Goal: Task Accomplishment & Management: Manage account settings

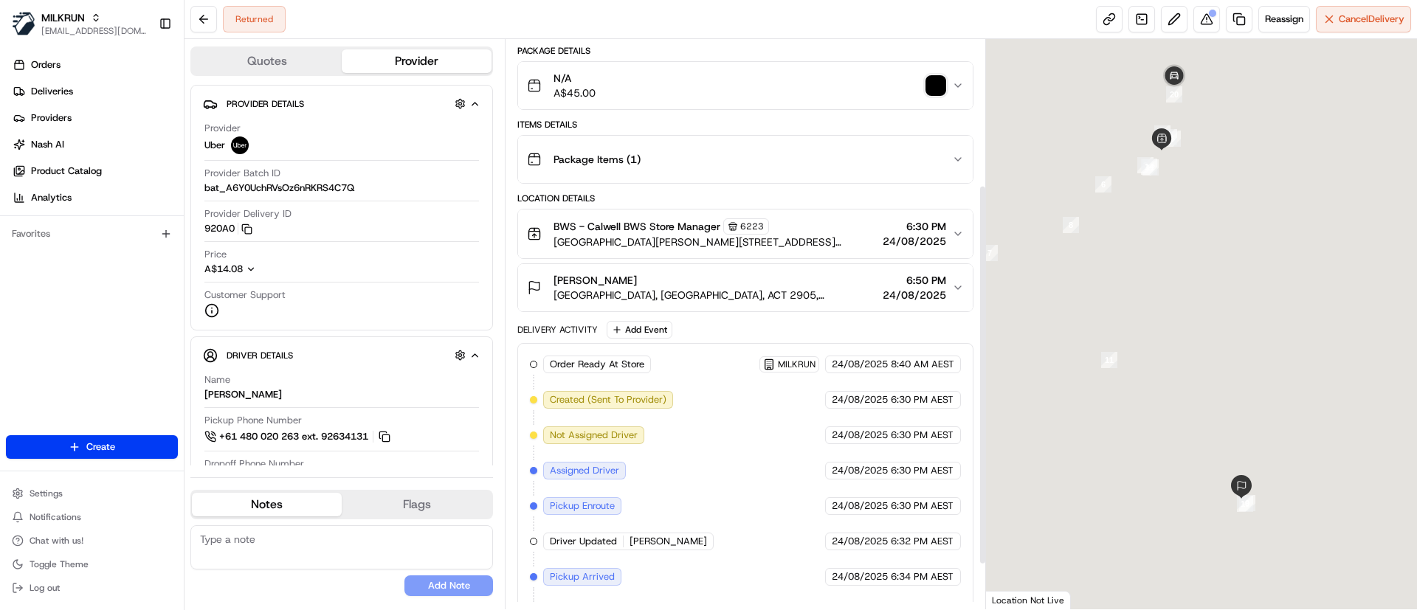
scroll to position [284, 0]
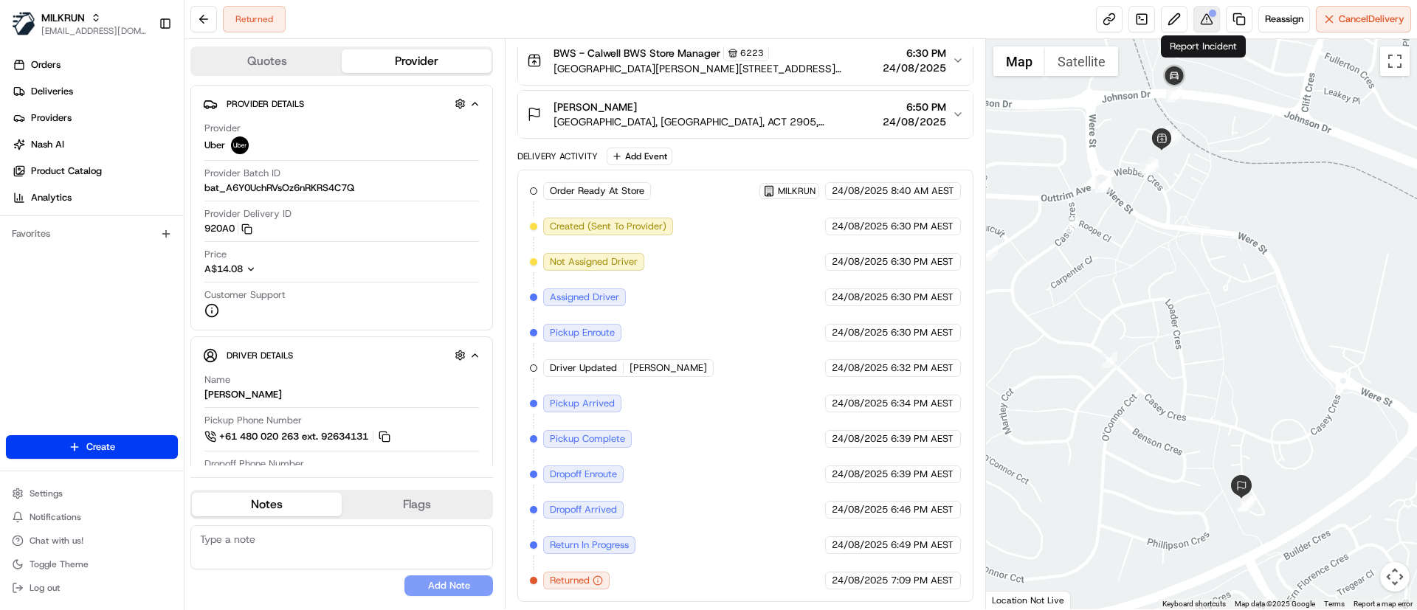
click at [1202, 15] on button at bounding box center [1206, 19] width 27 height 27
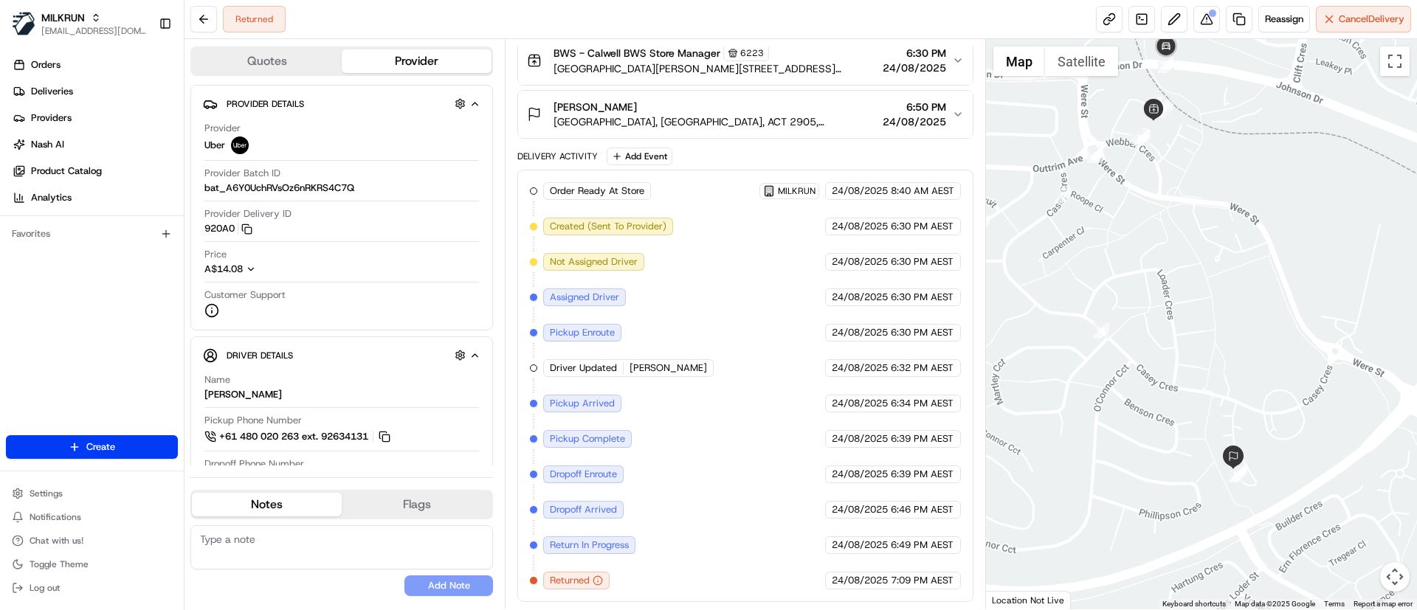
drag, startPoint x: 1180, startPoint y: 270, endPoint x: 1172, endPoint y: 166, distance: 104.4
click at [1172, 166] on div at bounding box center [1202, 324] width 432 height 570
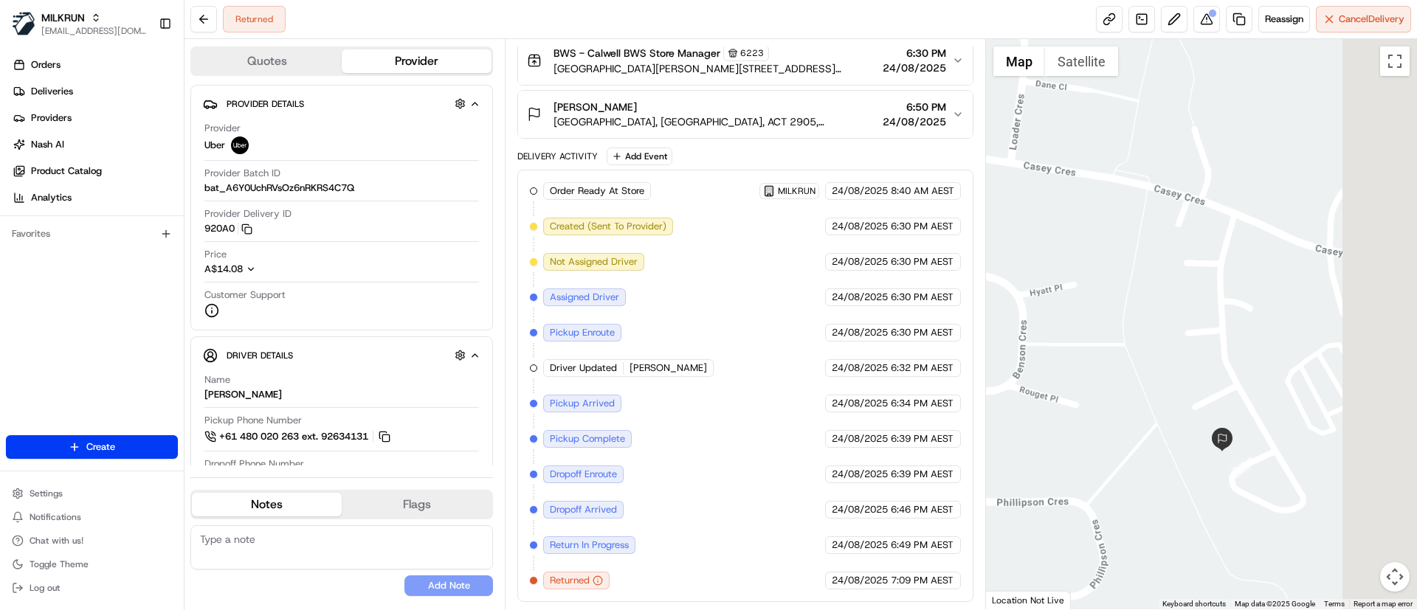
drag, startPoint x: 1219, startPoint y: 425, endPoint x: 1103, endPoint y: 242, distance: 217.0
click at [1103, 242] on div at bounding box center [1202, 324] width 432 height 570
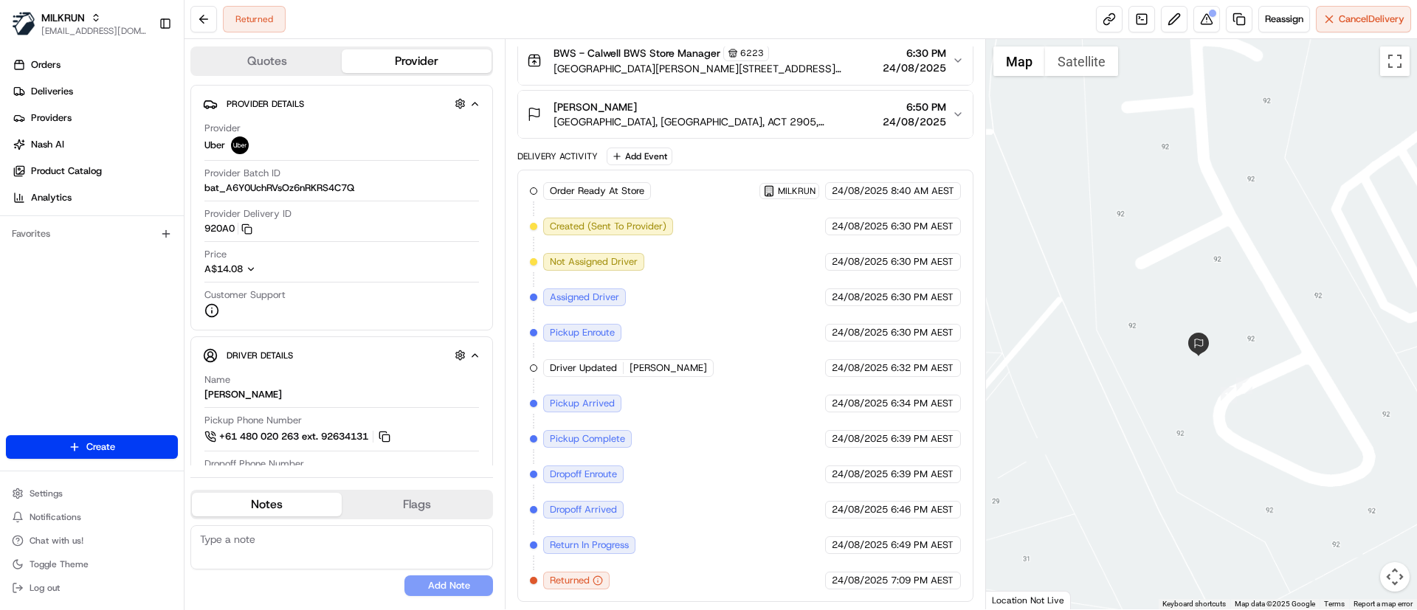
drag, startPoint x: 1244, startPoint y: 342, endPoint x: 1229, endPoint y: 206, distance: 136.6
click at [1227, 203] on div at bounding box center [1202, 324] width 432 height 570
click at [655, 116] on span "Narona Park, Calwell, ACT 2905, AU" at bounding box center [714, 121] width 322 height 15
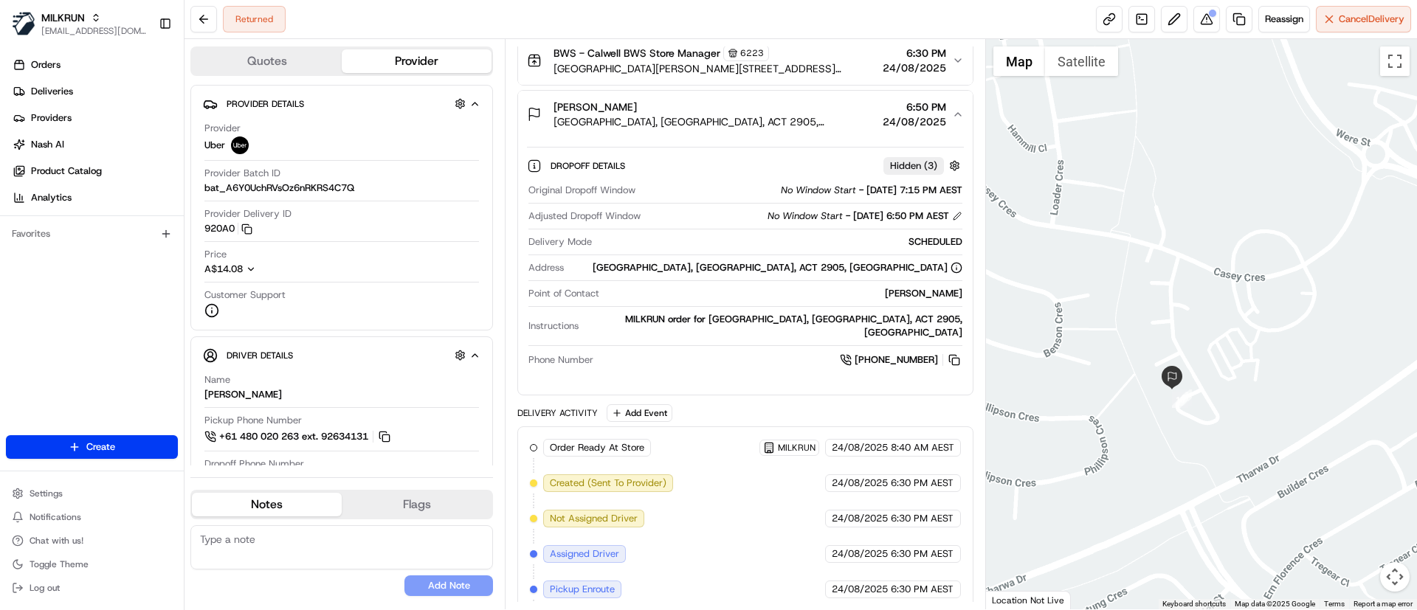
drag, startPoint x: 1105, startPoint y: 252, endPoint x: 1251, endPoint y: 396, distance: 204.6
click at [1251, 396] on div at bounding box center [1202, 324] width 432 height 570
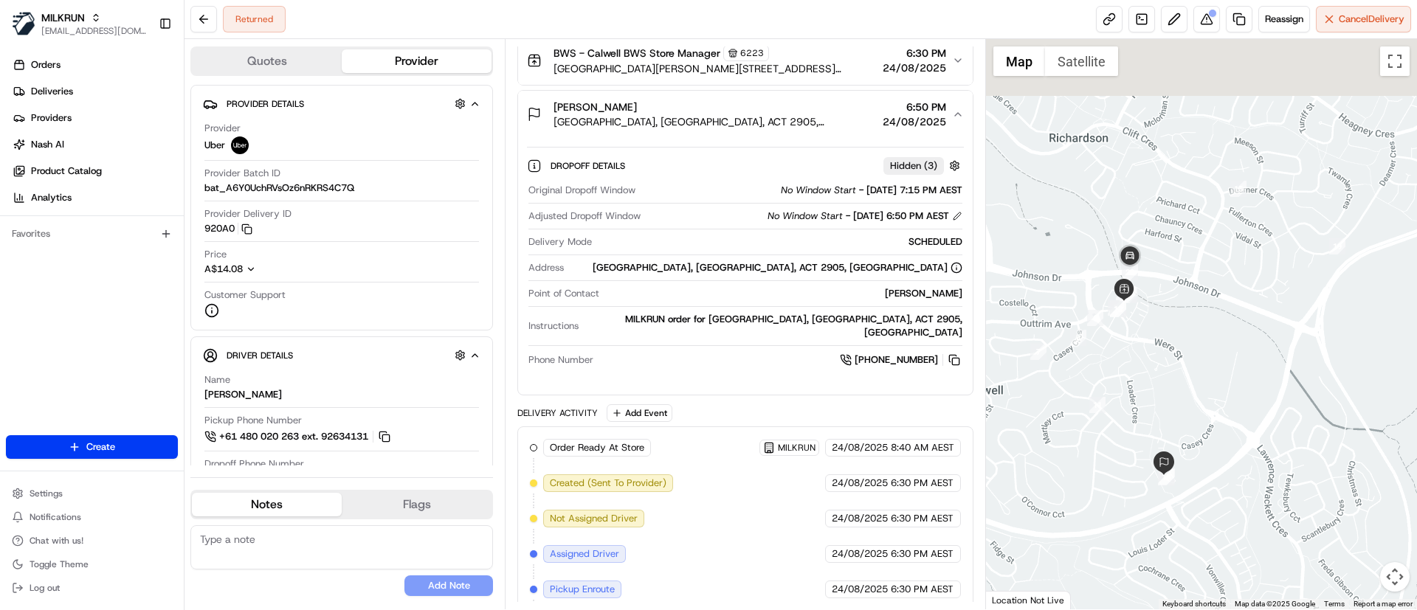
drag, startPoint x: 1161, startPoint y: 187, endPoint x: 1148, endPoint y: 361, distance: 174.7
click at [1148, 362] on div at bounding box center [1202, 324] width 432 height 570
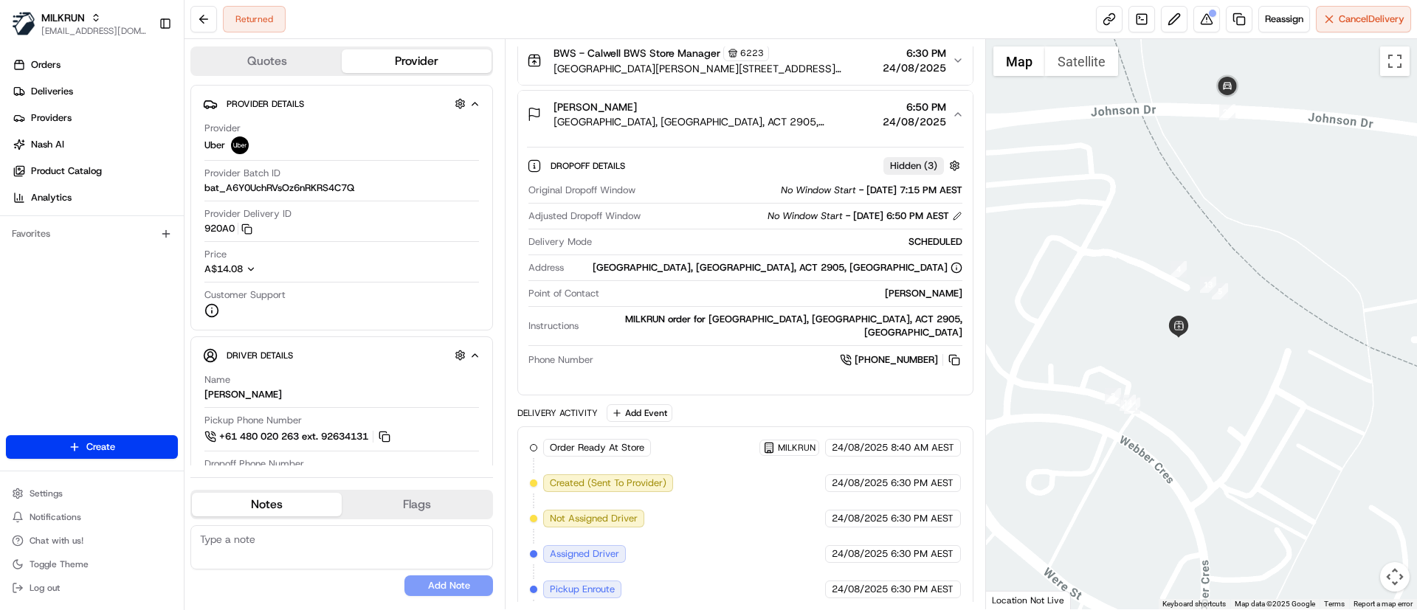
drag, startPoint x: 1091, startPoint y: 331, endPoint x: 1267, endPoint y: 335, distance: 175.7
click at [1267, 335] on div at bounding box center [1202, 324] width 432 height 570
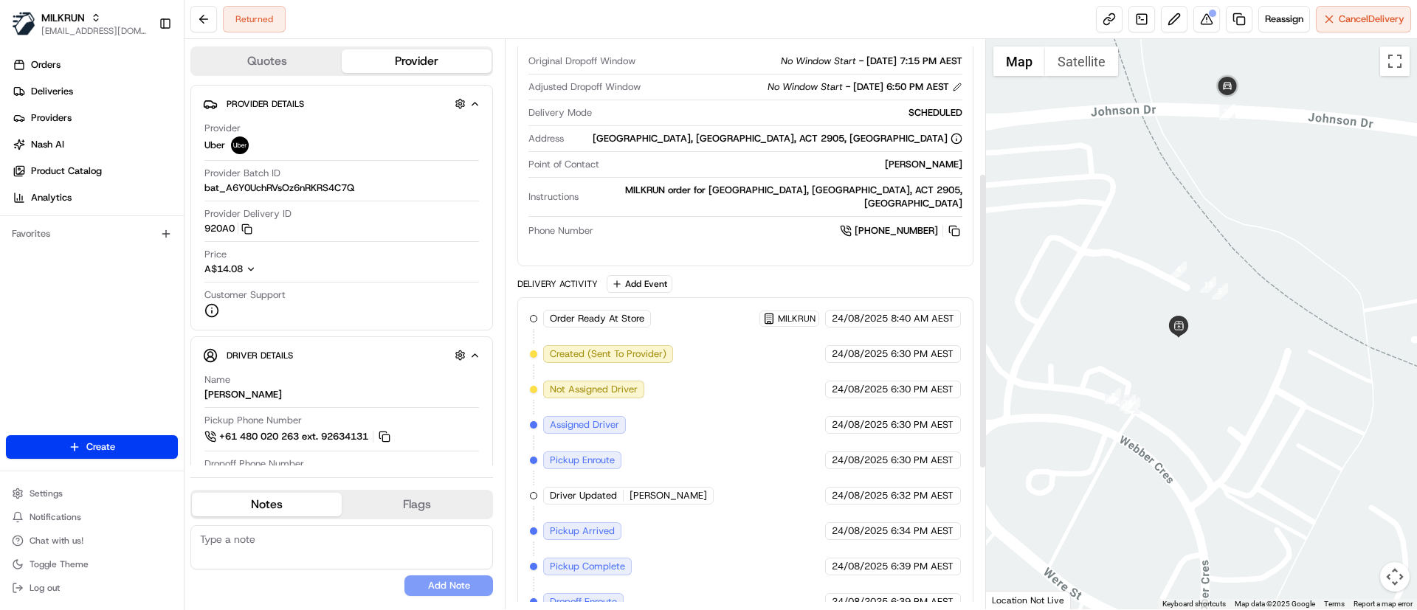
scroll to position [224, 0]
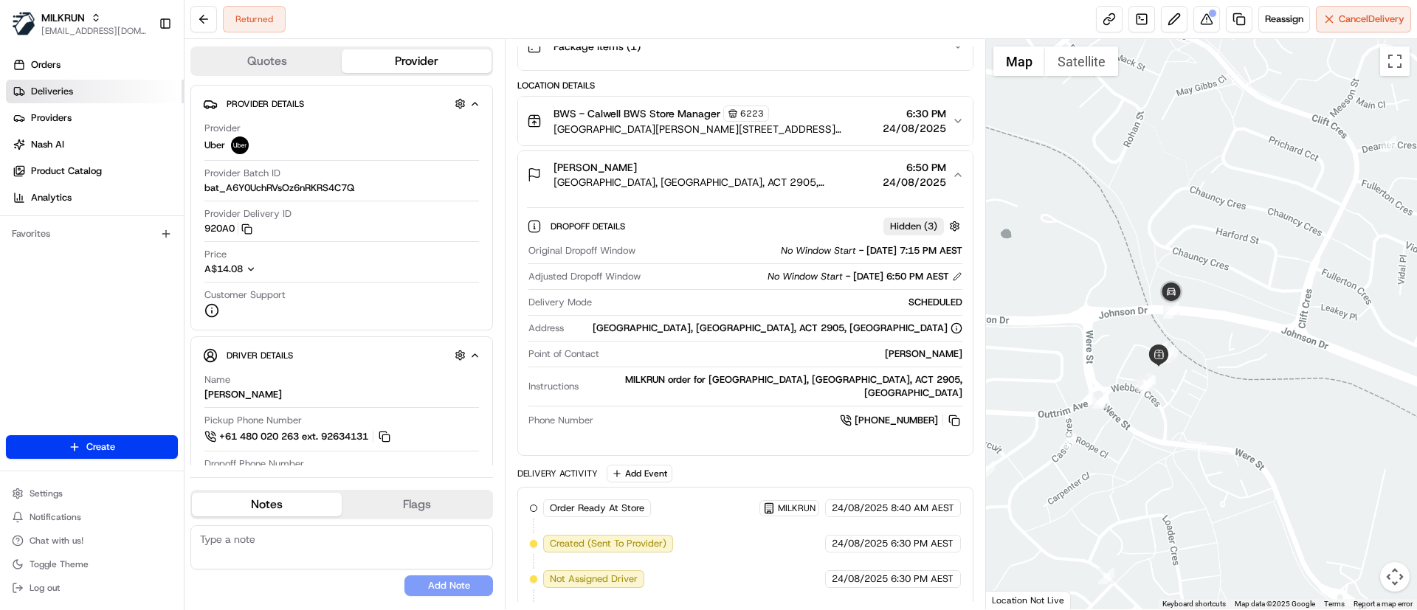
click at [81, 92] on link "Deliveries" at bounding box center [95, 92] width 178 height 24
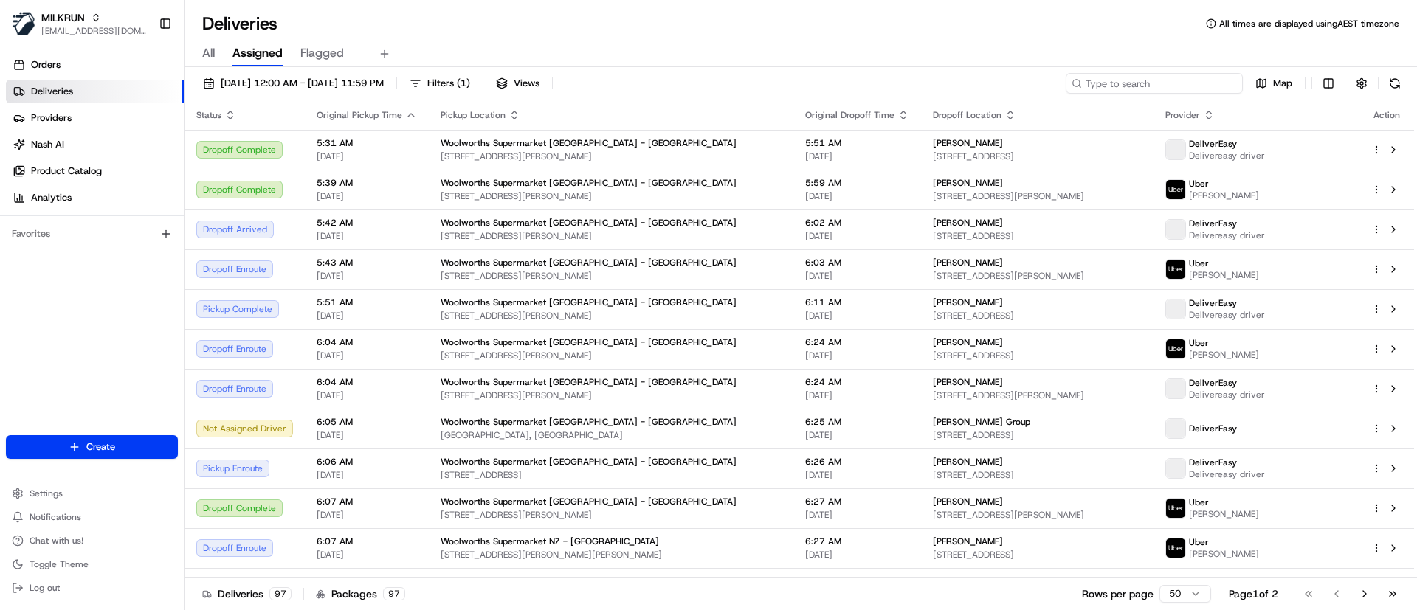
click at [1144, 77] on input at bounding box center [1154, 83] width 177 height 21
paste input "/5defb3ec-5f58-4d1a-9d4d-bd149192d619"
type input "/5defb3ec-5f58-4d1a-9d4d-bd149192d619"
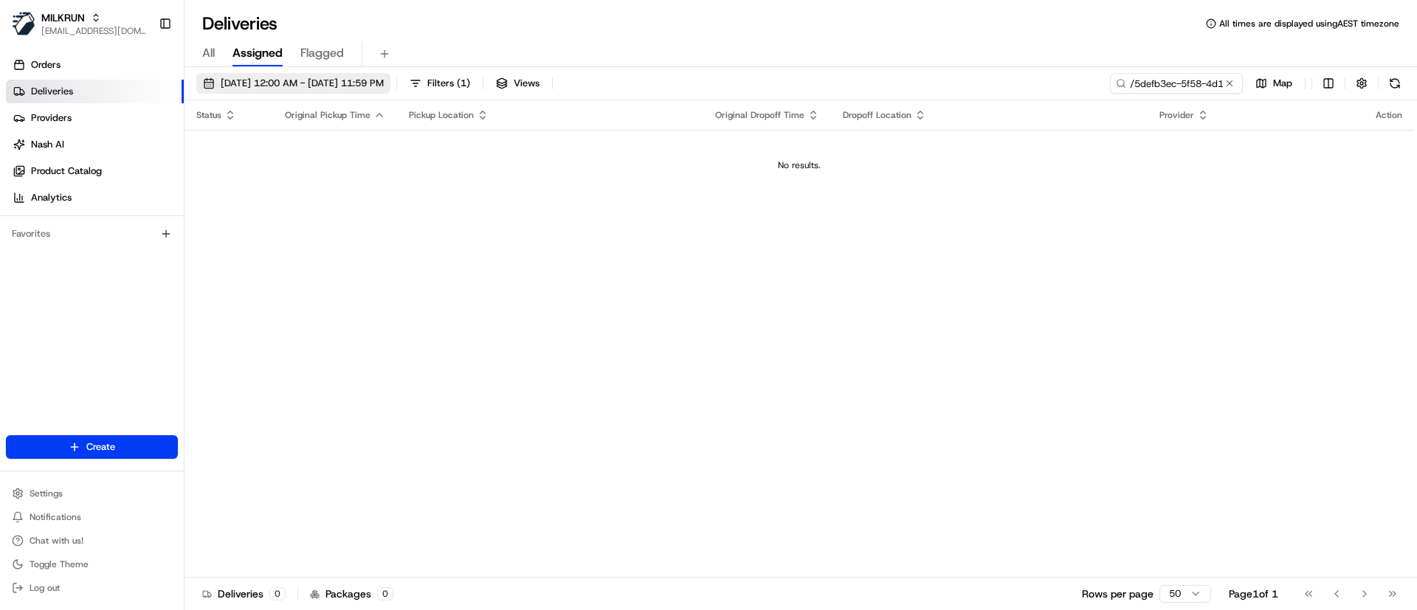
click at [235, 82] on span "[DATE] 12:00 AM - [DATE] 11:59 PM" at bounding box center [302, 83] width 163 height 13
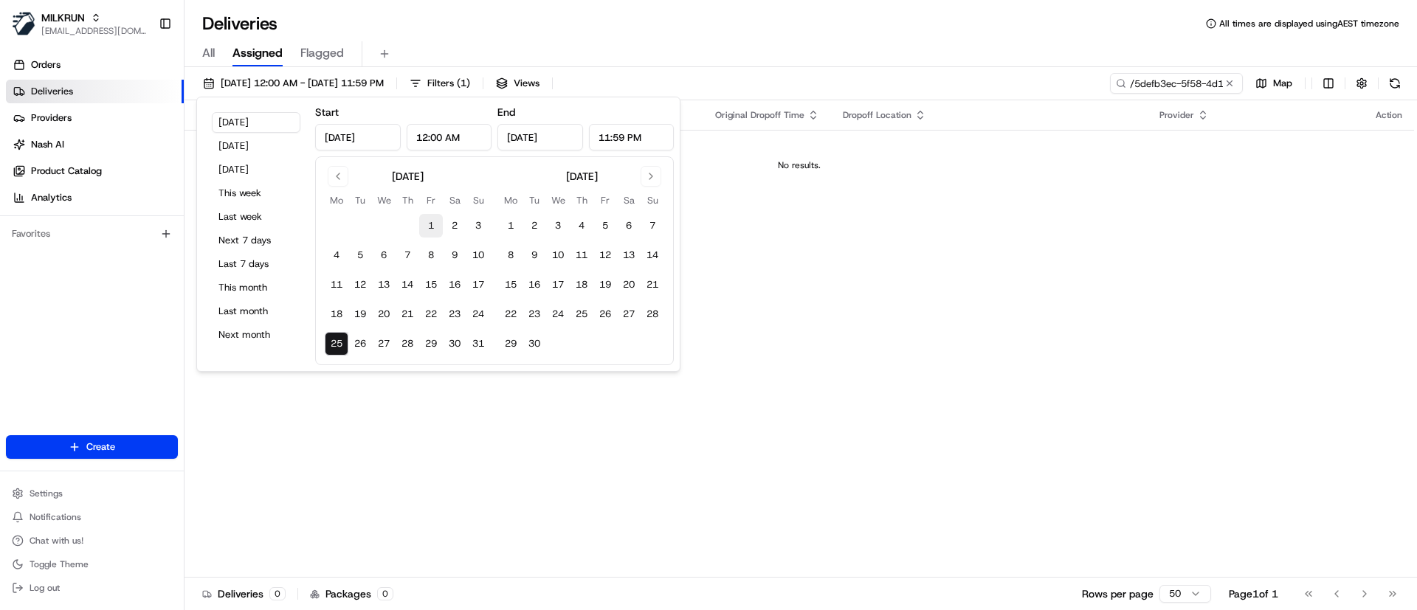
click at [424, 225] on button "1" at bounding box center [431, 226] width 24 height 24
type input "Aug 1, 2025"
click at [327, 343] on button "25" at bounding box center [337, 344] width 24 height 24
type input "Aug 25, 2025"
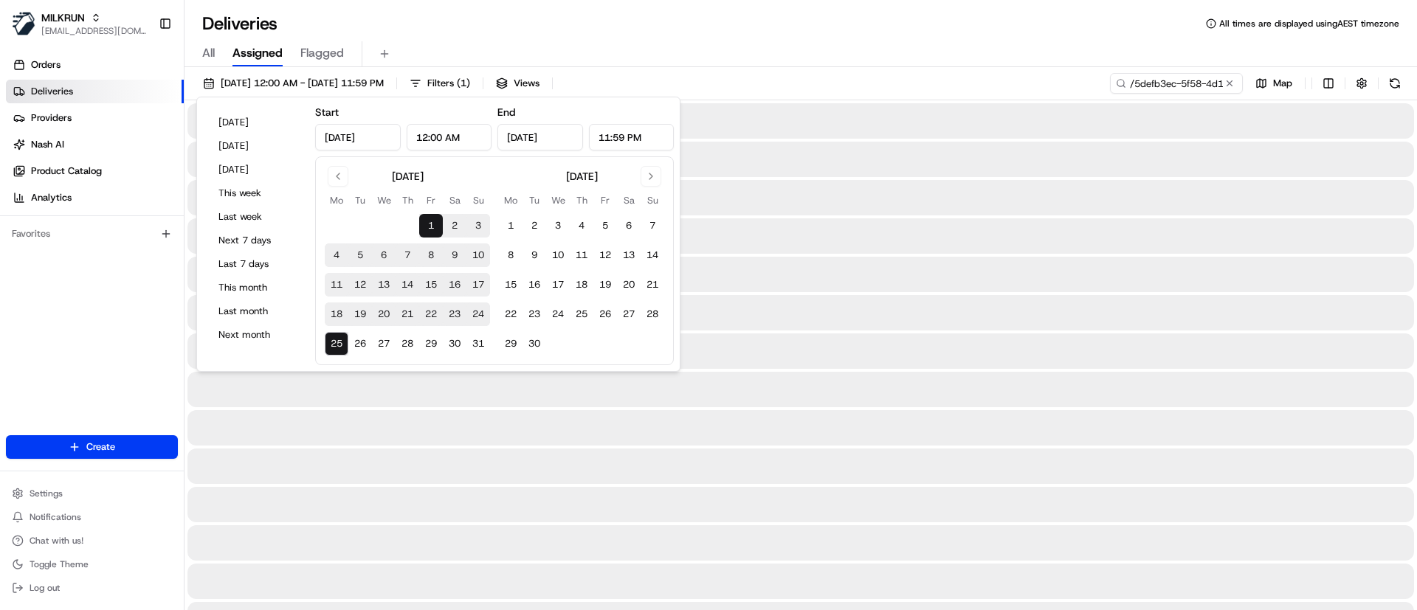
click at [850, 75] on div "01/08/2025 12:00 AM - 25/08/2025 11:59 PM Filters ( 1 ) Views /5defb3ec-5f58-4d…" at bounding box center [800, 86] width 1232 height 27
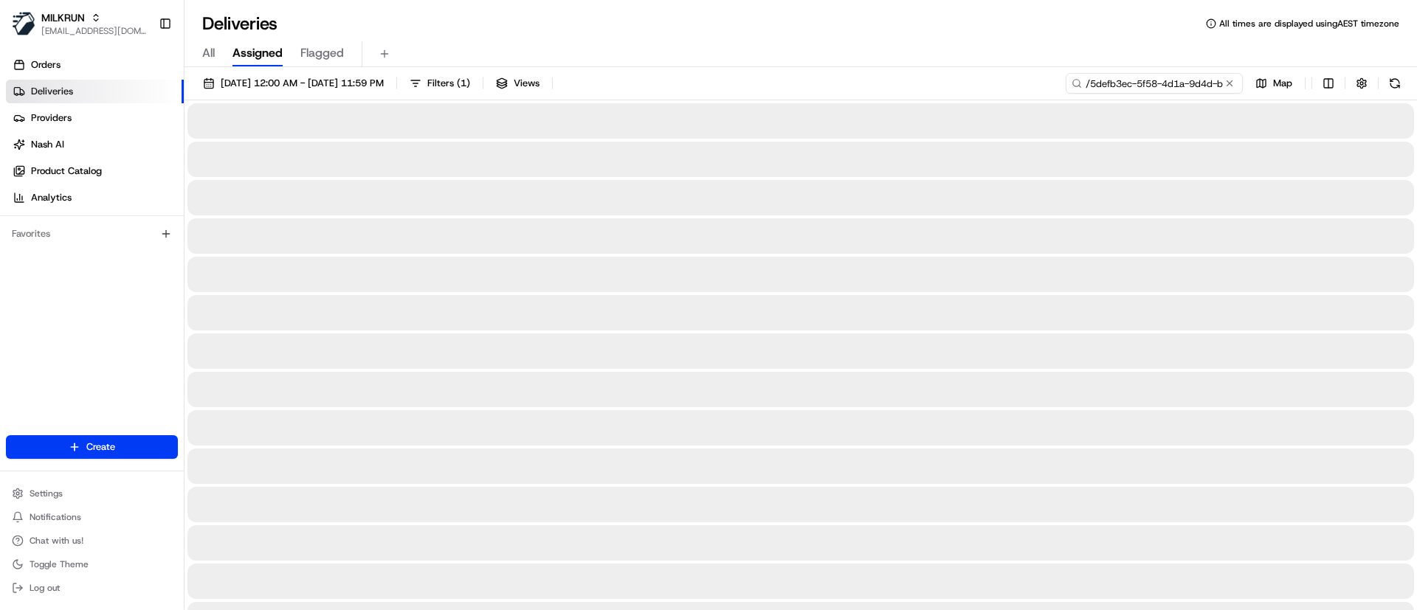
click at [1134, 78] on input "/5defb3ec-5f58-4d1a-9d4d-bd149192d619" at bounding box center [1154, 83] width 177 height 21
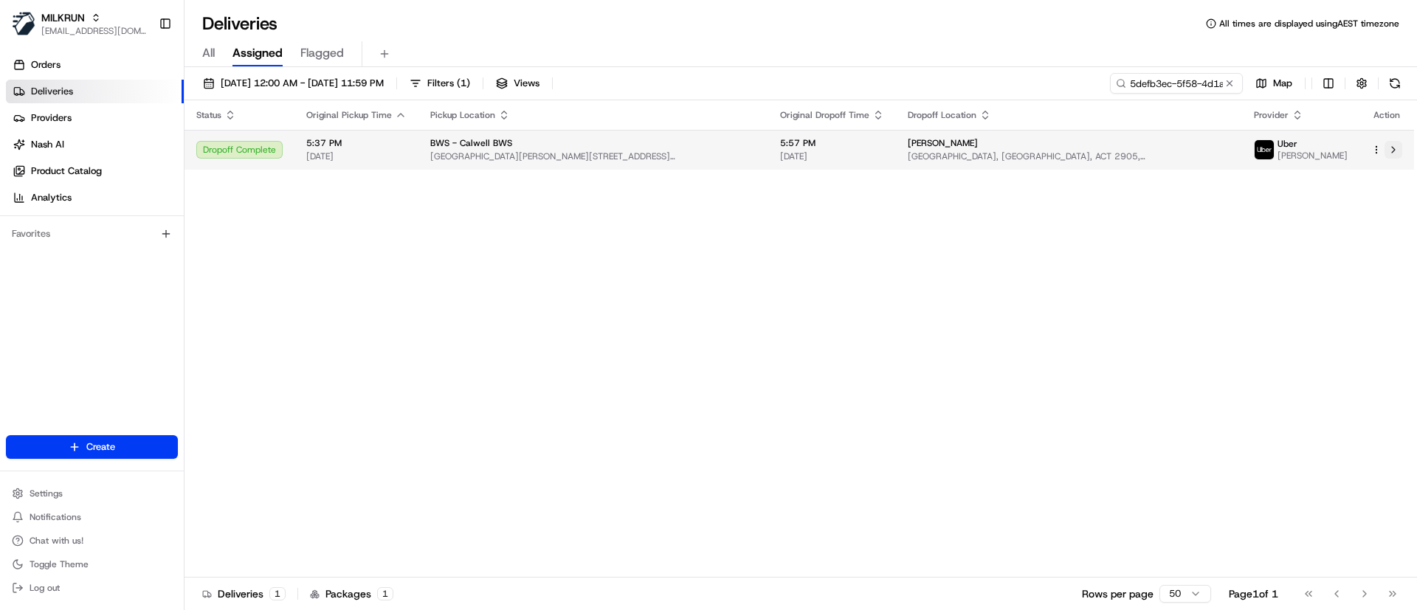
click at [1397, 150] on button at bounding box center [1393, 150] width 18 height 18
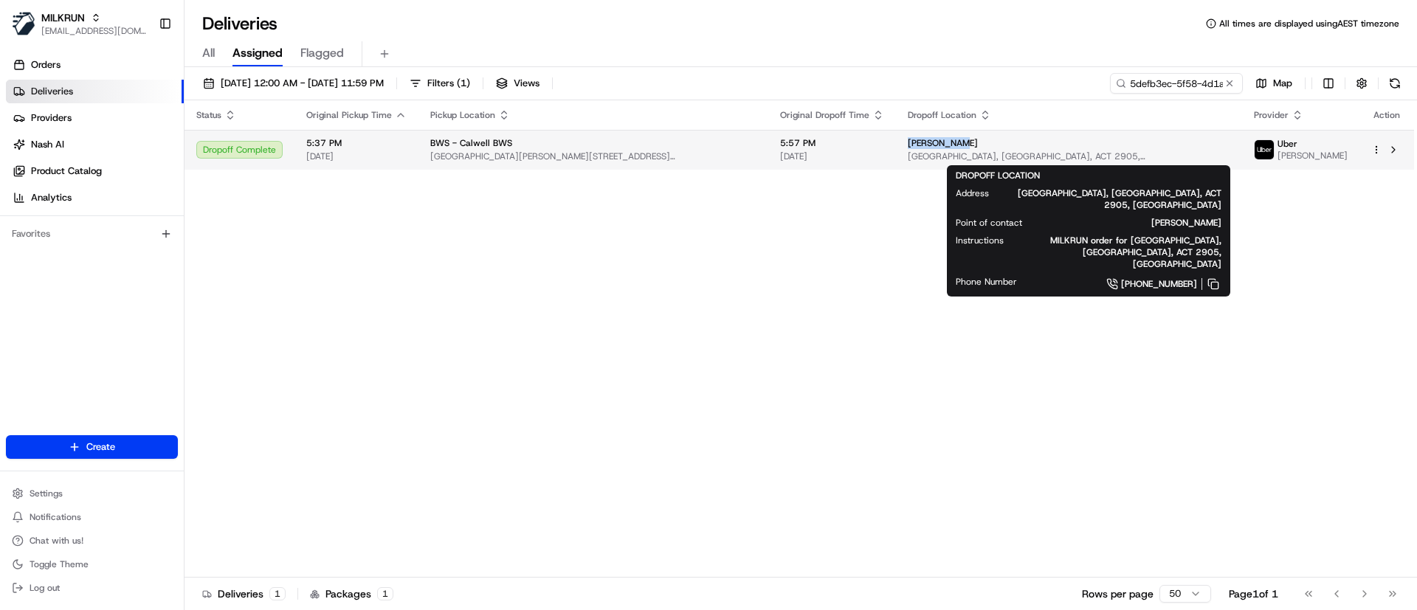
drag, startPoint x: 1040, startPoint y: 142, endPoint x: 968, endPoint y: 145, distance: 71.7
click at [968, 145] on td "Emma Schmid Narona Park, Calwell, ACT 2905, AU" at bounding box center [1069, 150] width 346 height 40
copy span "Emma Schmid"
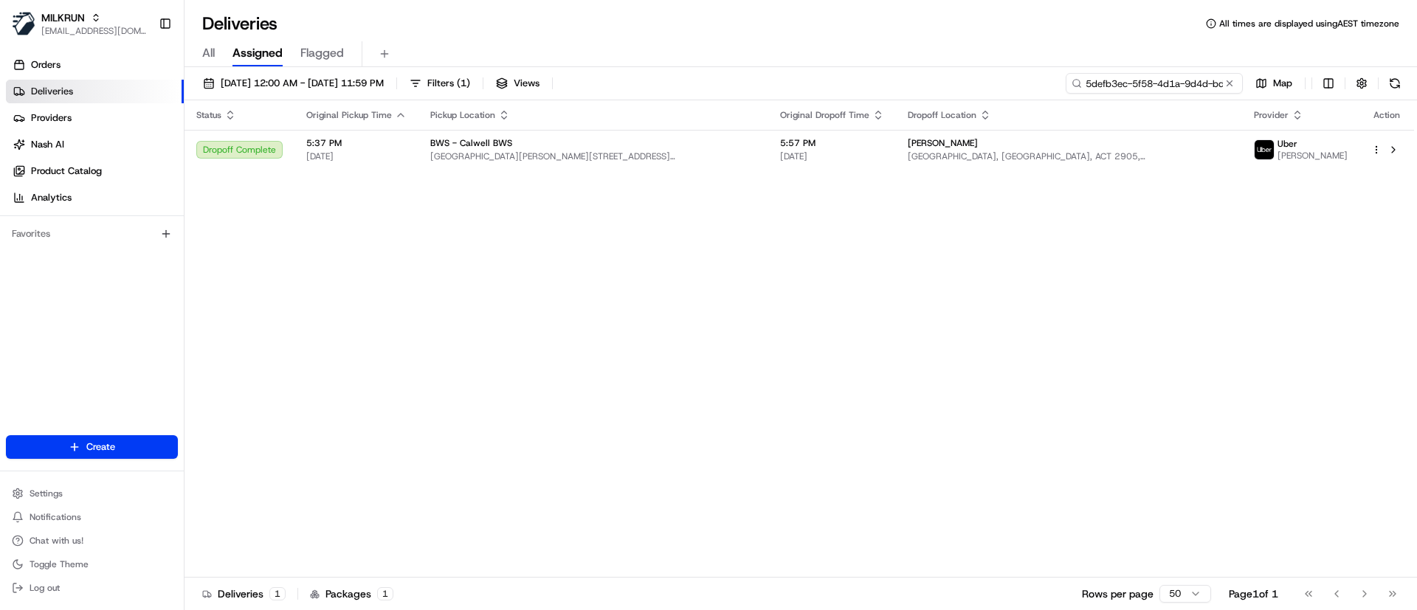
click at [1144, 81] on input "5defb3ec-5f58-4d1a-9d4d-bd149192d619" at bounding box center [1154, 83] width 177 height 21
click at [1143, 79] on input "5defb3ec-5f58-4d1a-9d4d-bd149192d619" at bounding box center [1154, 83] width 177 height 21
click at [1139, 80] on input "5defb3ec-5f58-4d1a-9d4d-bd149192d619" at bounding box center [1154, 83] width 177 height 21
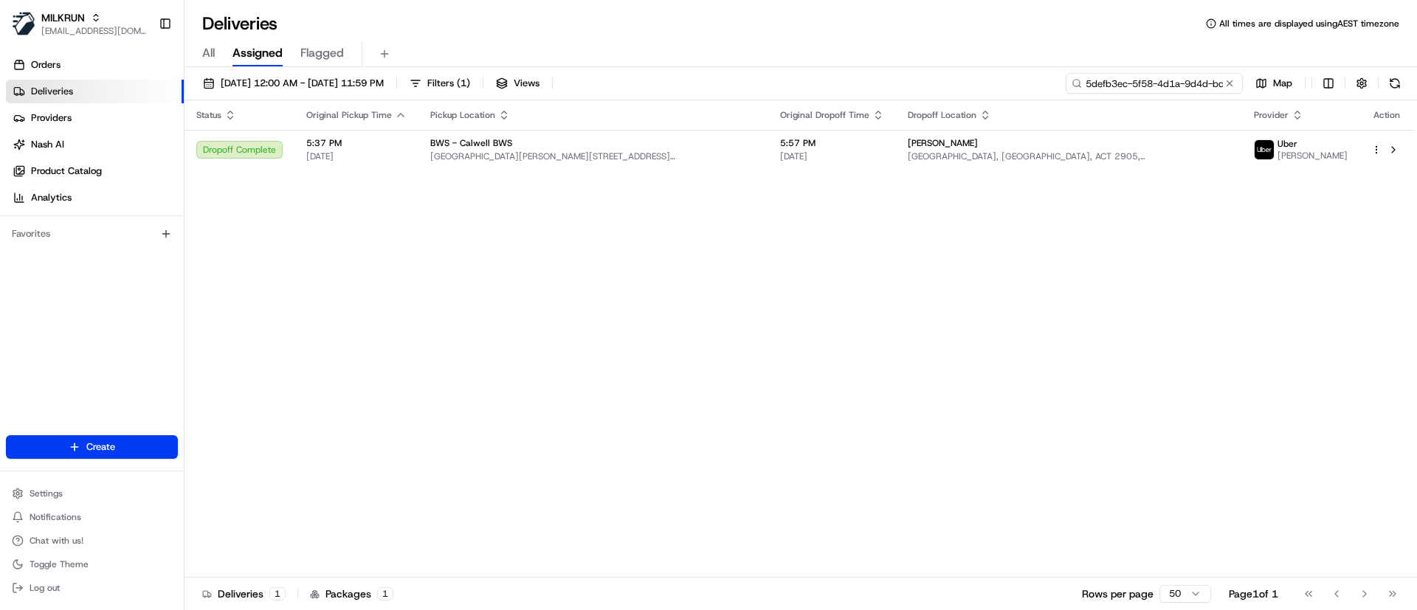
click at [1138, 80] on input "5defb3ec-5f58-4d1a-9d4d-bd149192d619" at bounding box center [1154, 83] width 177 height 21
paste input "Emma Schmid"
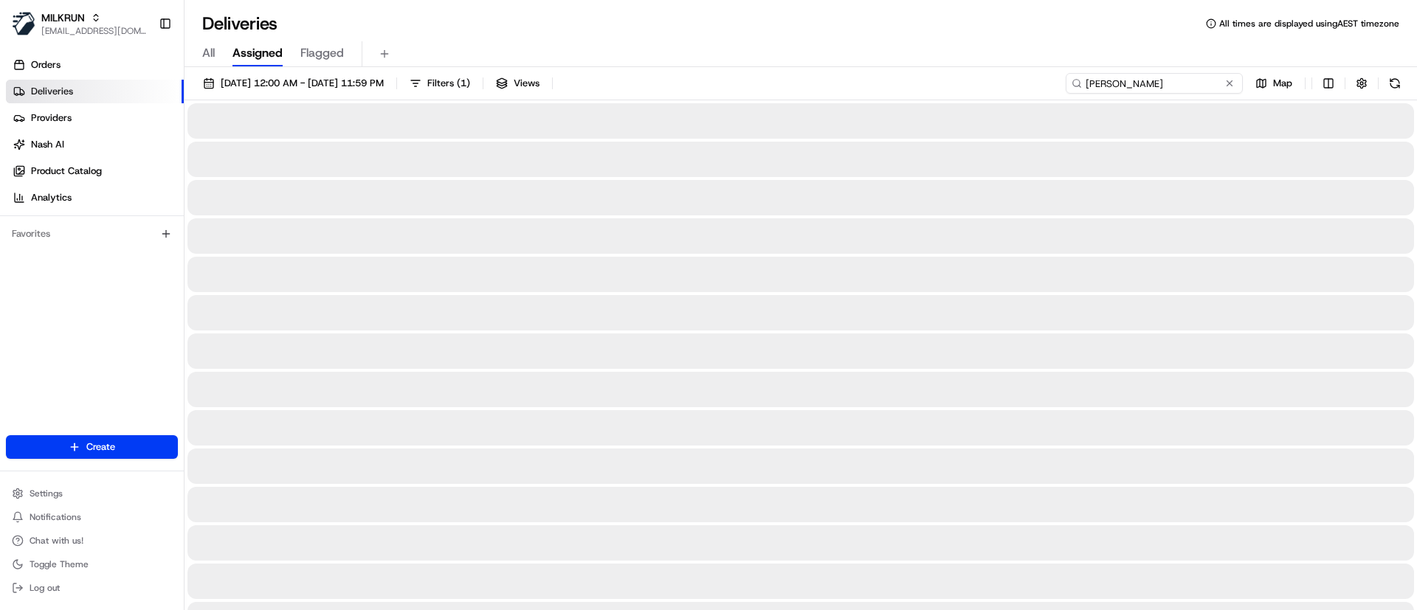
type input "Emma Schmid"
click at [1086, 79] on input "Emma Schmid" at bounding box center [1154, 83] width 177 height 21
click at [310, 86] on span "01/08/2025 12:00 AM - 25/08/2025 11:59 PM" at bounding box center [302, 83] width 163 height 13
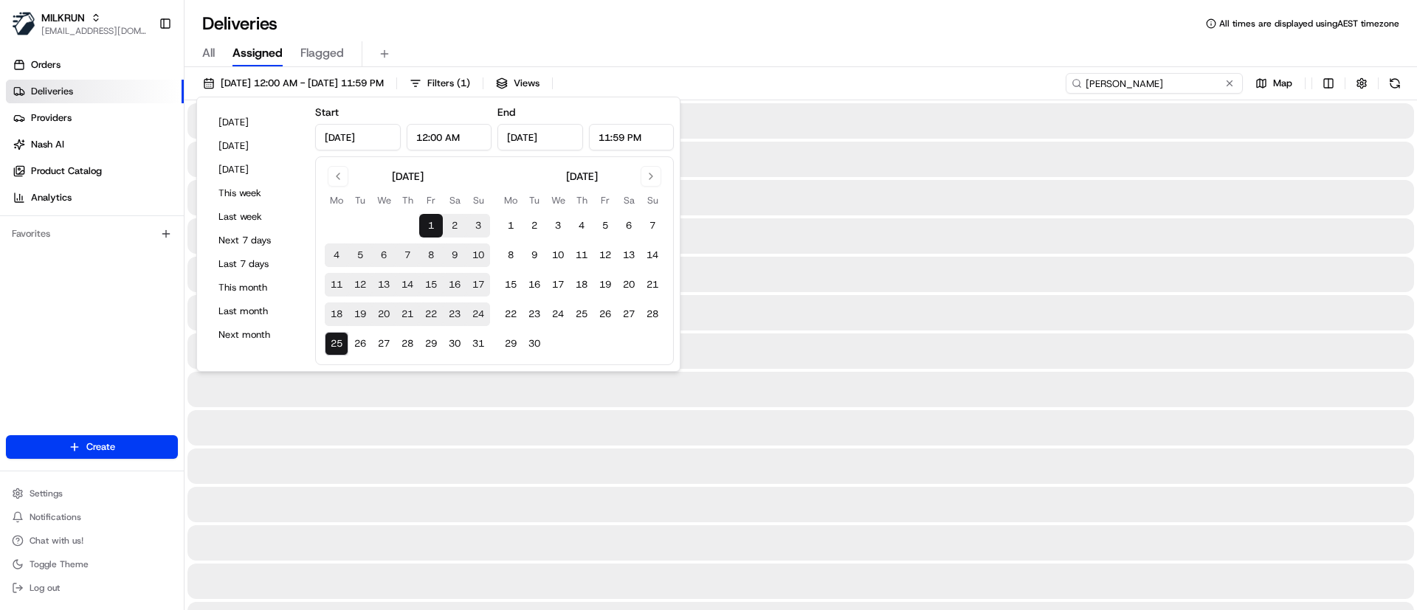
click at [1204, 86] on input "Emma Schmid" at bounding box center [1154, 83] width 177 height 21
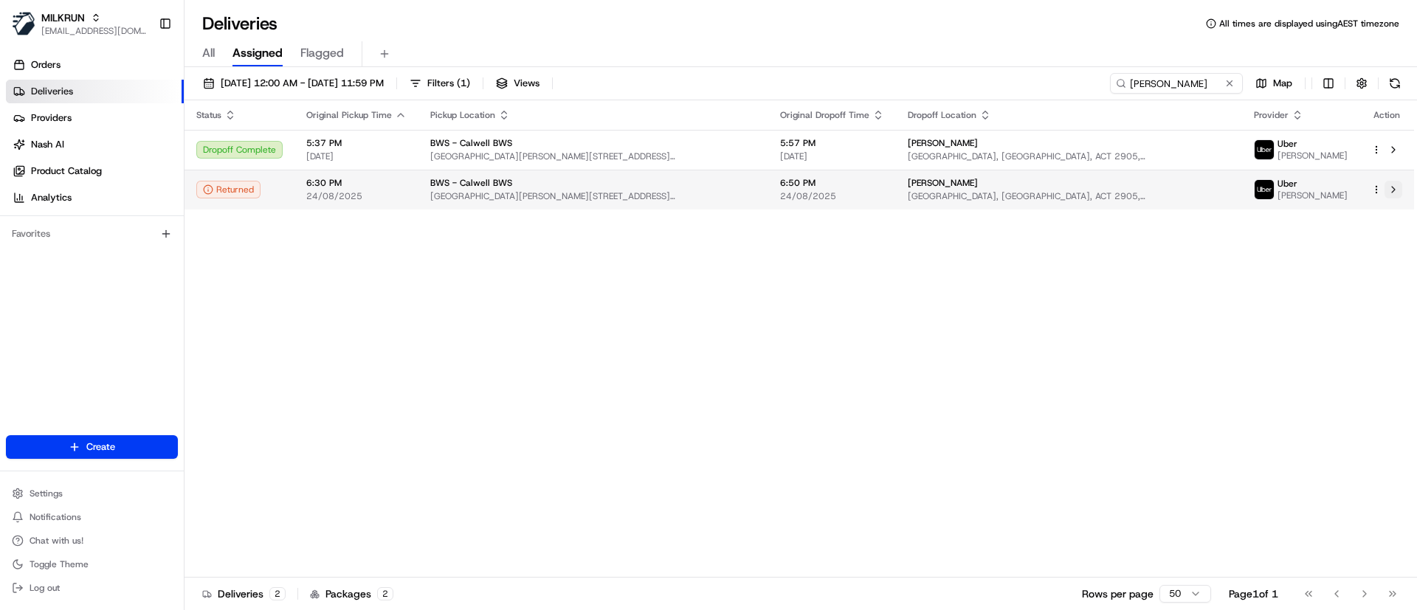
click at [1396, 190] on button at bounding box center [1393, 190] width 18 height 18
click at [1396, 186] on button at bounding box center [1393, 190] width 18 height 18
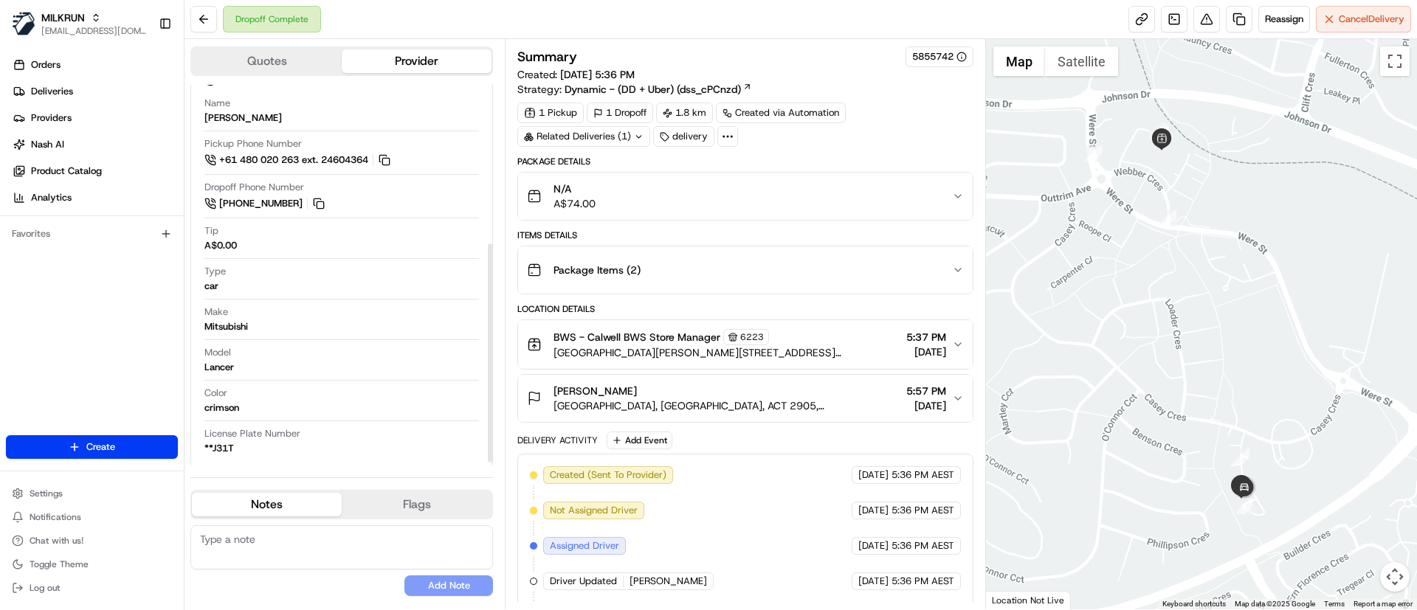
scroll to position [282, 0]
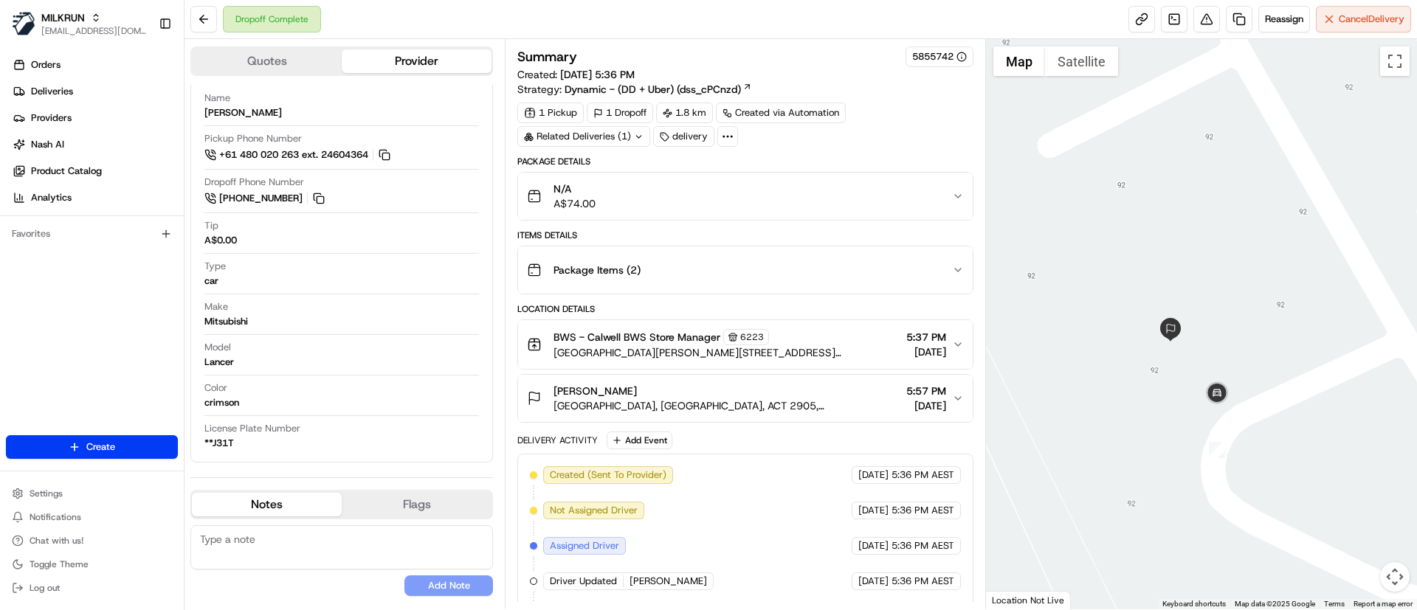
drag, startPoint x: 1195, startPoint y: 471, endPoint x: 1309, endPoint y: 470, distance: 114.4
click at [1309, 470] on div at bounding box center [1202, 324] width 432 height 570
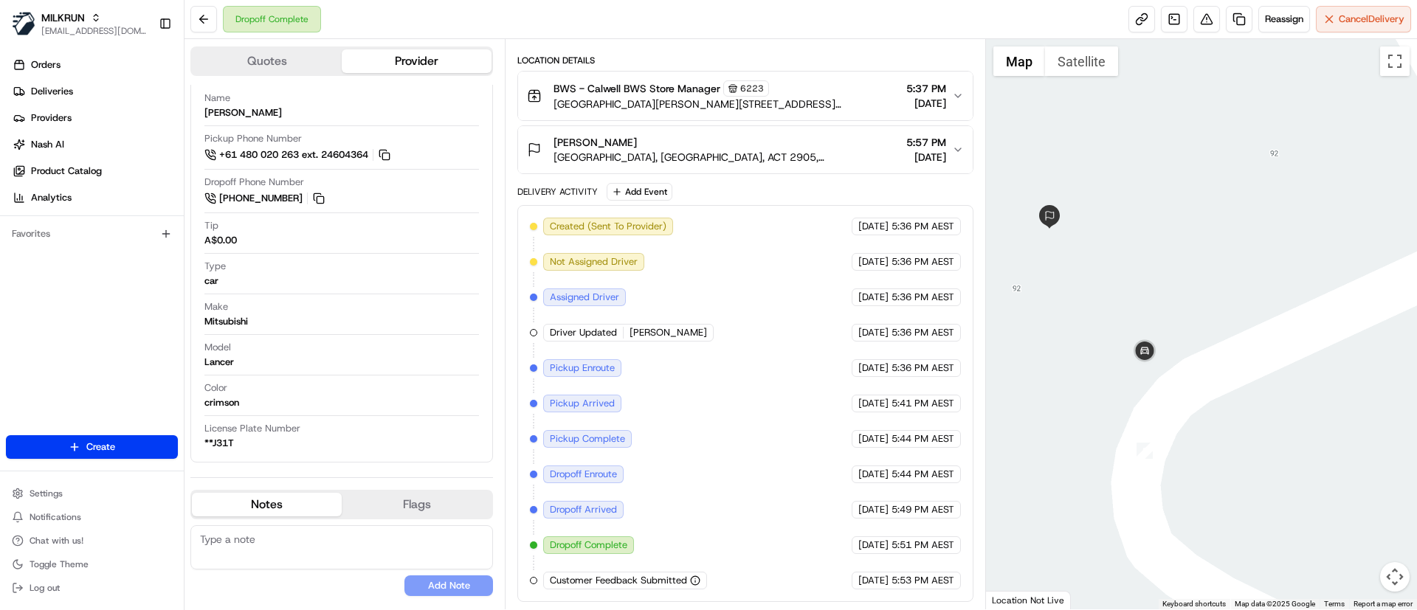
scroll to position [0, 0]
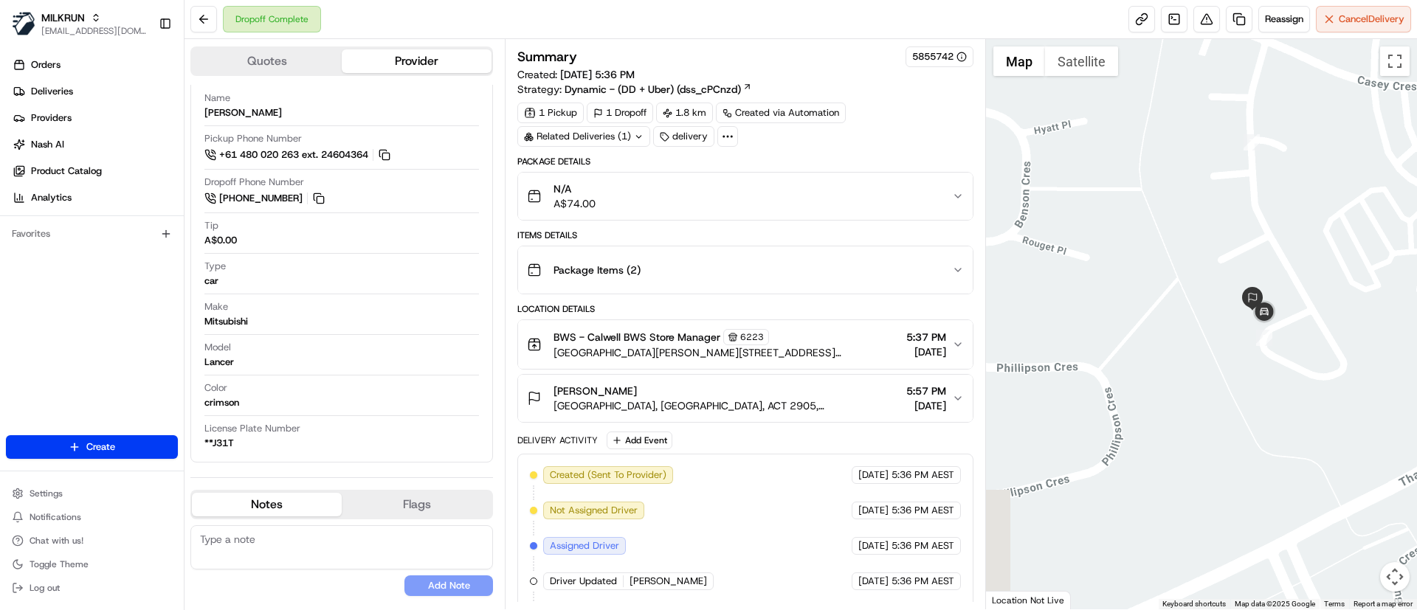
drag, startPoint x: 1165, startPoint y: 304, endPoint x: 1175, endPoint y: 314, distance: 13.6
click at [1170, 314] on div at bounding box center [1202, 324] width 432 height 570
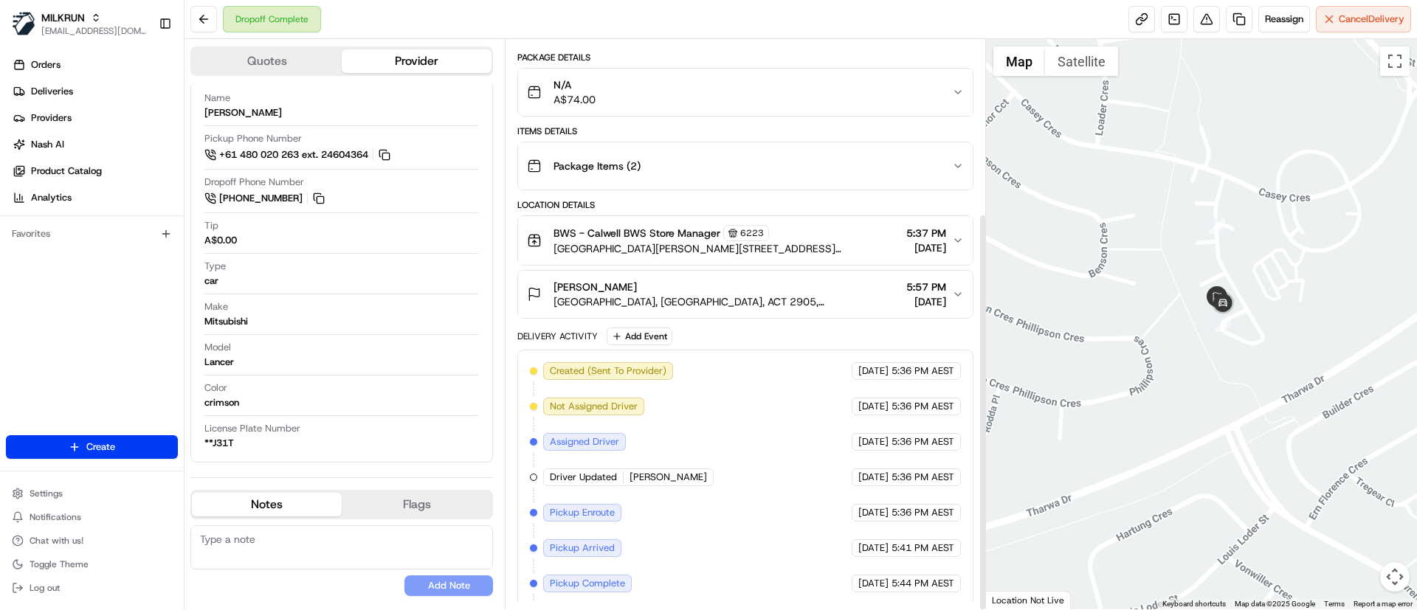
scroll to position [249, 0]
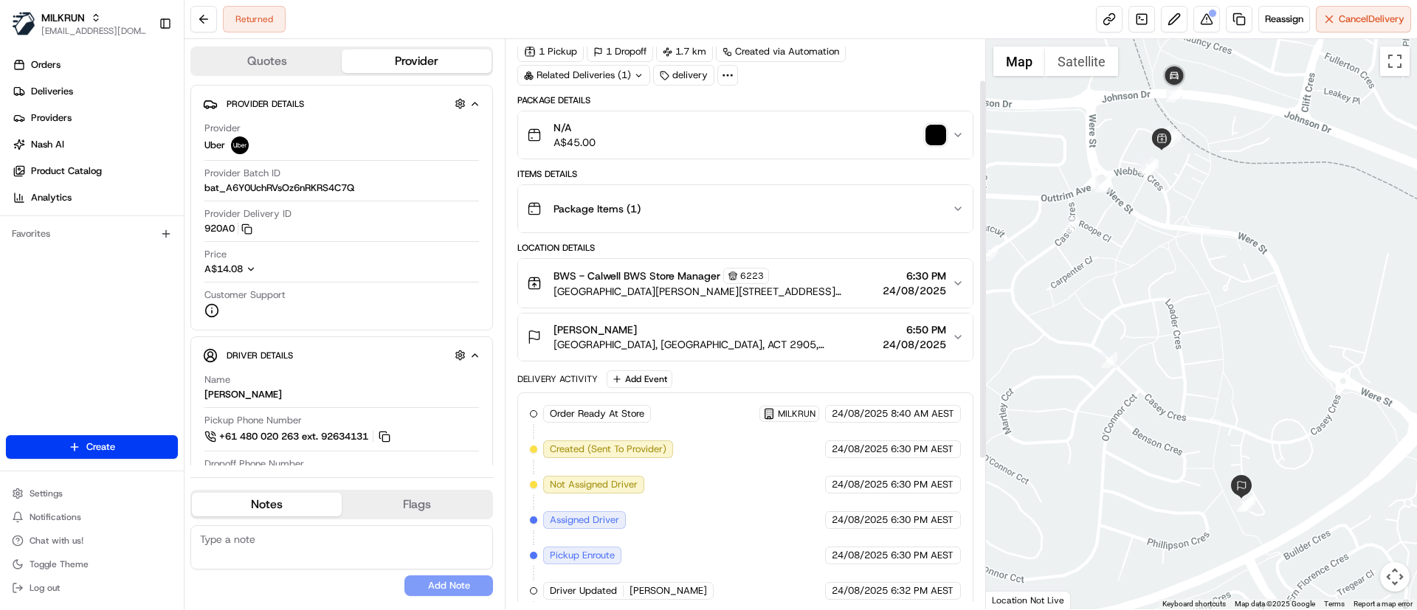
scroll to position [166, 0]
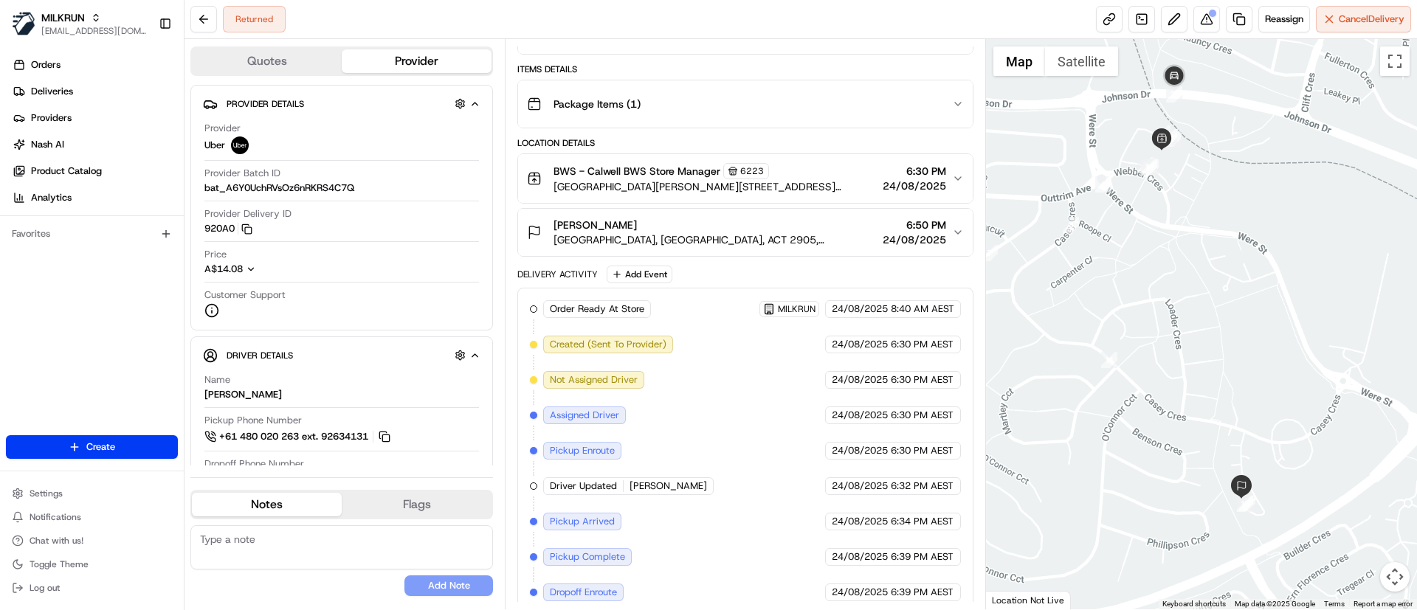
click at [665, 238] on span "[GEOGRAPHIC_DATA], [GEOGRAPHIC_DATA], ACT 2905, [GEOGRAPHIC_DATA]" at bounding box center [714, 239] width 322 height 15
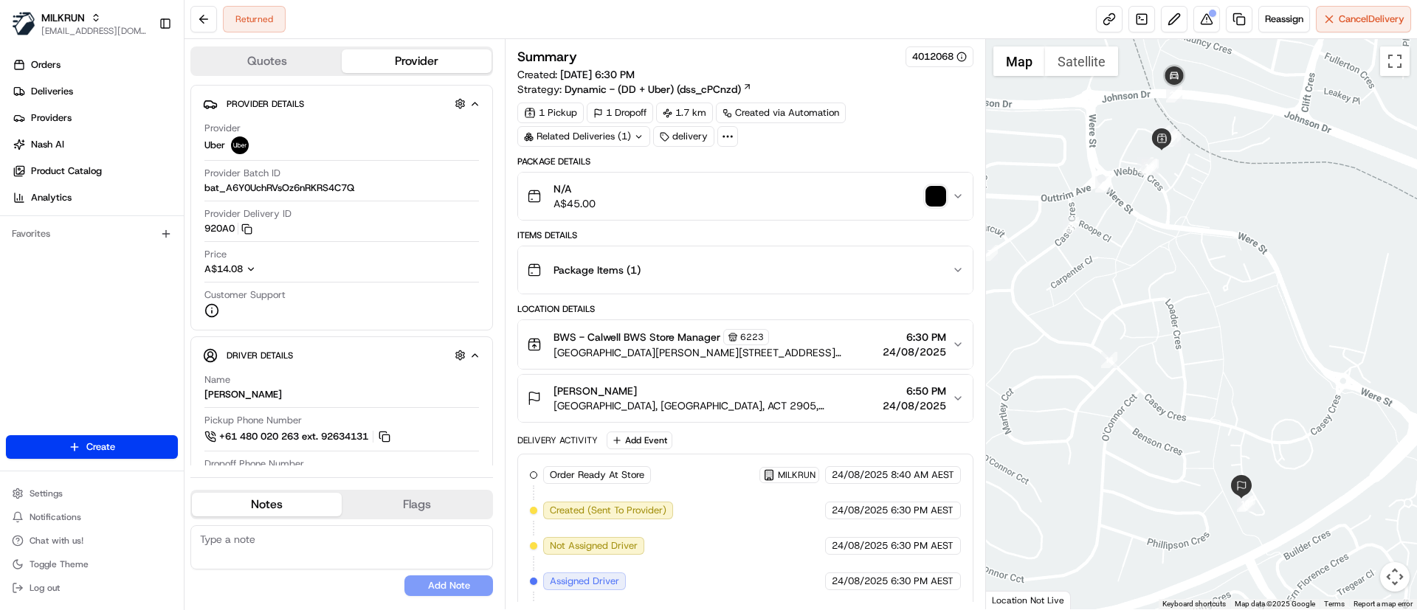
click at [934, 198] on img "button" at bounding box center [935, 196] width 21 height 21
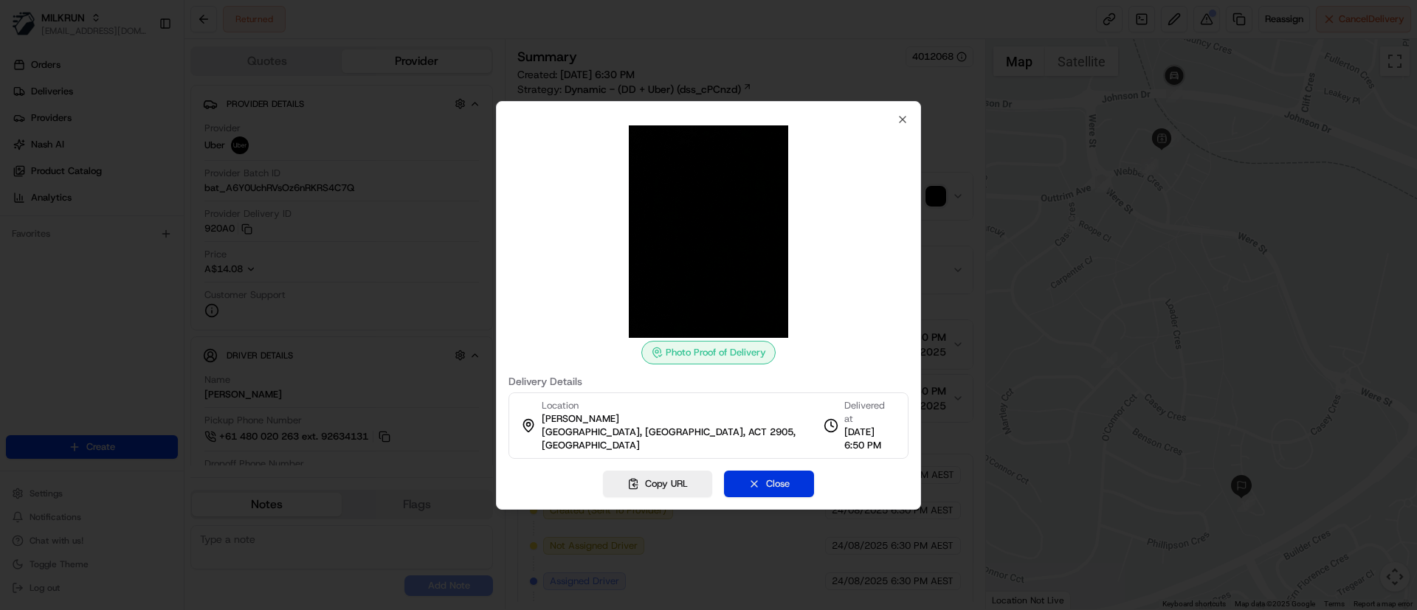
click at [767, 481] on button "Close" at bounding box center [769, 484] width 90 height 27
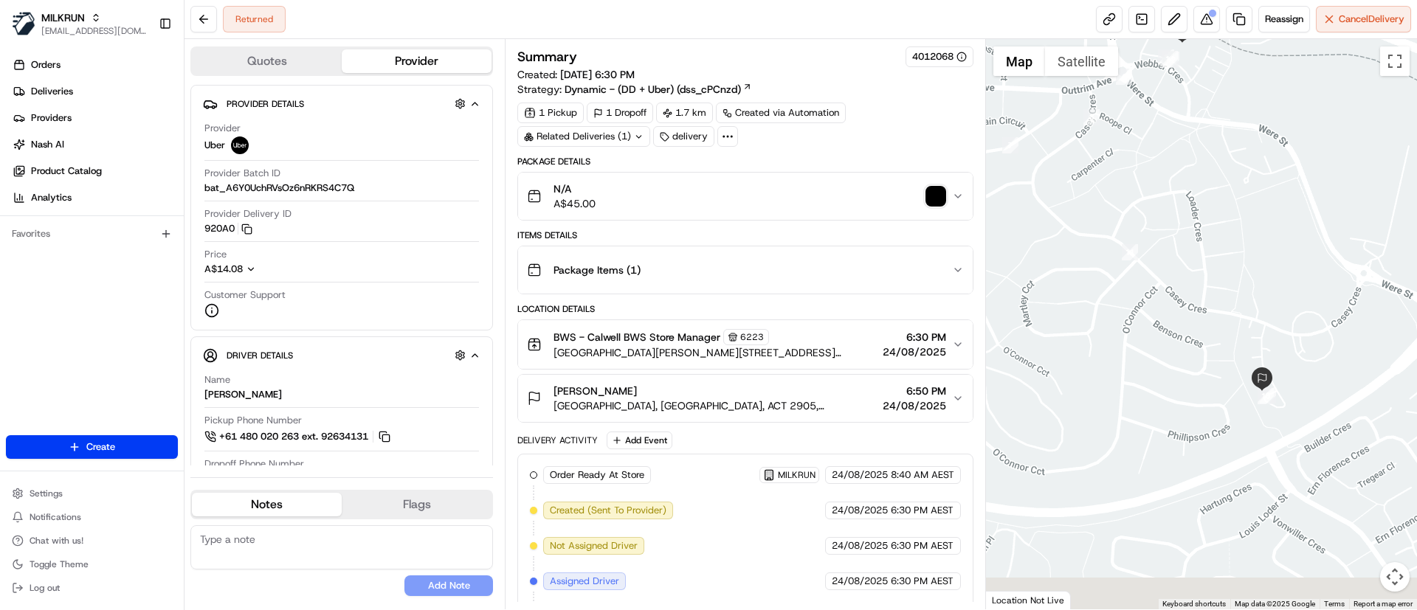
drag, startPoint x: 1210, startPoint y: 503, endPoint x: 1228, endPoint y: 368, distance: 136.9
click at [1225, 366] on div at bounding box center [1202, 324] width 432 height 570
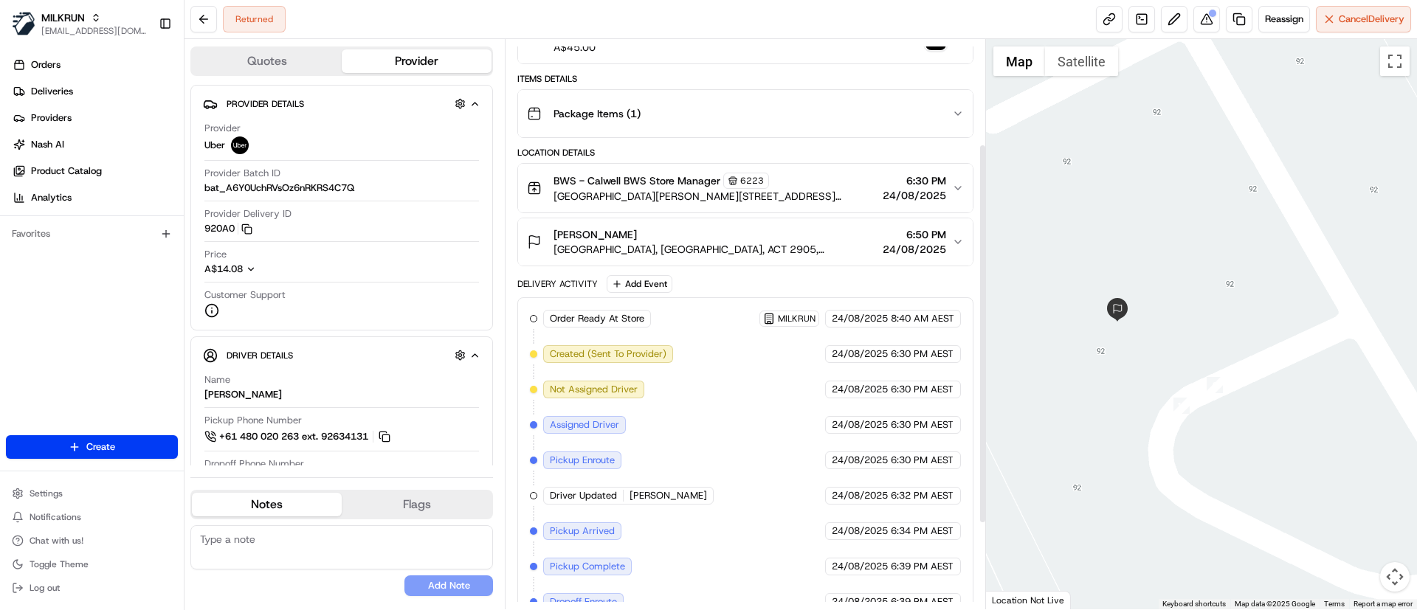
scroll to position [284, 0]
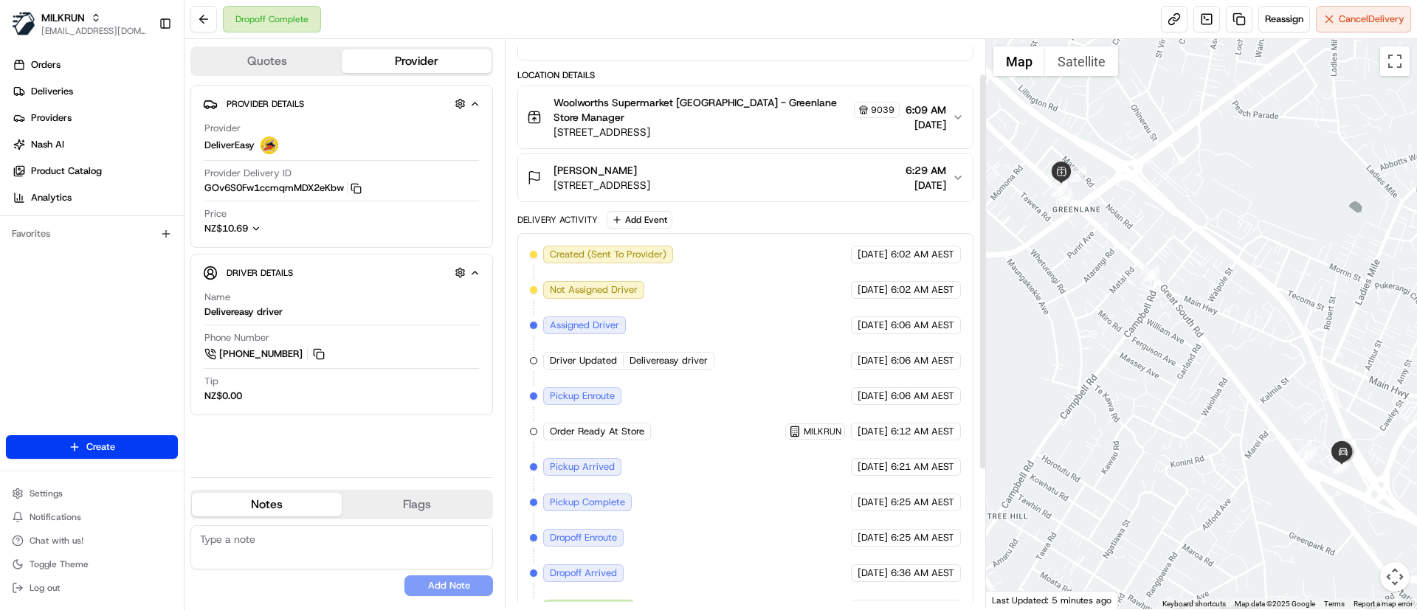
scroll to position [249, 0]
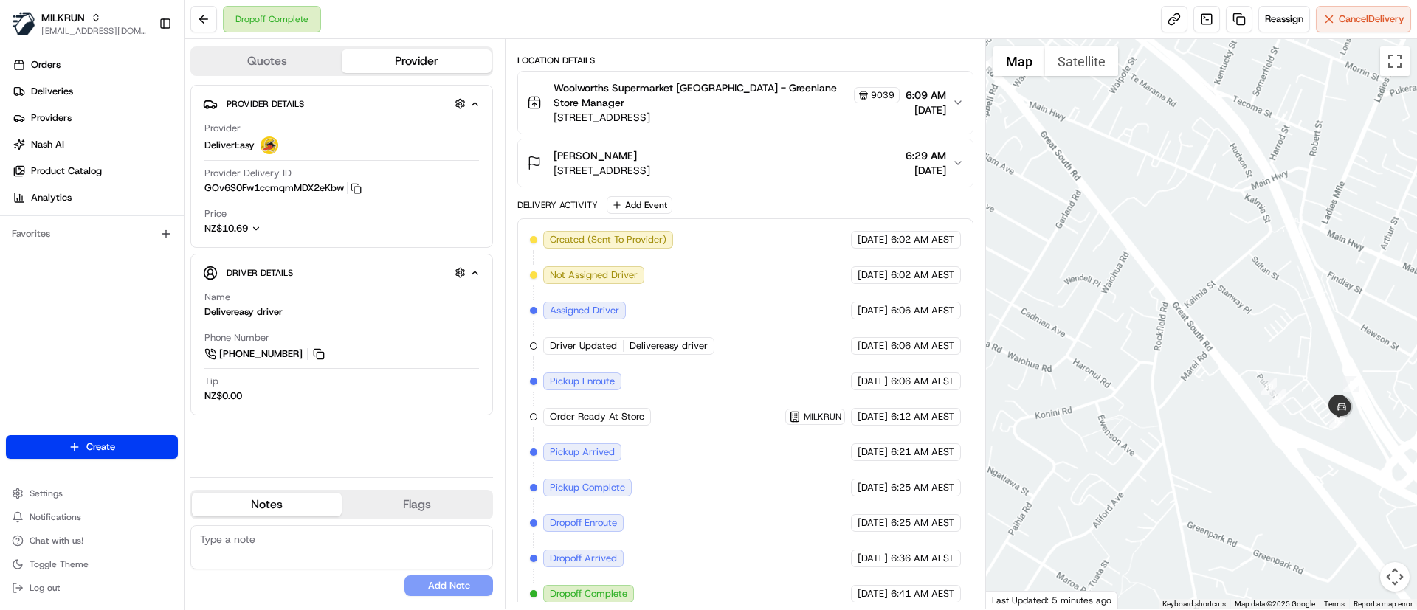
drag, startPoint x: 1289, startPoint y: 496, endPoint x: 1180, endPoint y: 459, distance: 115.3
click at [1173, 455] on div at bounding box center [1202, 324] width 432 height 570
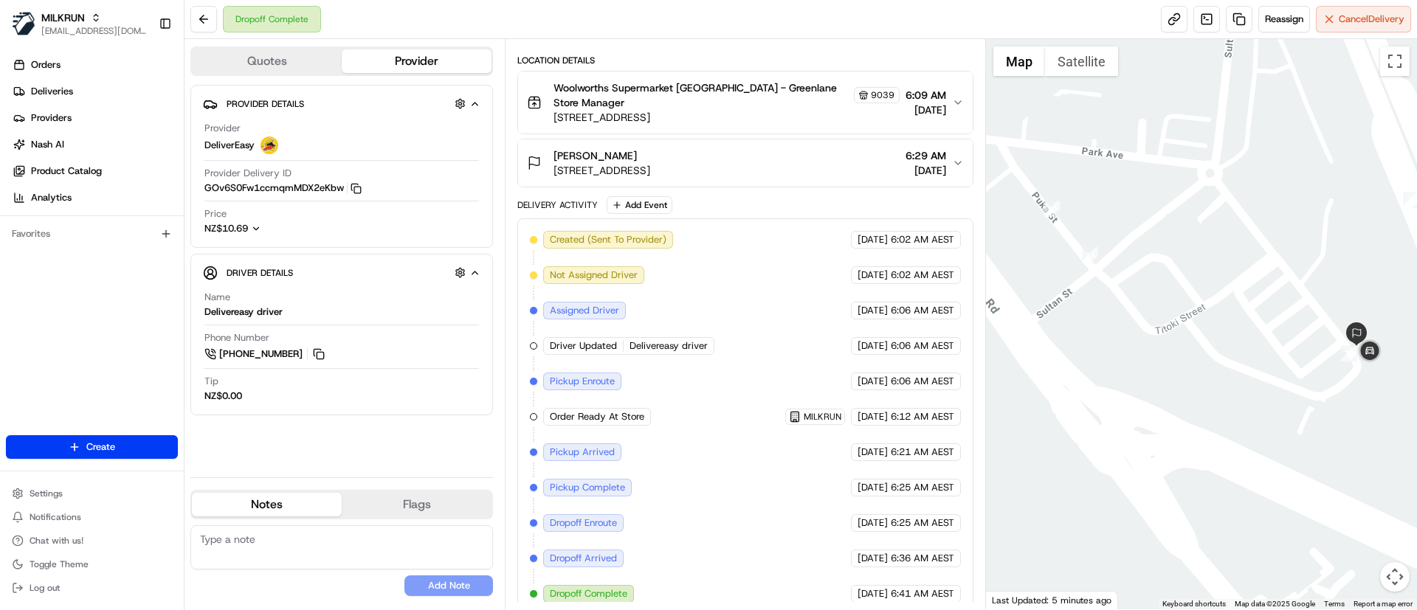
drag, startPoint x: 1373, startPoint y: 387, endPoint x: 1308, endPoint y: 439, distance: 83.0
click at [1308, 439] on div at bounding box center [1202, 324] width 432 height 570
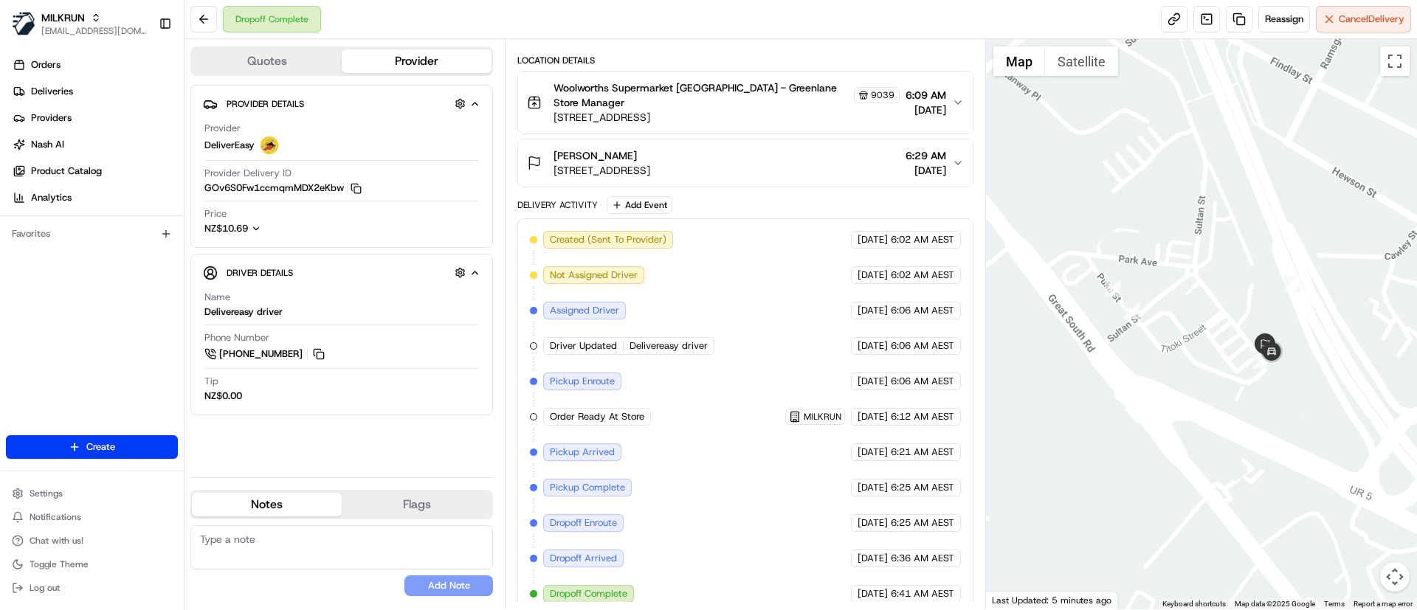
drag, startPoint x: 1134, startPoint y: 418, endPoint x: 1230, endPoint y: 410, distance: 96.3
click at [1230, 410] on div at bounding box center [1202, 324] width 432 height 570
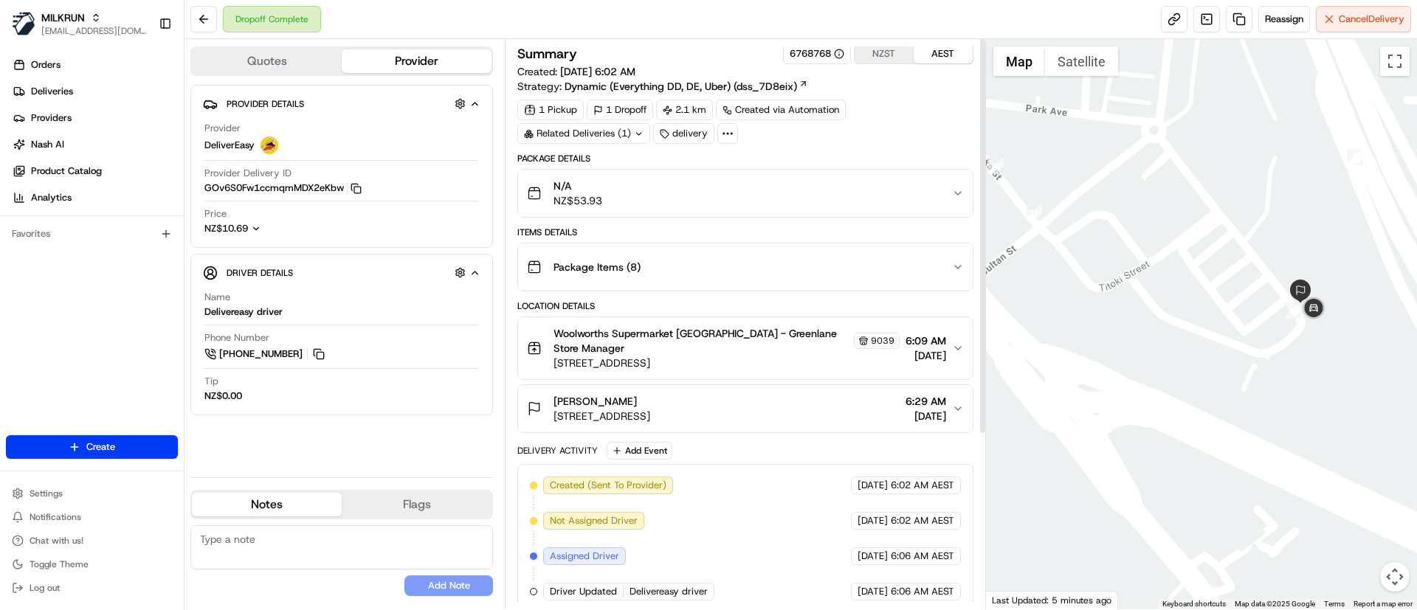
scroll to position [0, 0]
click at [650, 412] on span "670 Great South Road, Greenlane, Auckland 1061, NZ" at bounding box center [601, 419] width 97 height 15
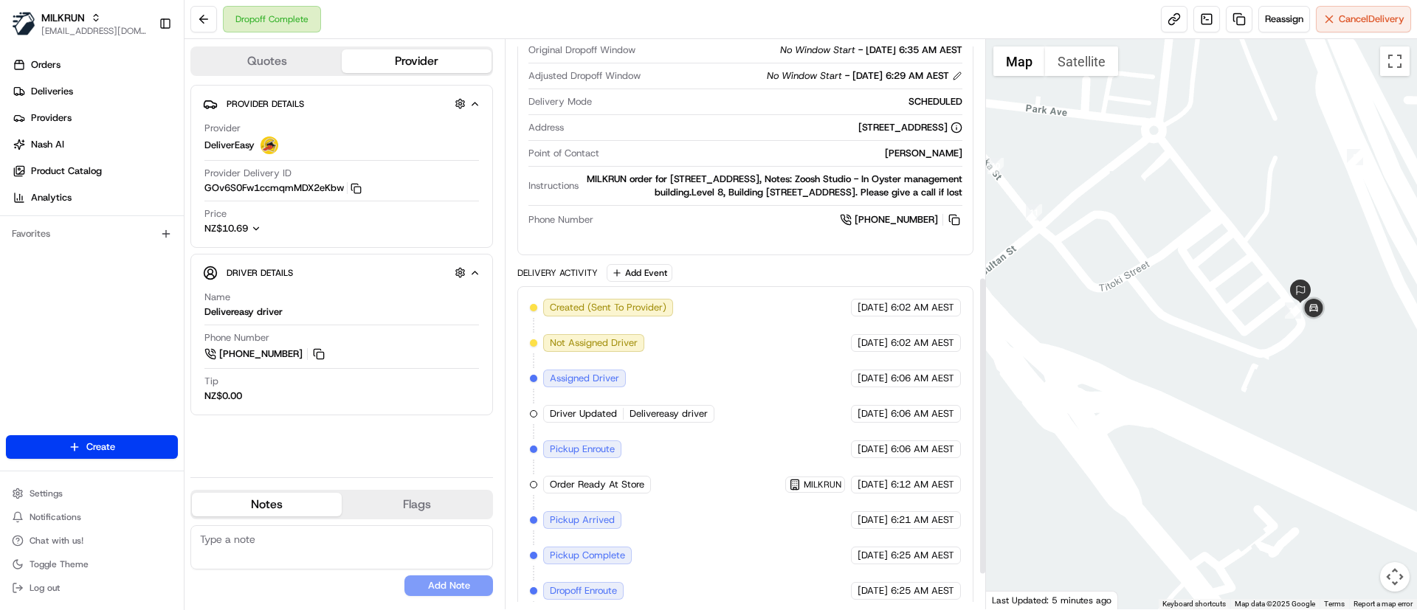
scroll to position [436, 0]
drag, startPoint x: 596, startPoint y: 183, endPoint x: 964, endPoint y: 197, distance: 368.5
click at [964, 197] on div "Dropoff Details Hidden ( 3 ) Original Dropoff Window No Window Start - 25/08/20…" at bounding box center [745, 121] width 454 height 245
click at [122, 90] on link "Deliveries" at bounding box center [95, 92] width 178 height 24
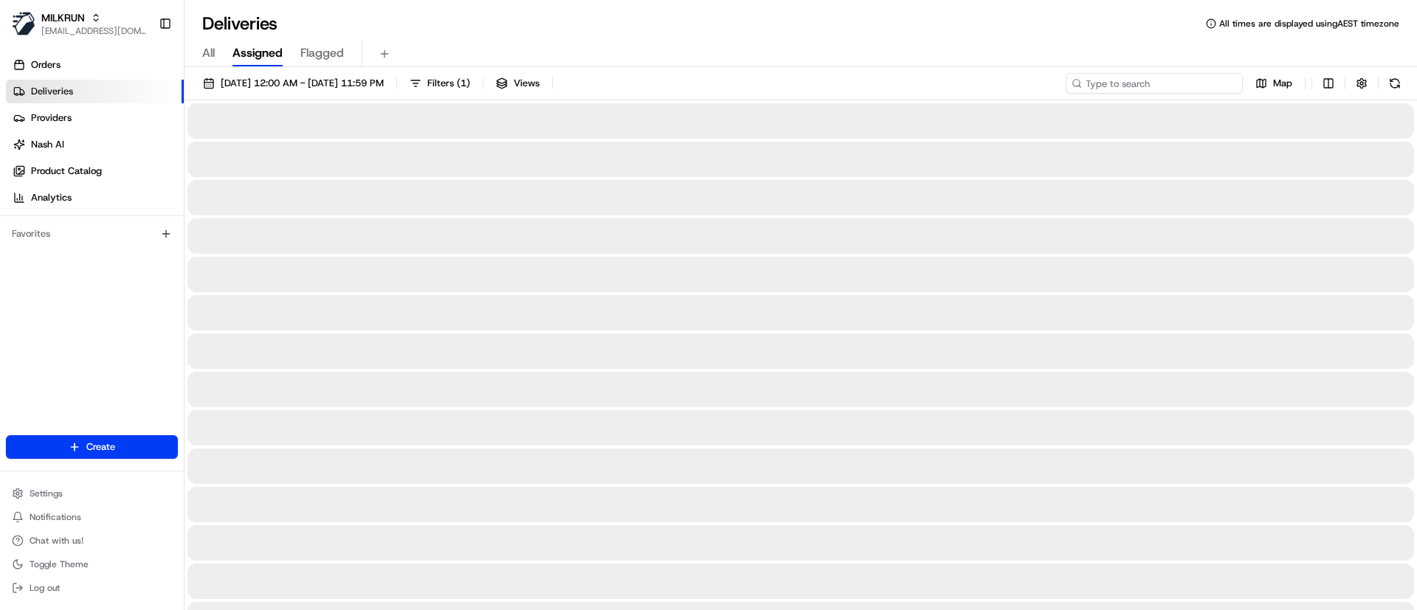
click at [1142, 82] on input at bounding box center [1154, 83] width 177 height 21
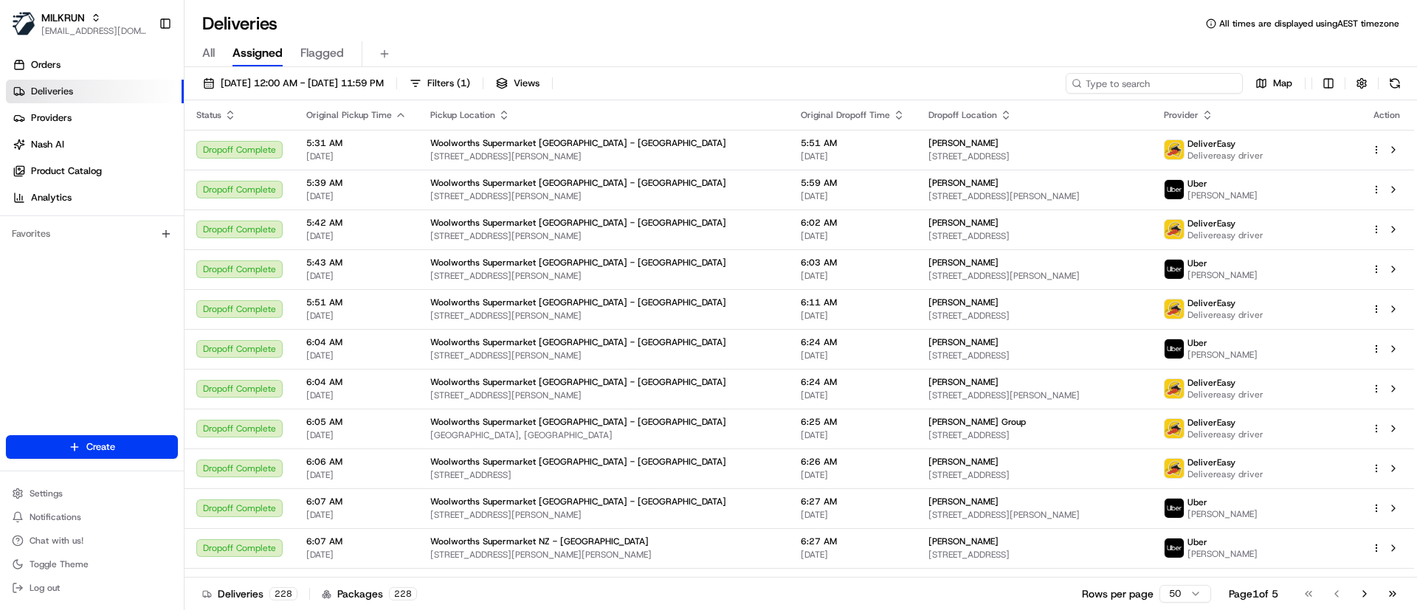
paste input "2d4c2bcb-88e1-415f-b14a-d877e91222aa"
type input "2d4c2bcb-88e1-415f-b14a-d877e91222aa"
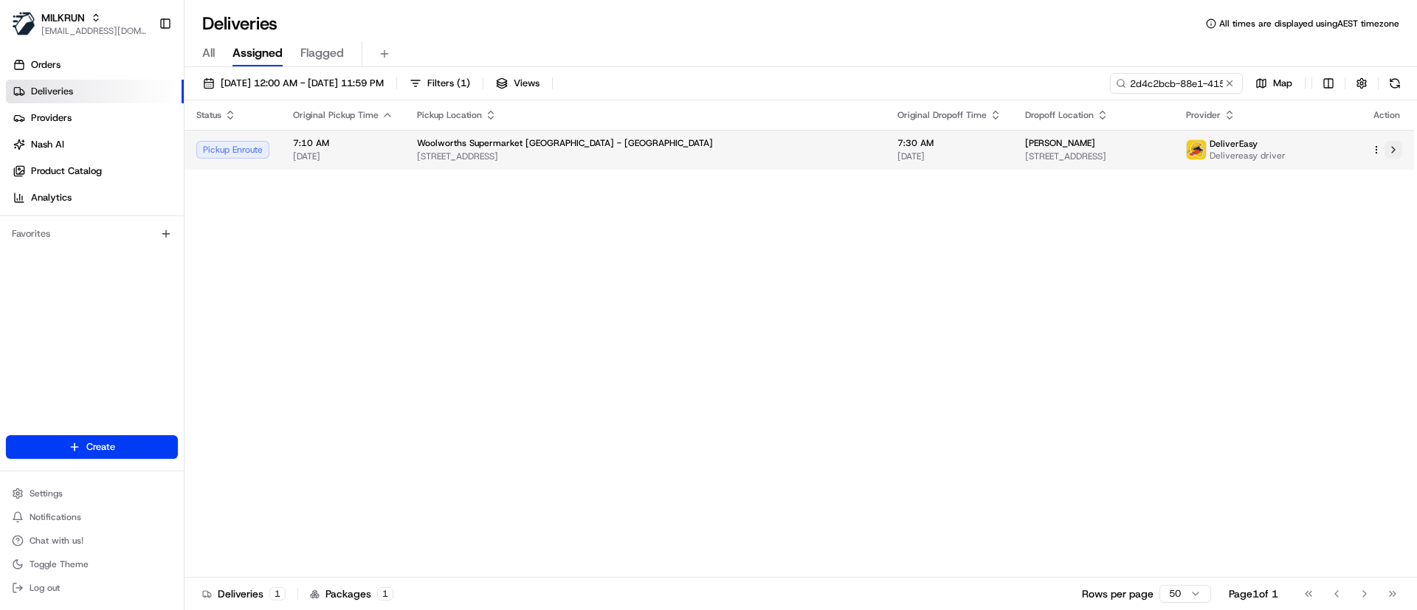
click at [1395, 145] on button at bounding box center [1393, 150] width 18 height 18
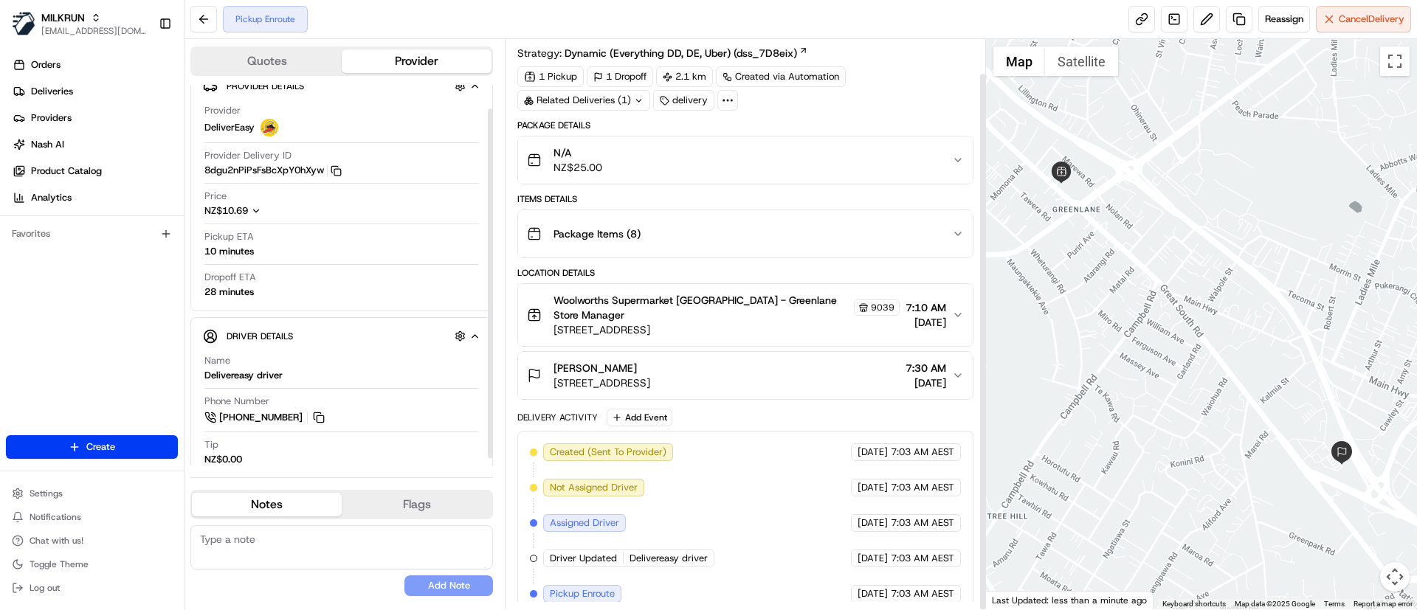
scroll to position [34, 0]
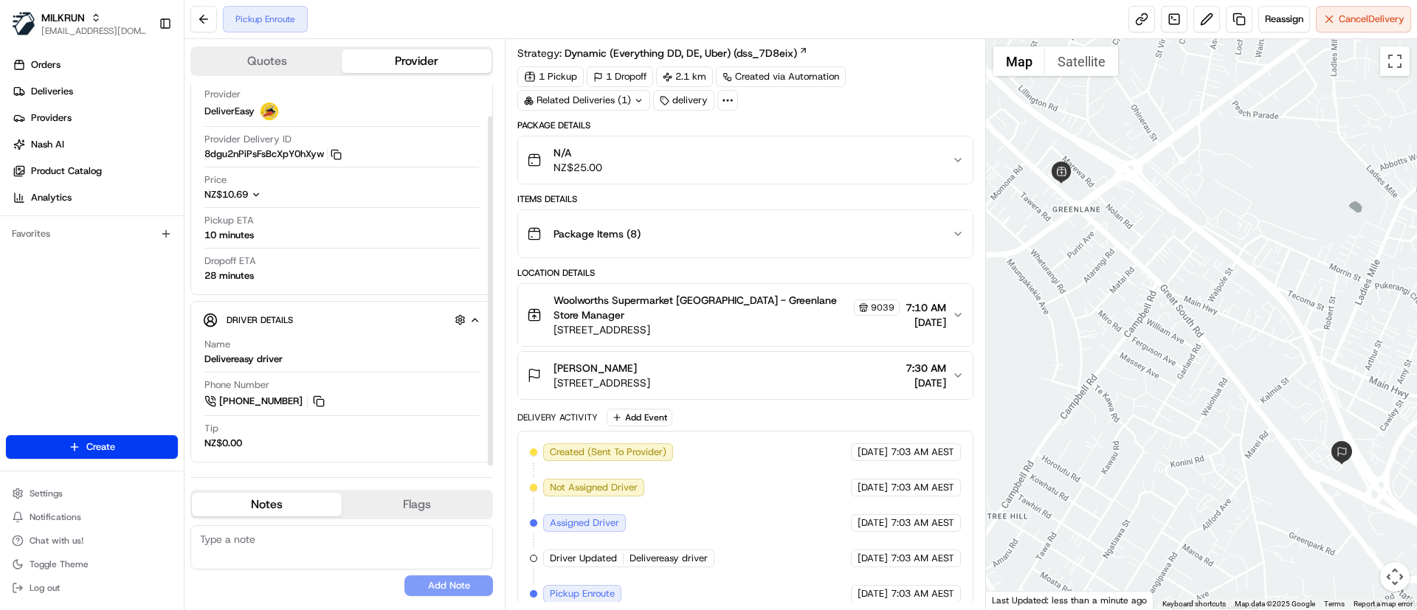
click at [264, 545] on textarea at bounding box center [341, 547] width 303 height 44
paste textarea "Building 5, Level 8. Zoosh studio"
click at [200, 536] on textarea "Building 5, Level 8. Zoosh studio" at bounding box center [341, 547] width 303 height 44
click at [365, 556] on textarea "Please ensure to go to: Building 5, Level 8. Zoosh studio" at bounding box center [341, 547] width 303 height 44
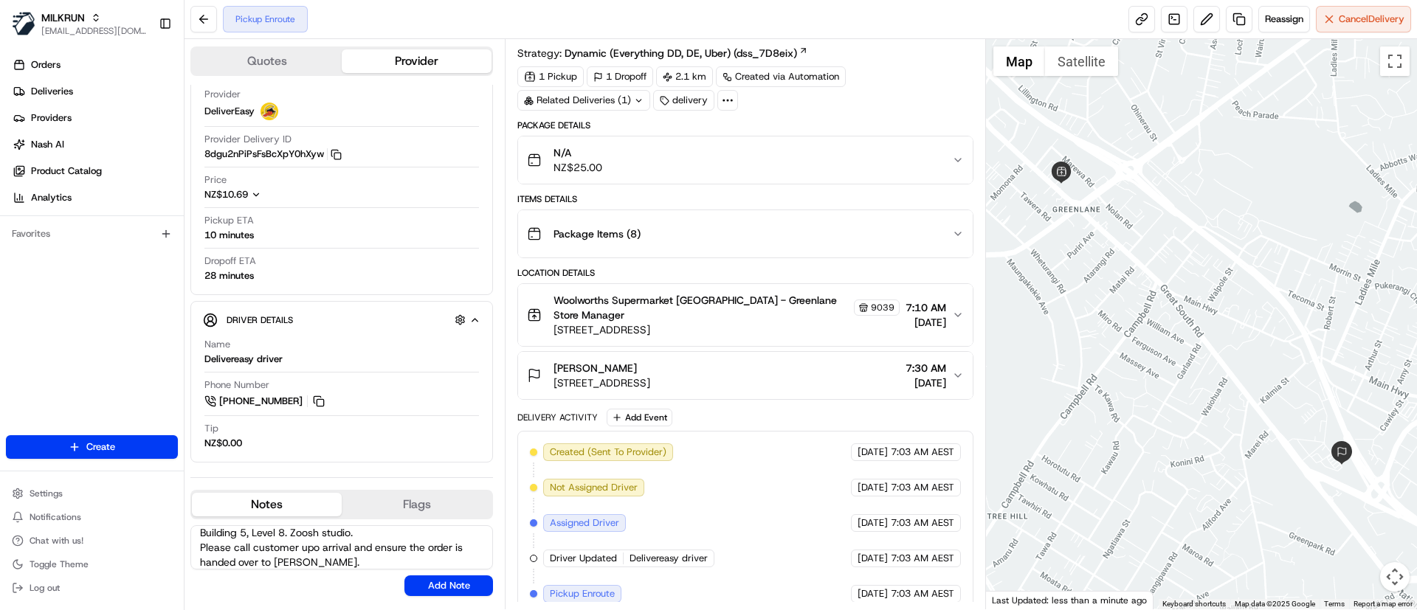
scroll to position [36, 0]
click at [315, 535] on textarea "Please ensure to go to: Building 5, Level 8. Zoosh studio. Please call customer…" at bounding box center [341, 547] width 303 height 44
click at [342, 544] on textarea "Please ensure to go to: Building 5, Level 8. Zoosh studio. Please call customer…" at bounding box center [341, 547] width 303 height 44
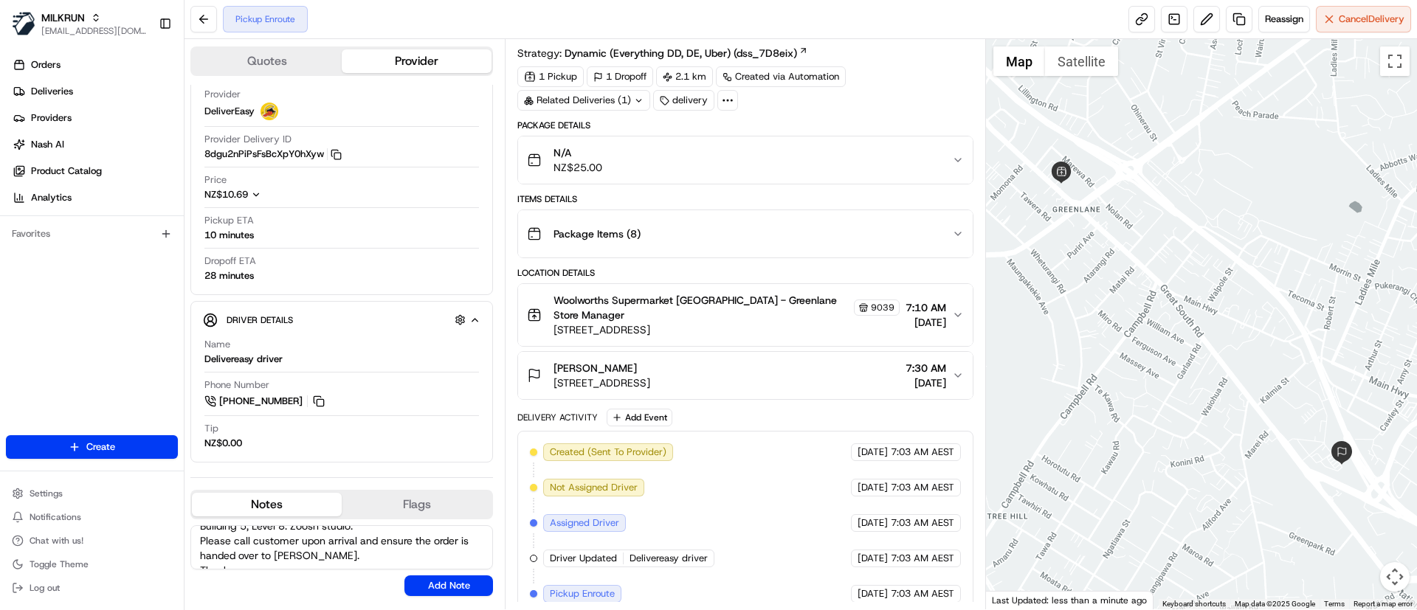
click at [340, 543] on textarea "Please ensure to go to: Building 5, Level 8. Zoosh studio. Please call customer…" at bounding box center [341, 547] width 303 height 44
click at [343, 555] on textarea "Please ensure to go to: Building 5, Level 8. Zoosh studio. Please call customer…" at bounding box center [341, 547] width 303 height 44
type textarea "Please ensure to go to: Building 5, Level 8. Zoosh studio. Please call customer…"
click at [435, 578] on button "Add Note" at bounding box center [448, 586] width 89 height 21
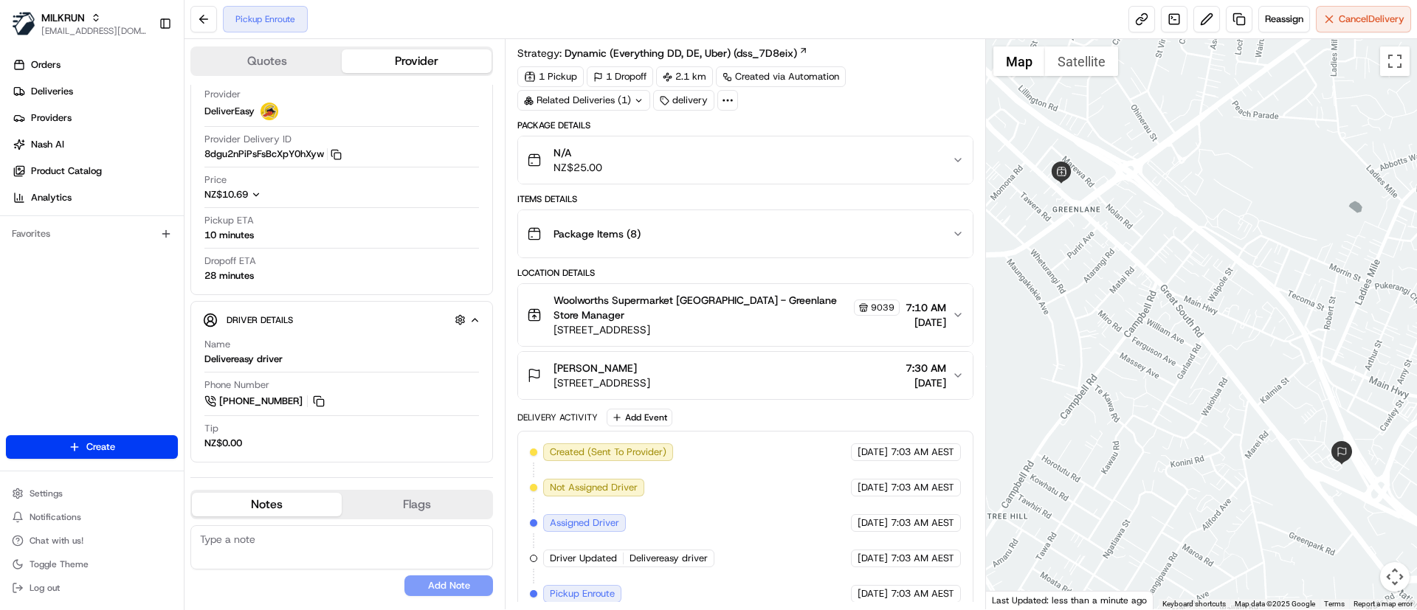
scroll to position [0, 0]
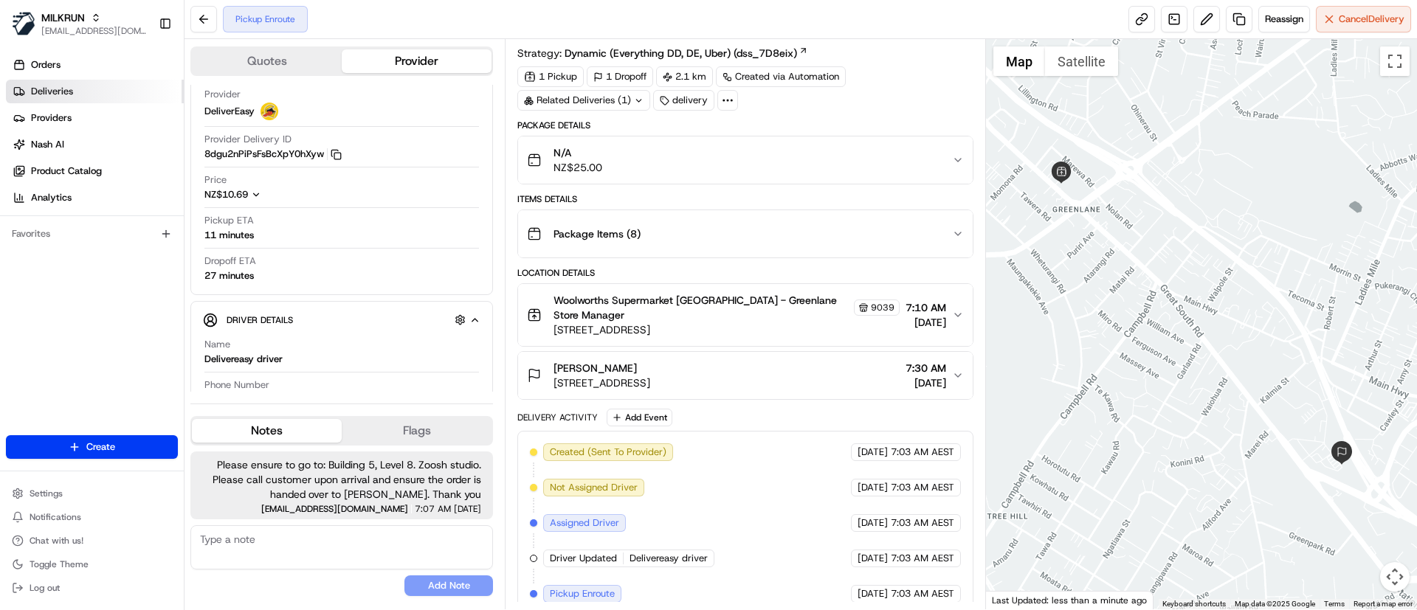
click at [71, 94] on span "Deliveries" at bounding box center [52, 91] width 42 height 13
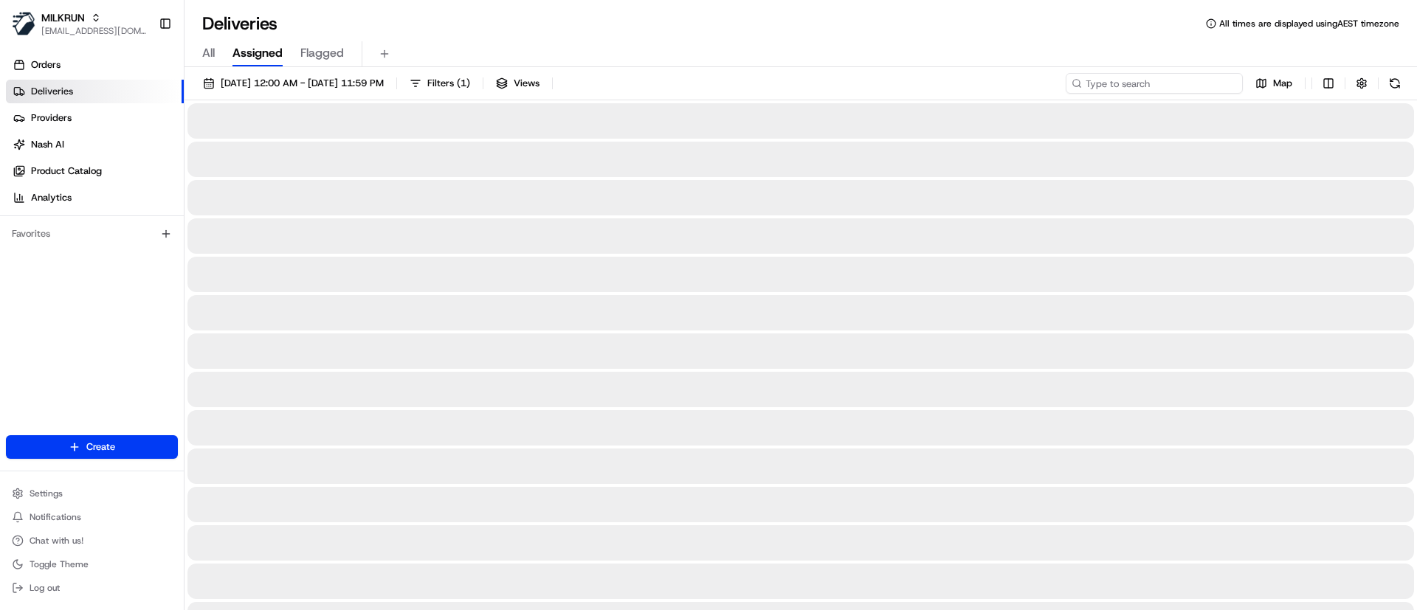
click at [1161, 80] on input at bounding box center [1154, 83] width 177 height 21
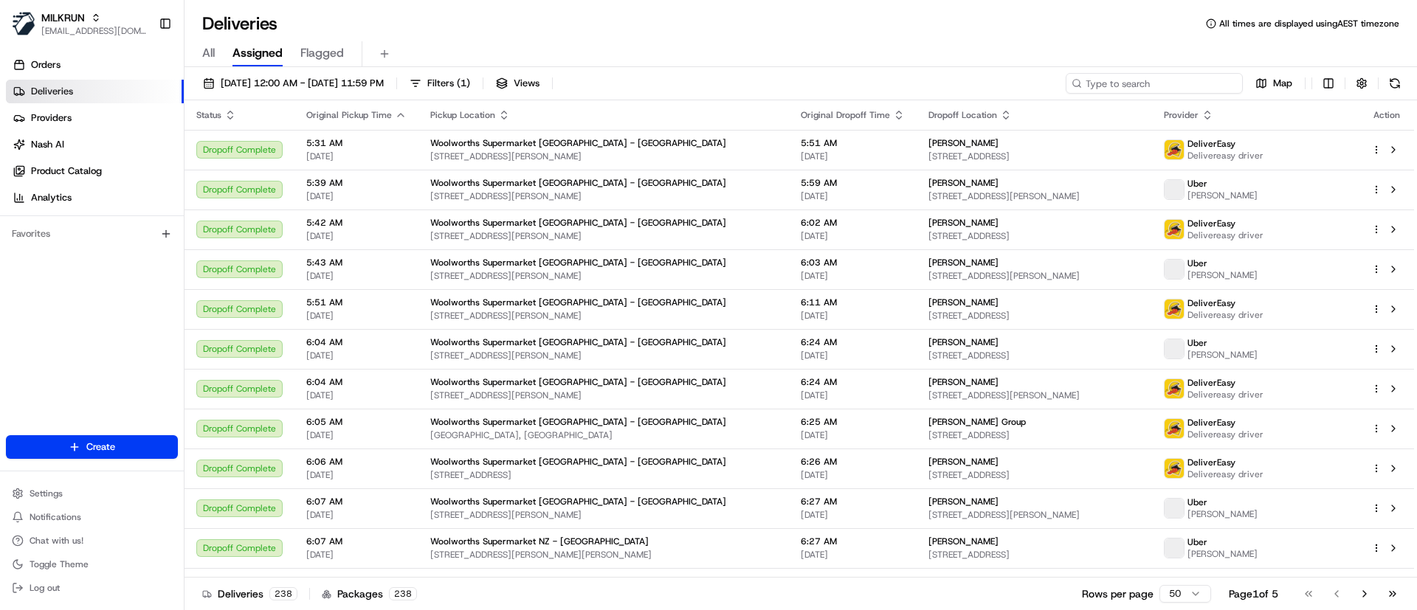
paste input "d84ff444-9c9f-4f80-a0d7-bdebb6f5d438"
type input "d84ff444-9c9f-4f80-a0d7-bdebb6f5d438"
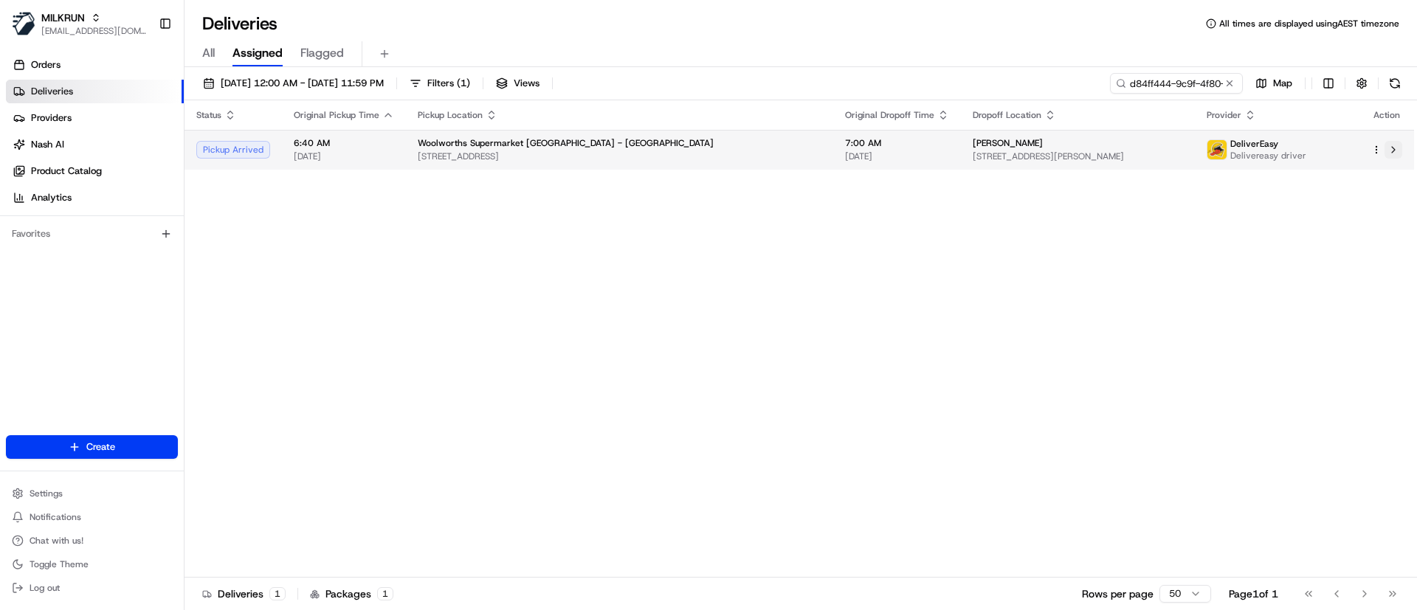
click at [1395, 149] on button at bounding box center [1393, 150] width 18 height 18
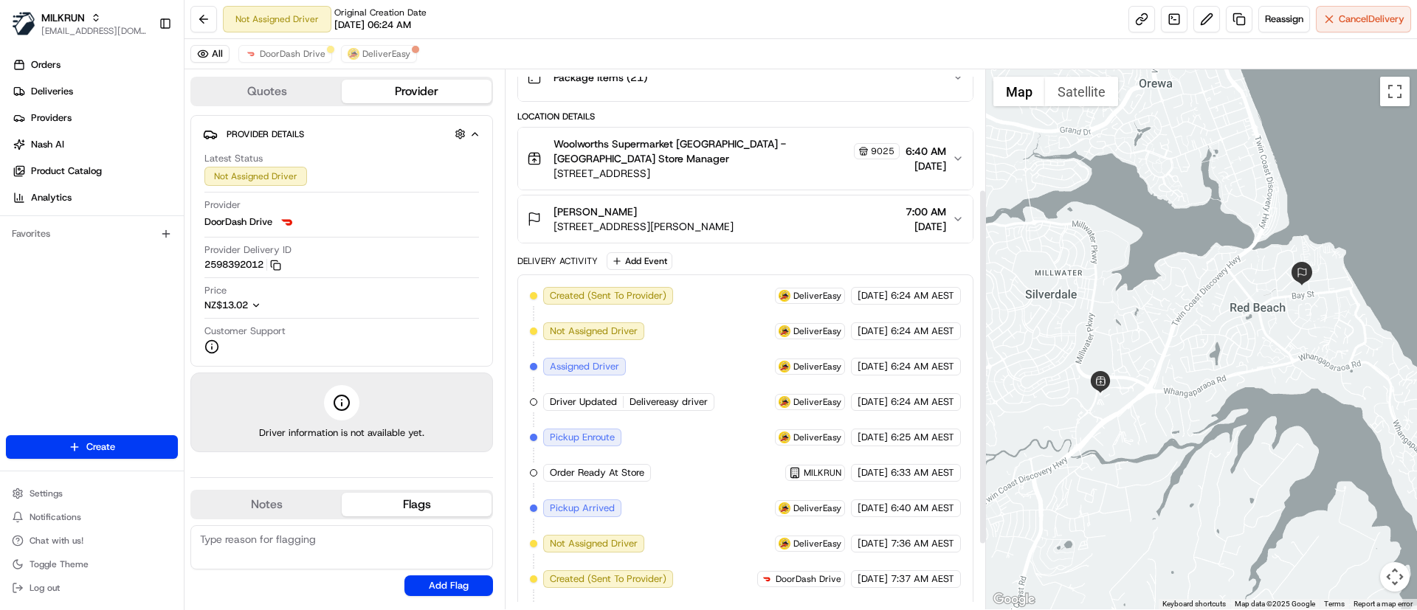
scroll to position [279, 0]
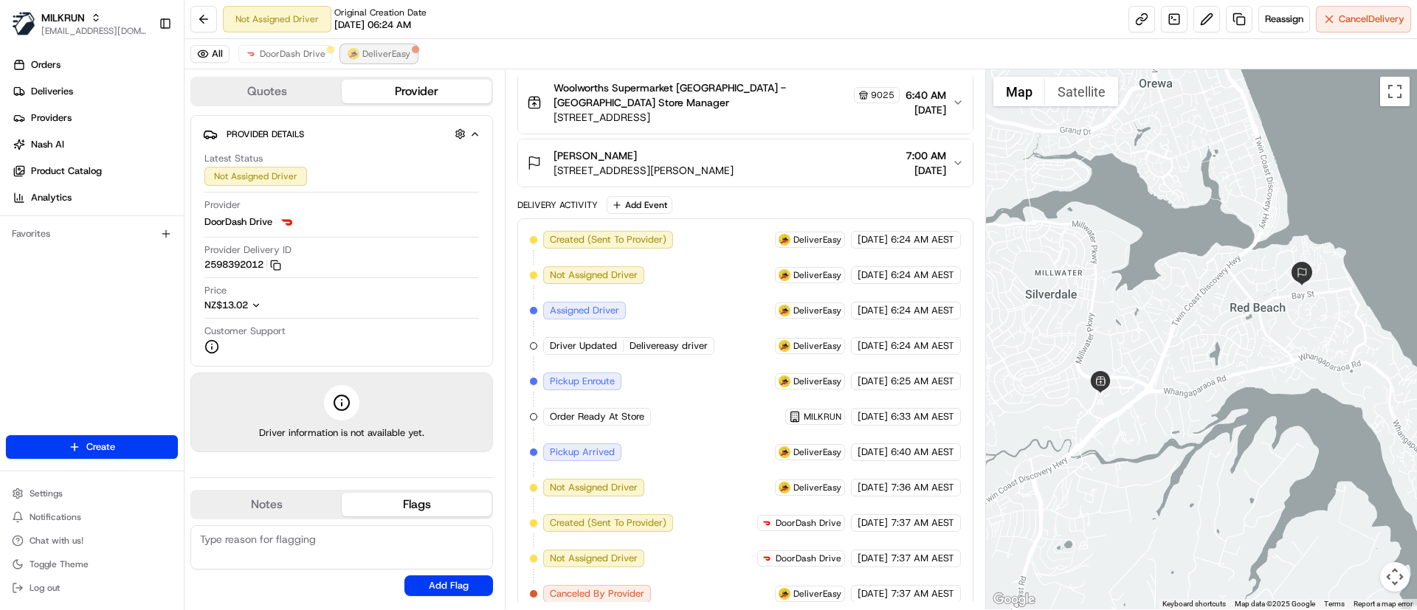
click at [386, 49] on span "DeliverEasy" at bounding box center [386, 54] width 48 height 12
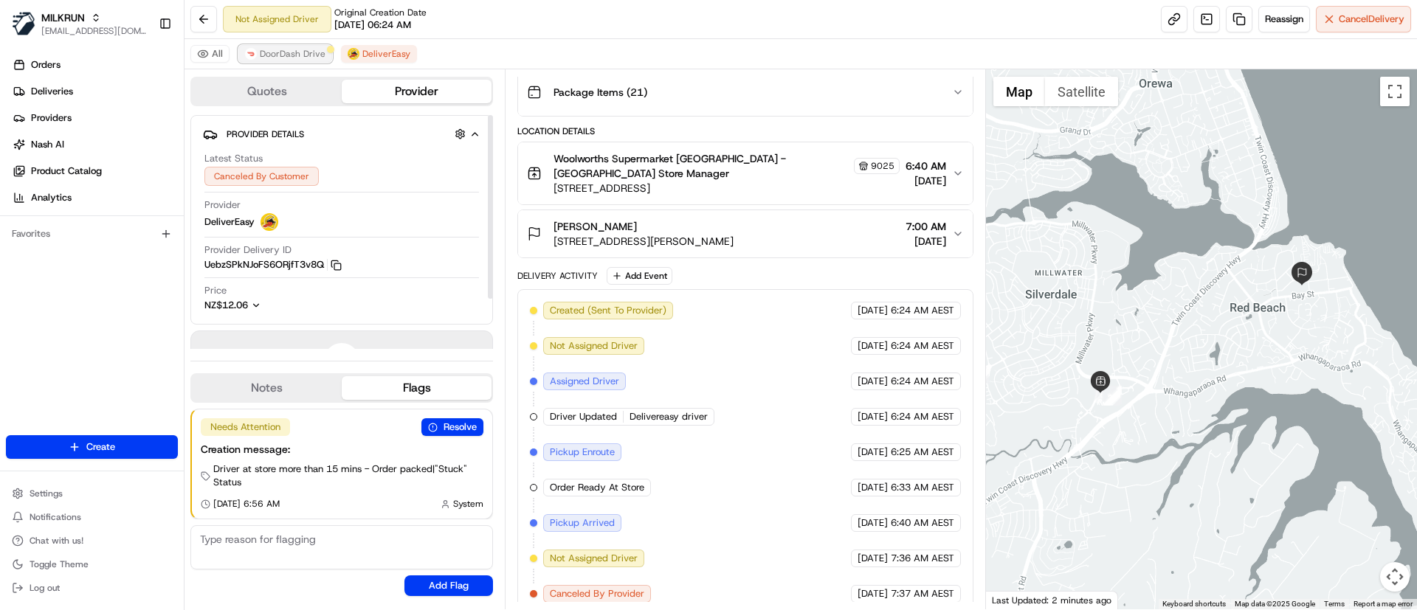
click at [280, 48] on span "DoorDash Drive" at bounding box center [293, 54] width 66 height 12
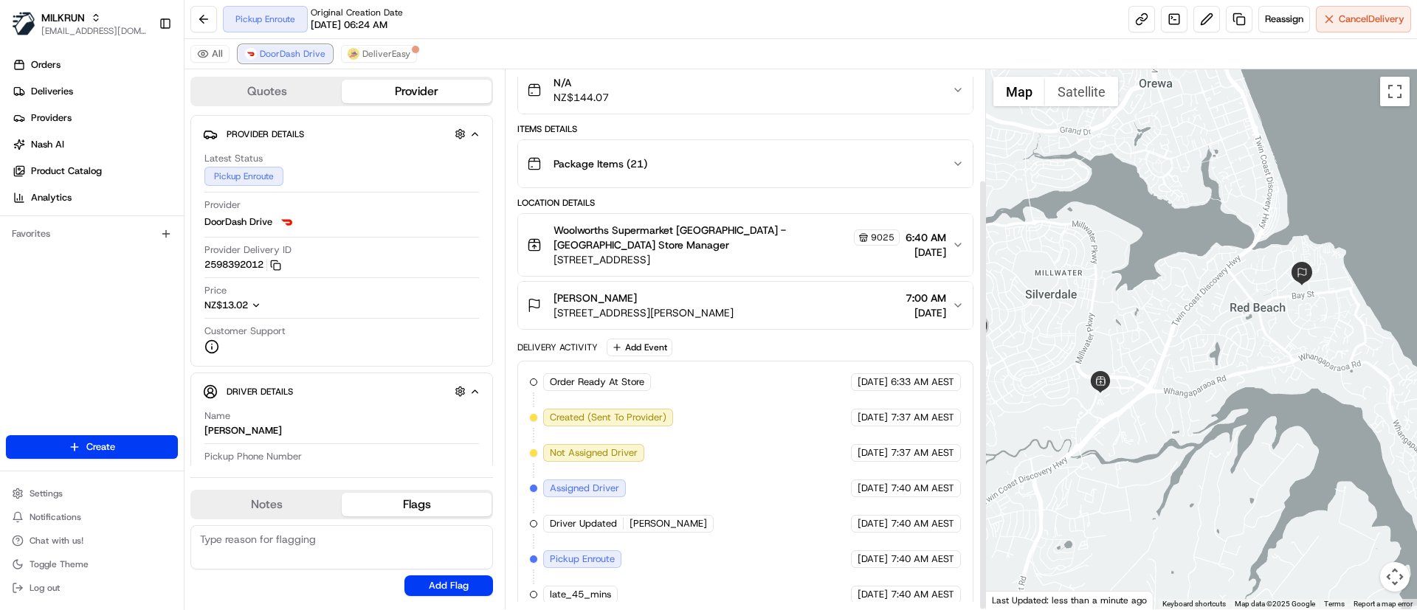
scroll to position [137, 0]
click at [371, 52] on span "DeliverEasy" at bounding box center [386, 54] width 48 height 12
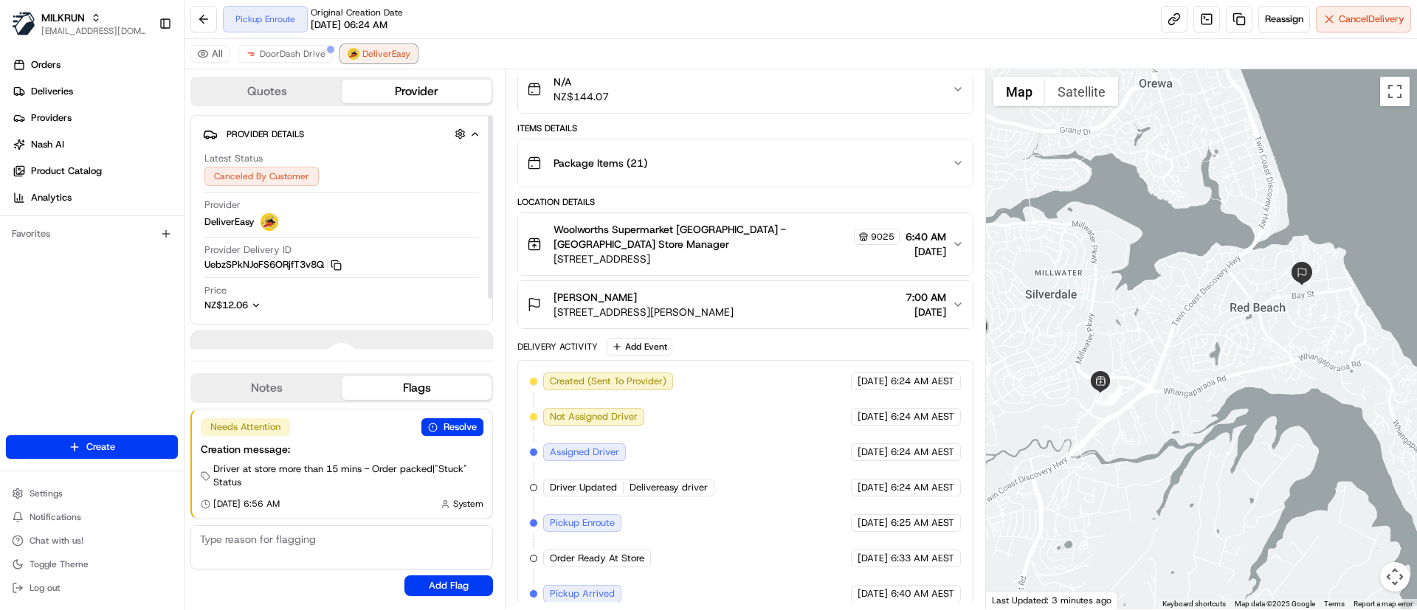
scroll to position [244, 0]
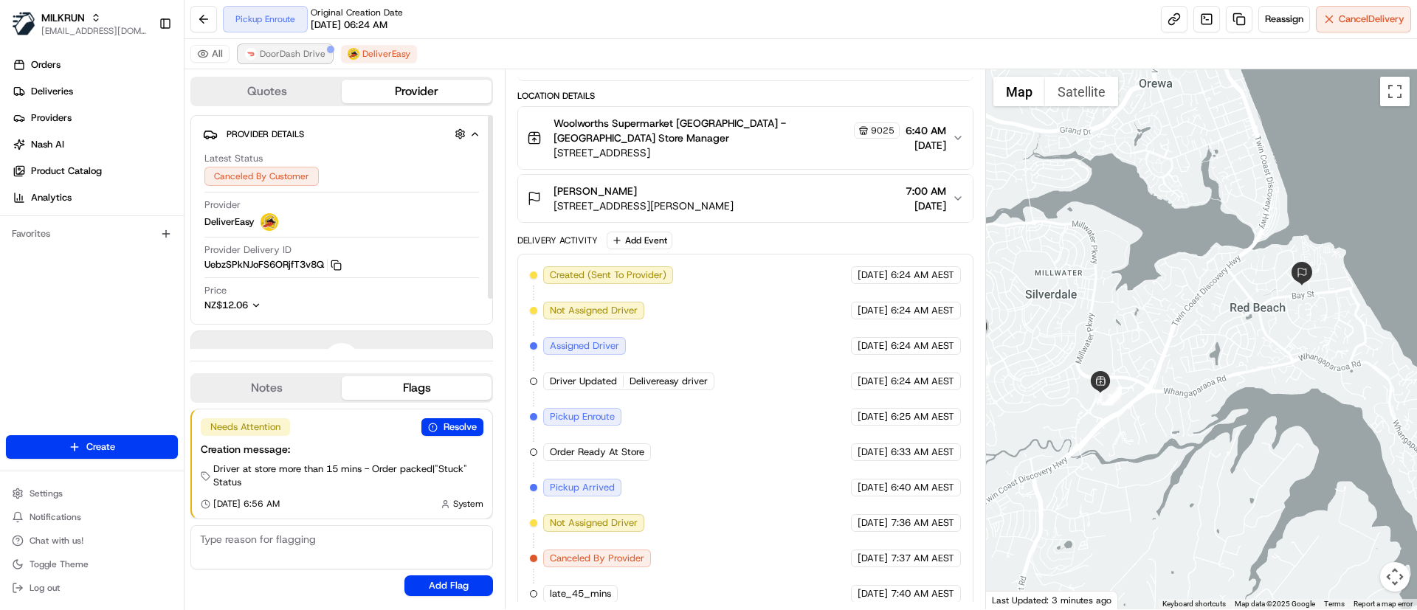
click at [288, 54] on span "DoorDash Drive" at bounding box center [293, 54] width 66 height 12
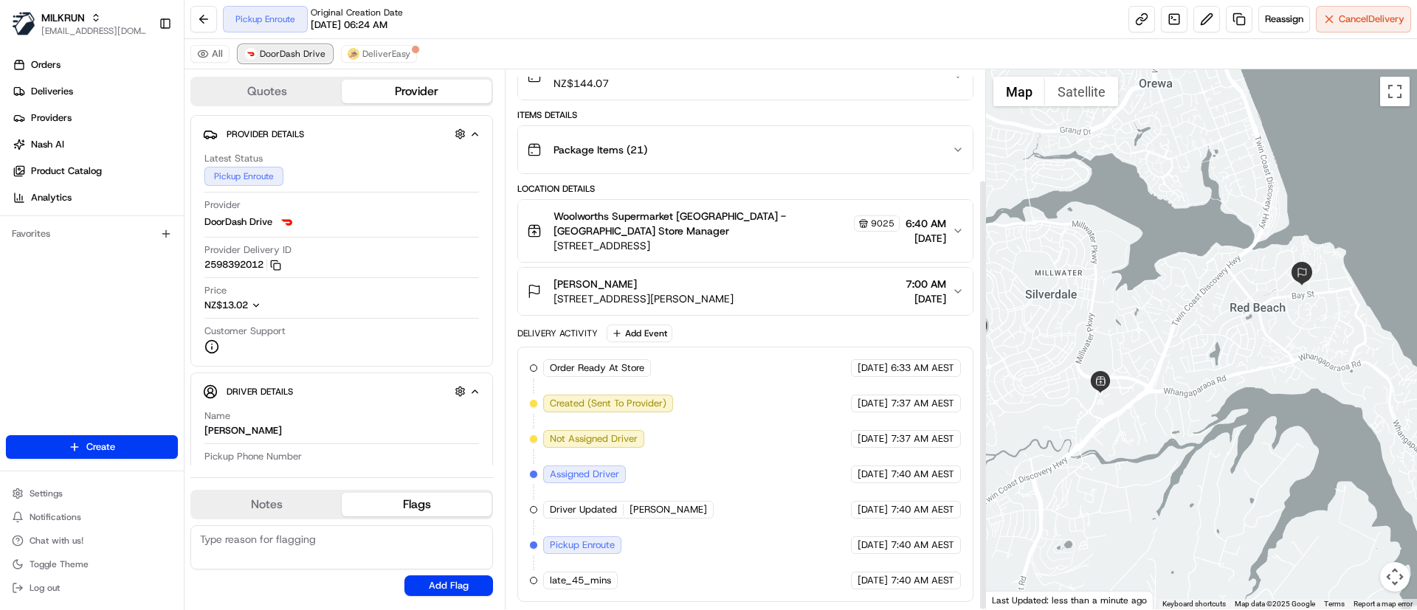
scroll to position [137, 0]
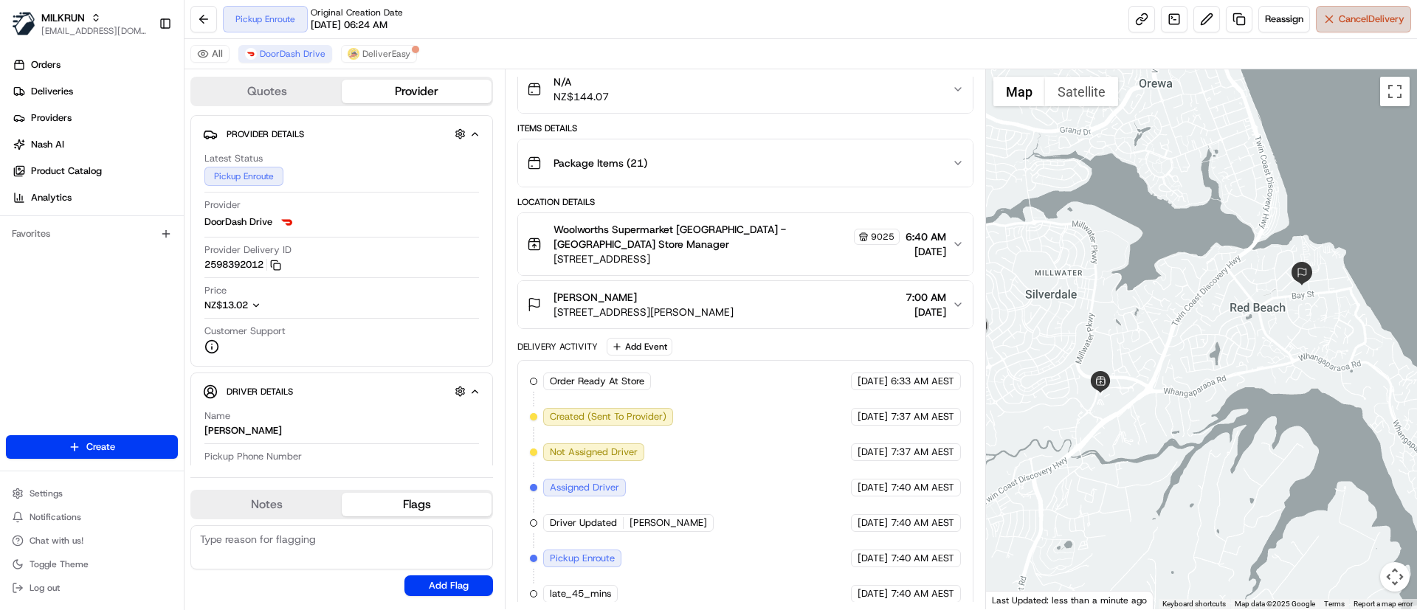
click at [1353, 17] on span "Cancel Delivery" at bounding box center [1372, 19] width 66 height 13
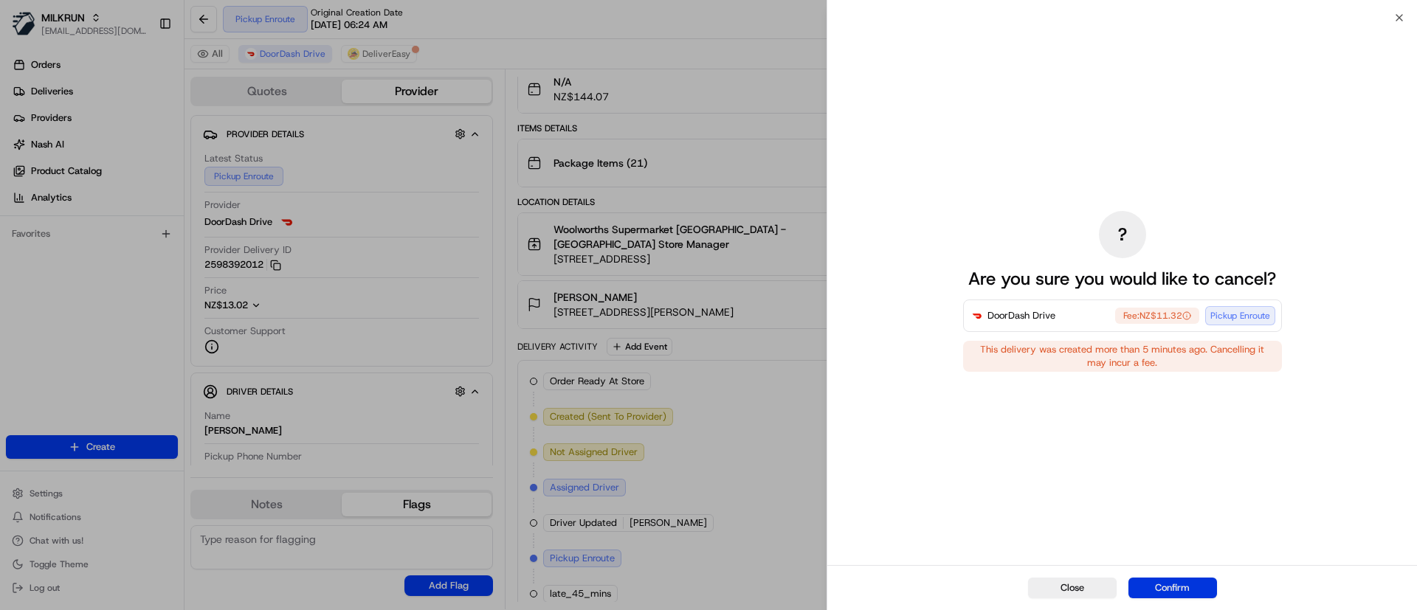
click at [1168, 584] on button "Confirm" at bounding box center [1172, 588] width 89 height 21
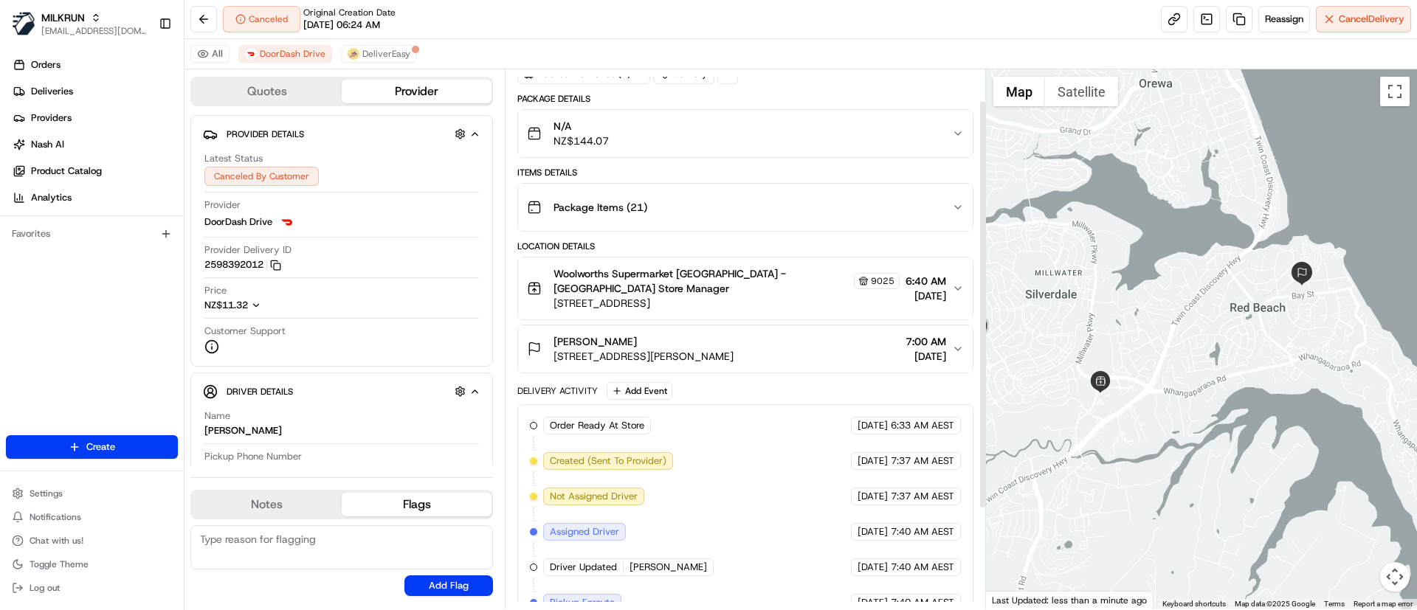
scroll to position [173, 0]
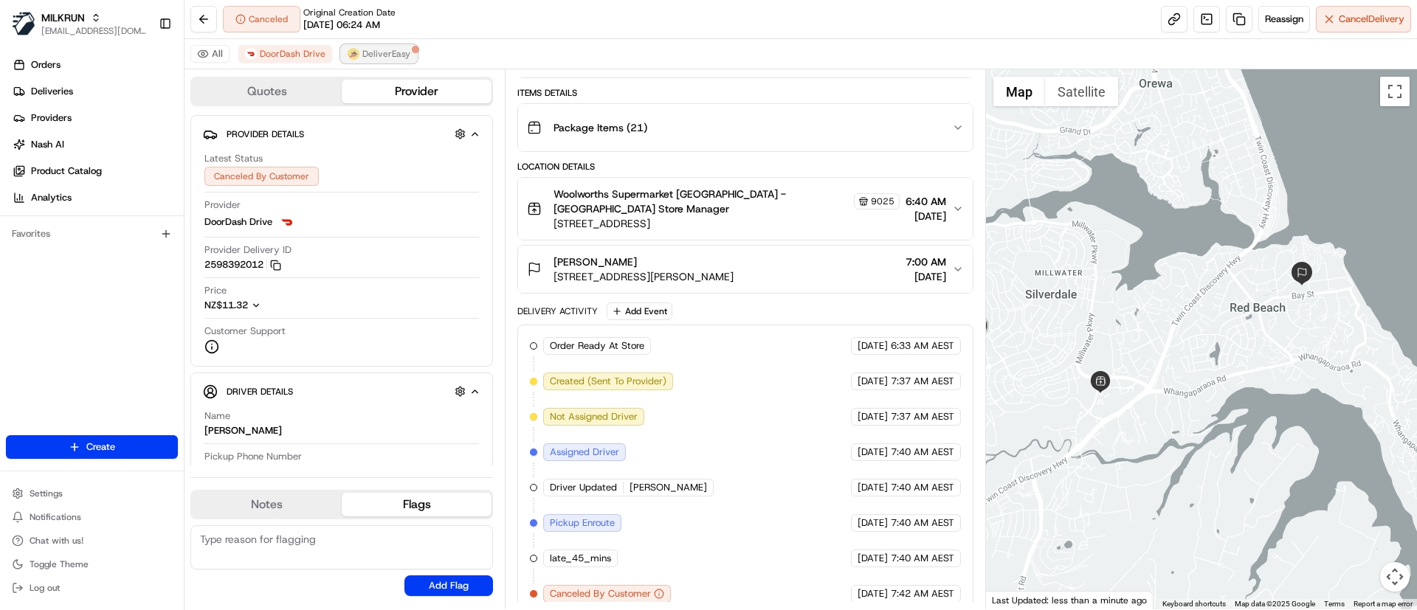
click at [370, 49] on span "DeliverEasy" at bounding box center [386, 54] width 48 height 12
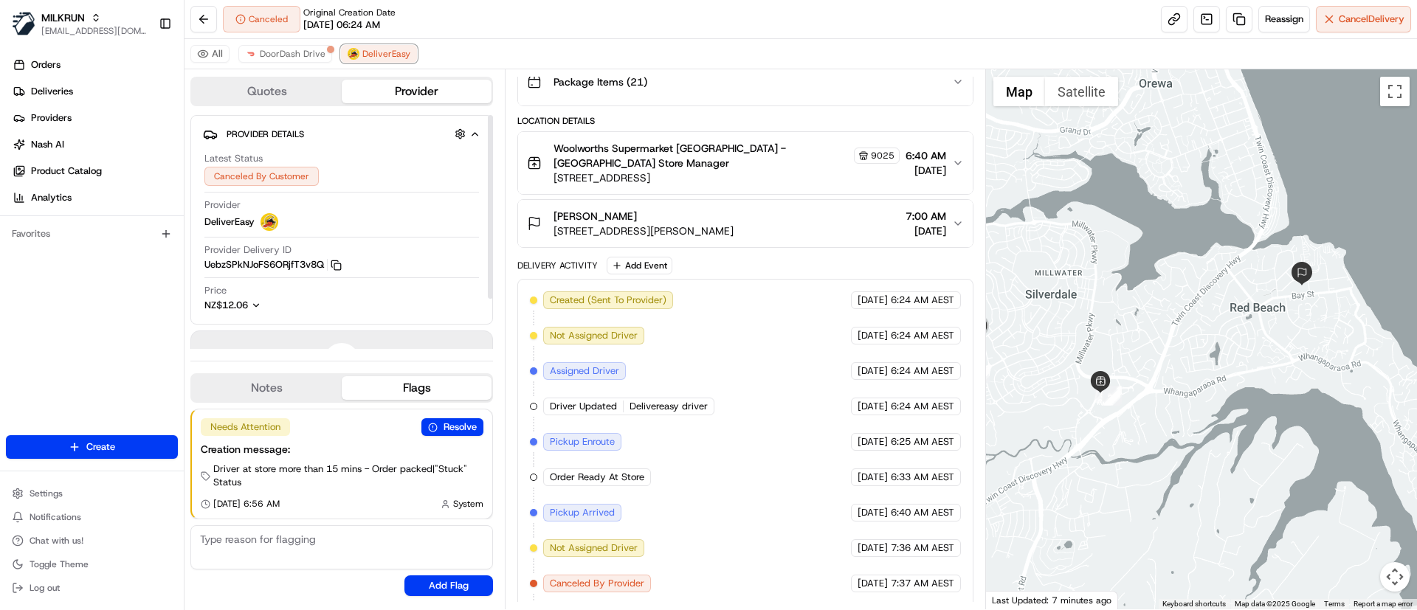
scroll to position [244, 0]
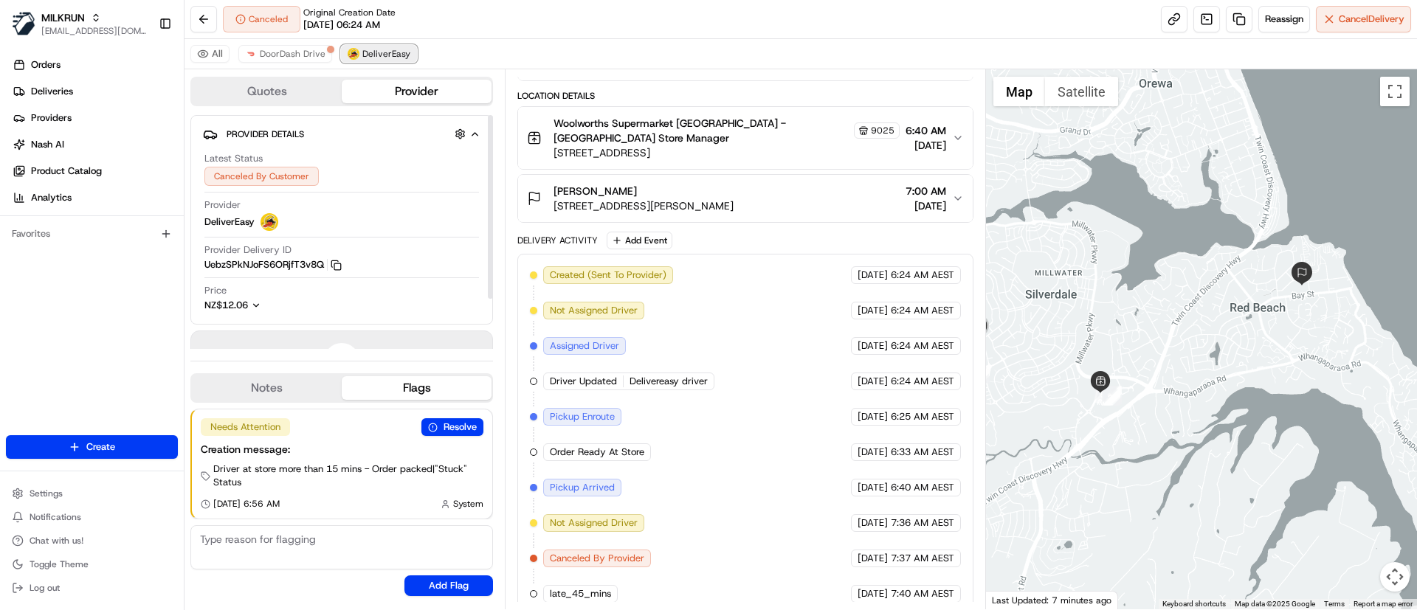
click at [381, 49] on span "DeliverEasy" at bounding box center [386, 54] width 48 height 12
click at [1340, 14] on span "Cancel Delivery" at bounding box center [1372, 19] width 66 height 13
click at [277, 52] on span "DoorDash Drive" at bounding box center [293, 54] width 66 height 12
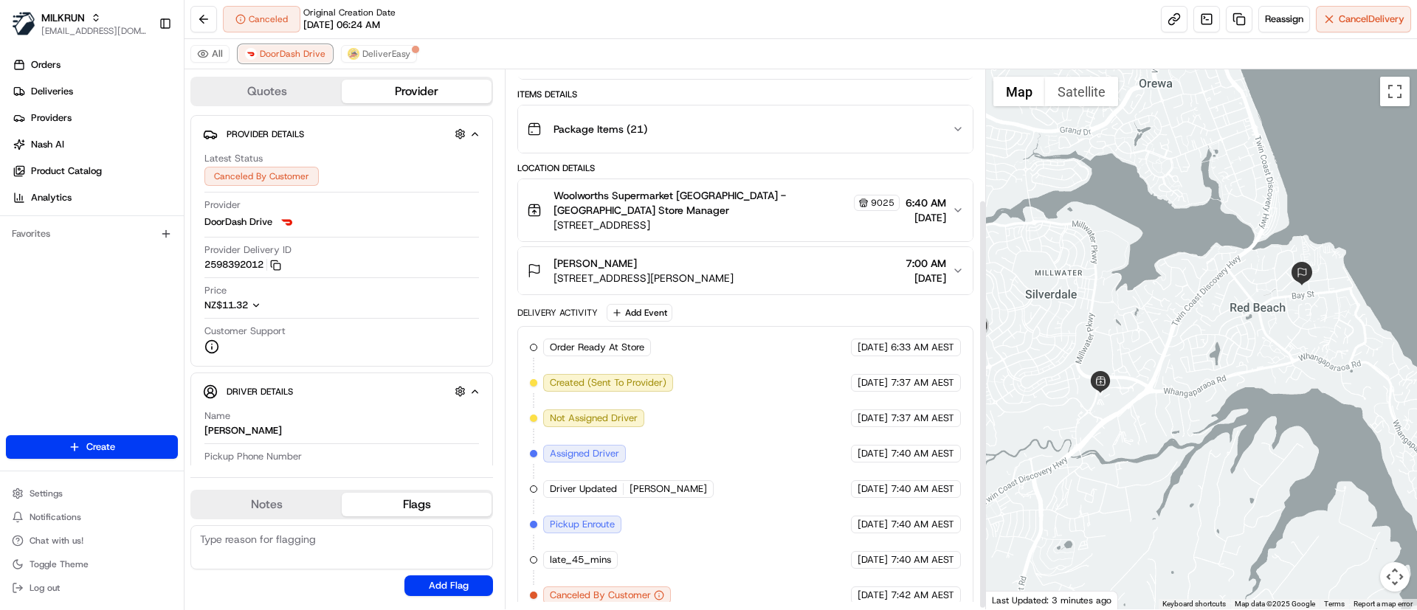
scroll to position [173, 0]
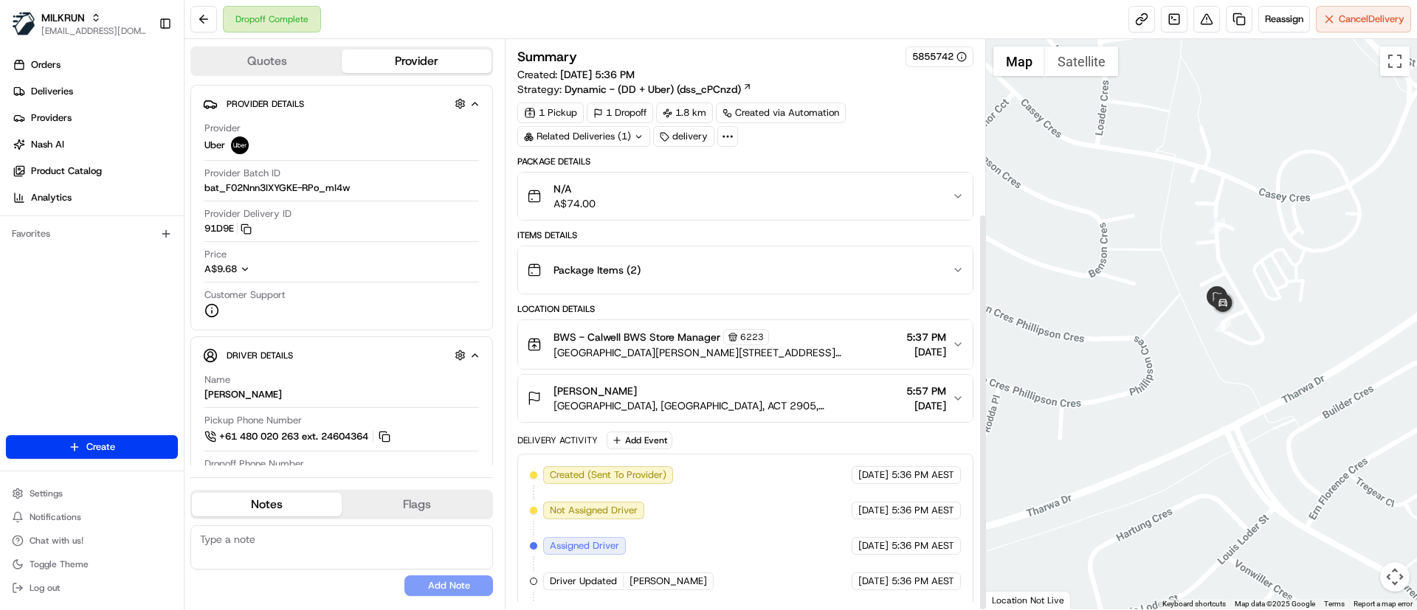
scroll to position [249, 0]
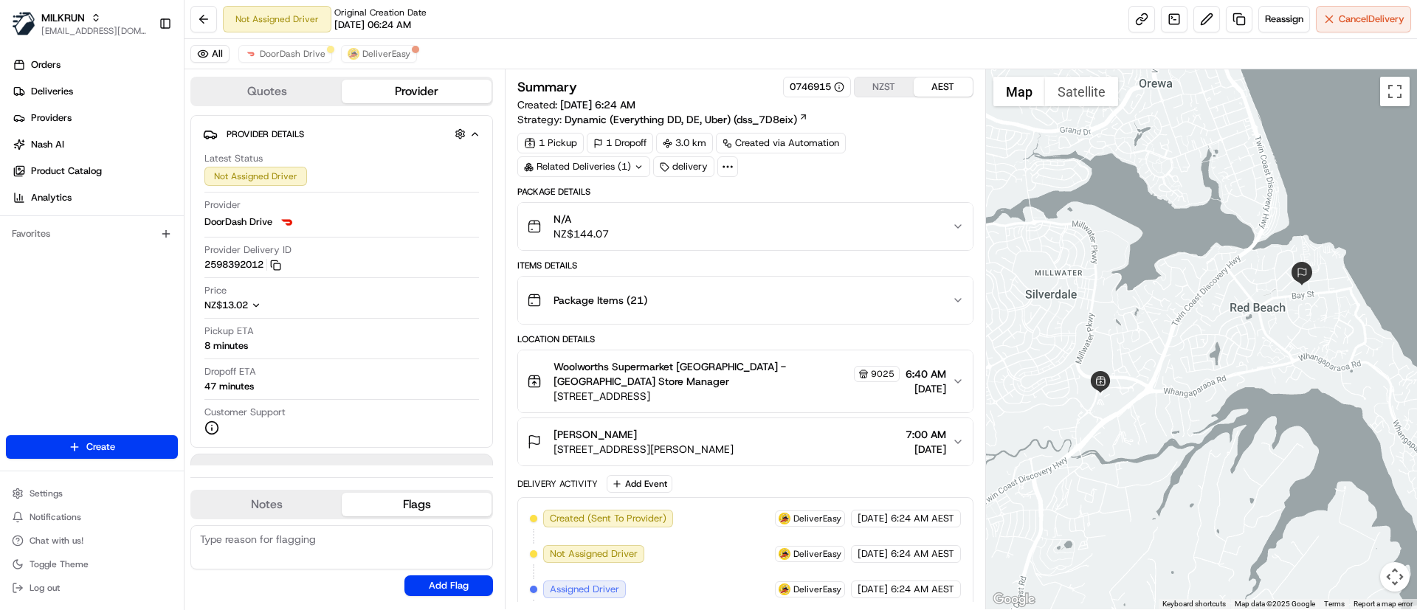
drag, startPoint x: 637, startPoint y: 419, endPoint x: 556, endPoint y: 416, distance: 81.2
click at [556, 427] on div "[PERSON_NAME]" at bounding box center [643, 434] width 180 height 15
copy span "[PERSON_NAME]"
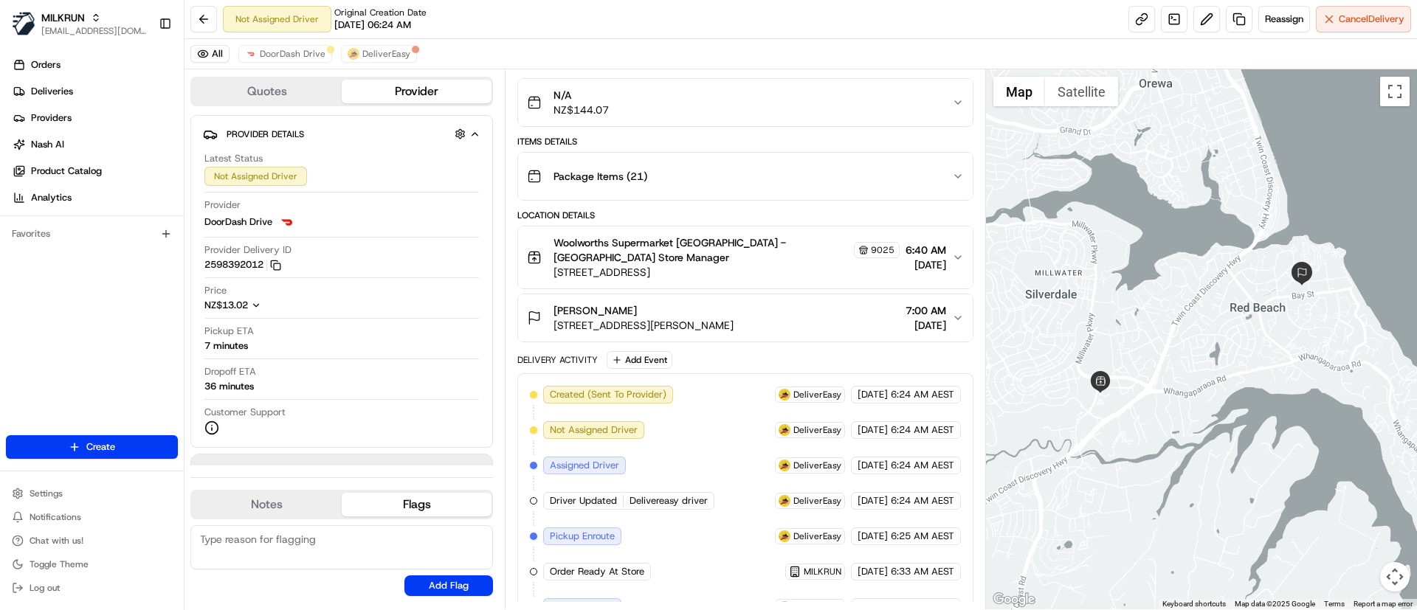
scroll to position [279, 0]
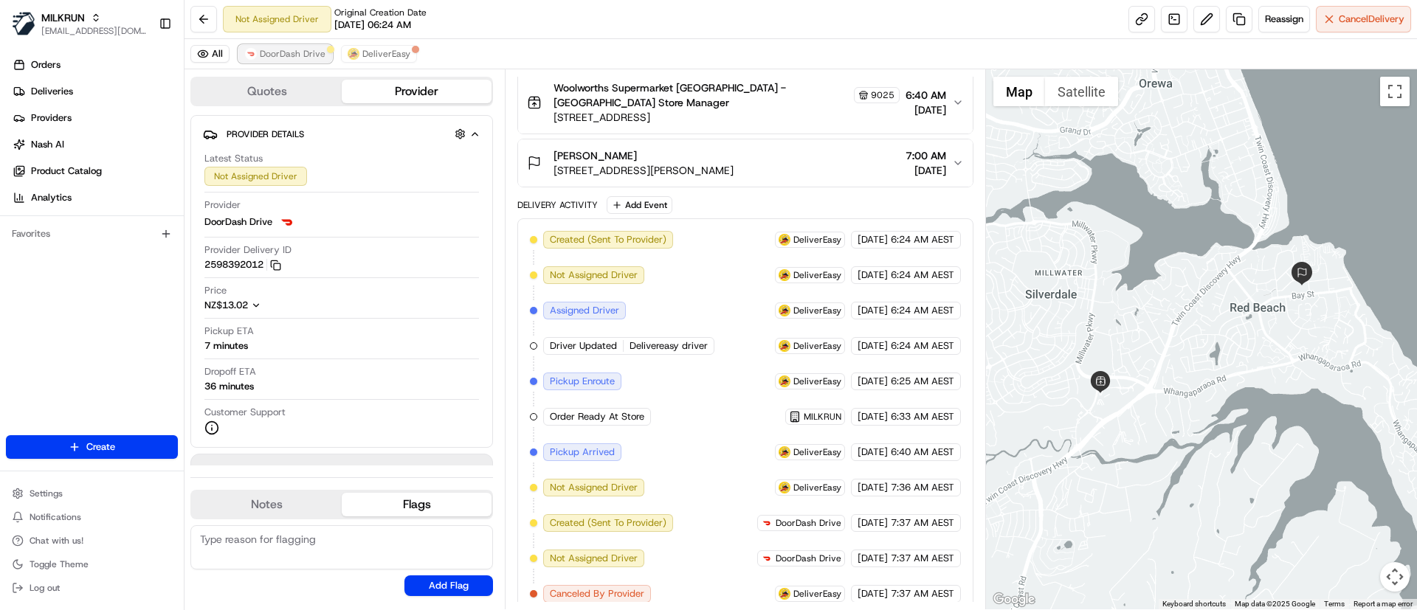
click at [276, 55] on span "DoorDash Drive" at bounding box center [293, 54] width 66 height 12
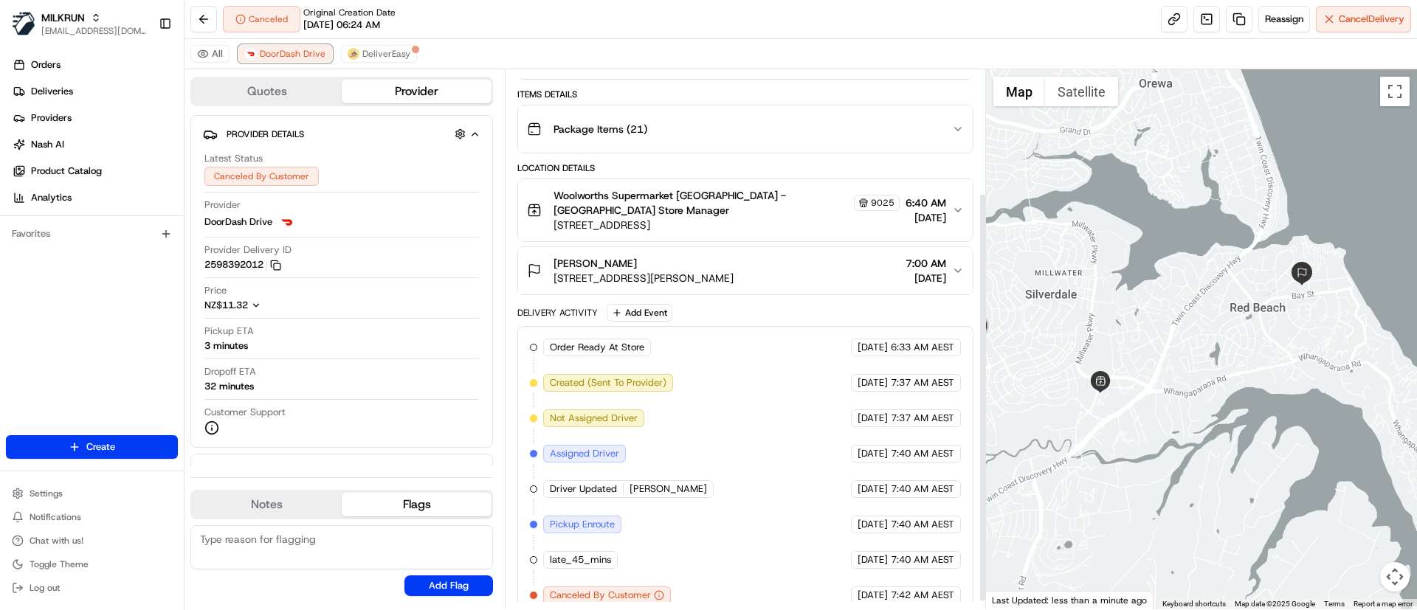
scroll to position [173, 0]
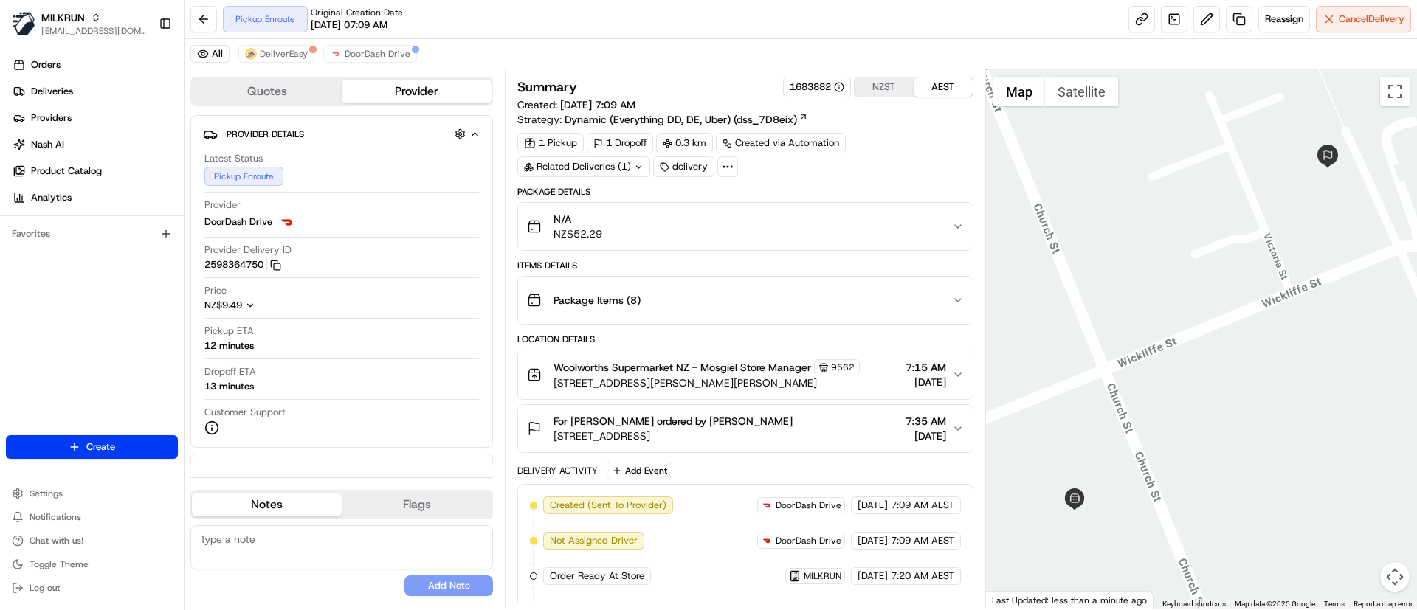
scroll to position [208, 0]
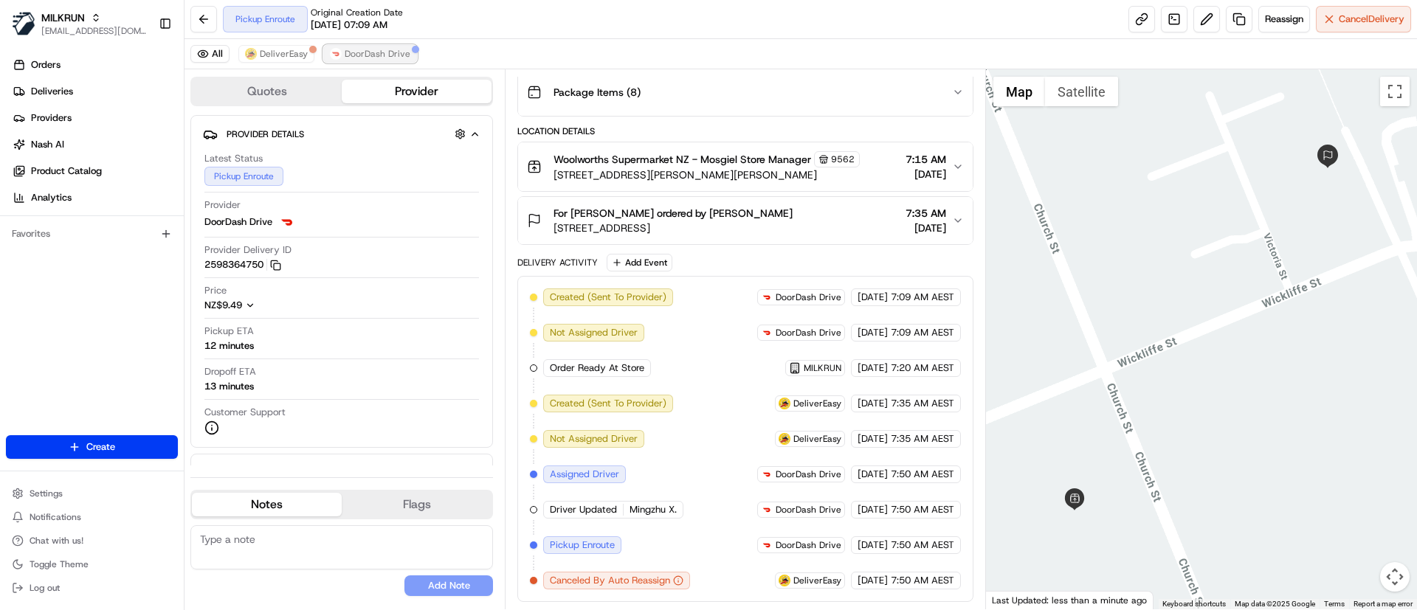
click at [379, 52] on span "DoorDash Drive" at bounding box center [378, 54] width 66 height 12
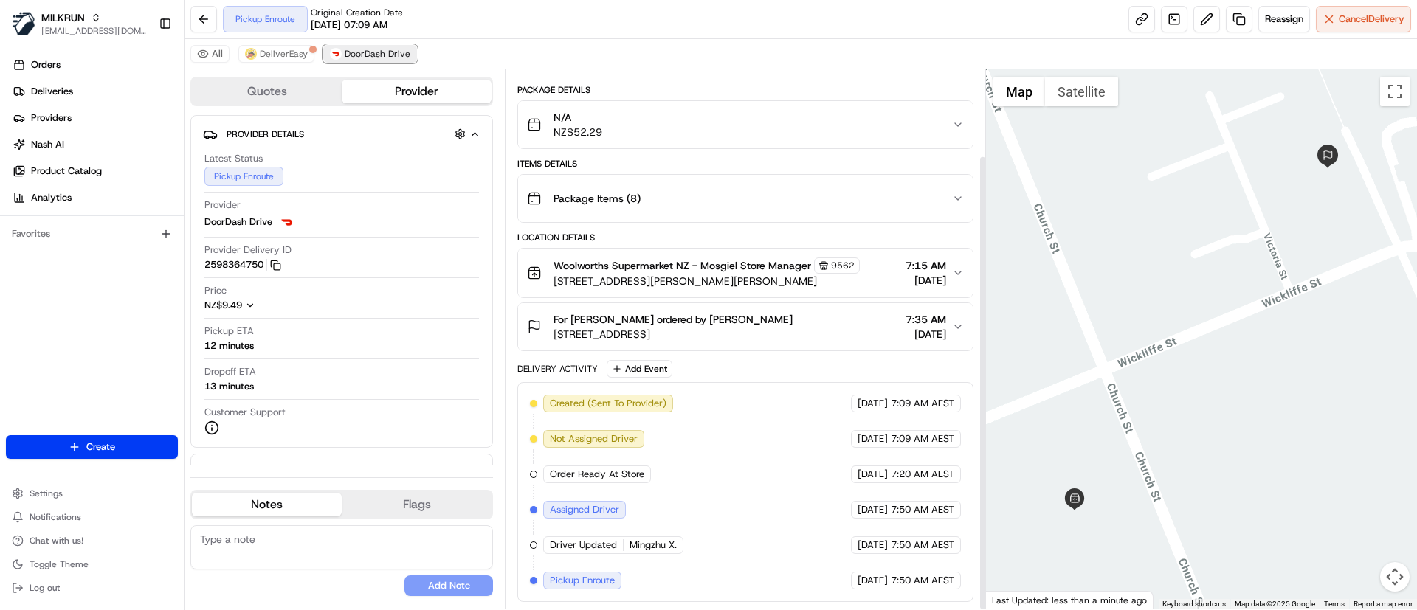
scroll to position [102, 0]
click at [282, 54] on span "DeliverEasy" at bounding box center [284, 54] width 48 height 12
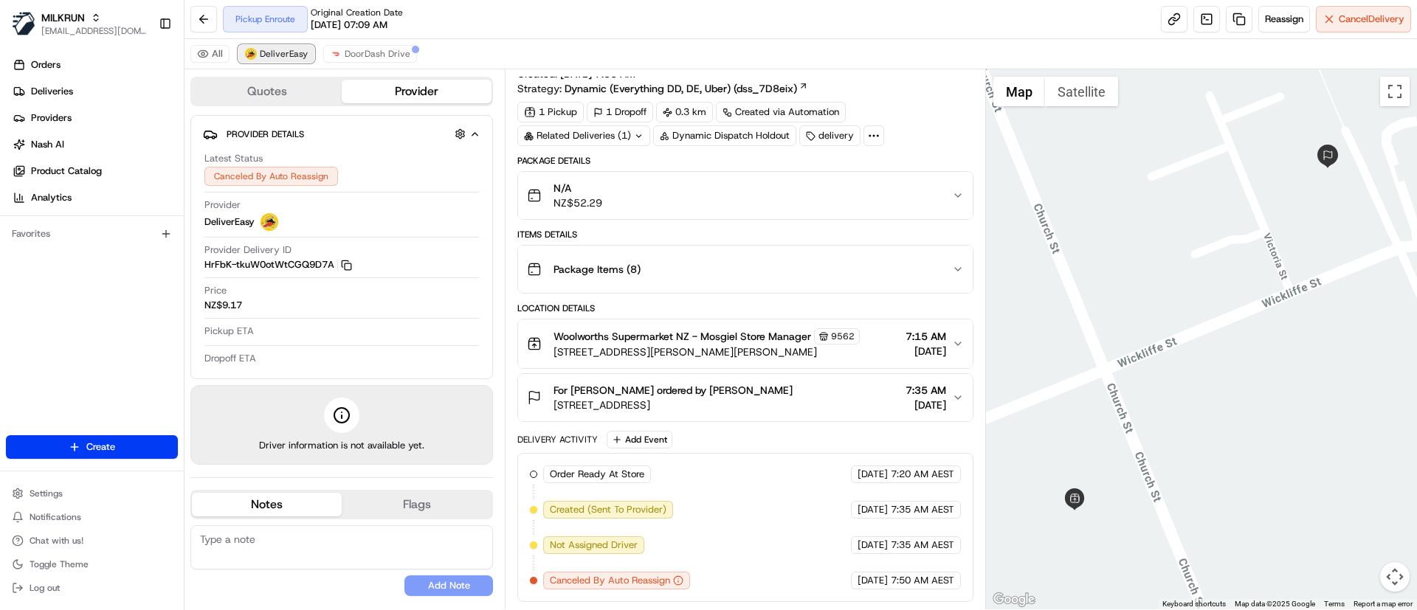
scroll to position [31, 0]
click at [368, 48] on span "DoorDash Drive" at bounding box center [378, 54] width 66 height 12
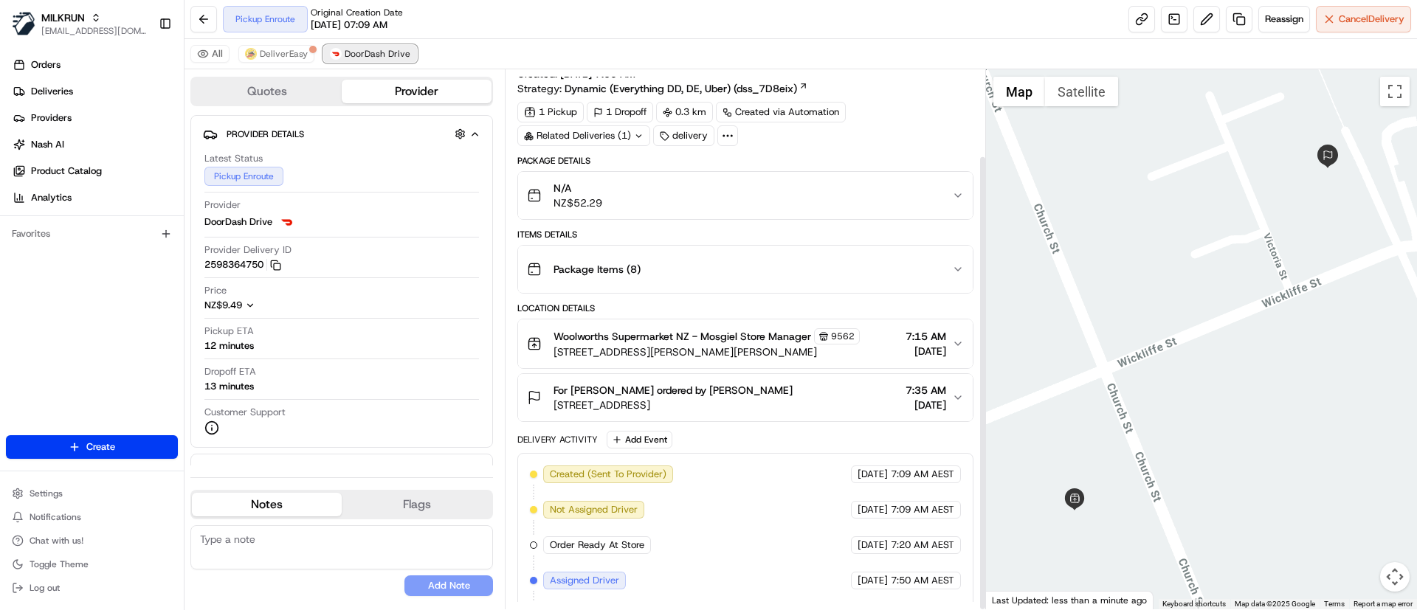
scroll to position [102, 0]
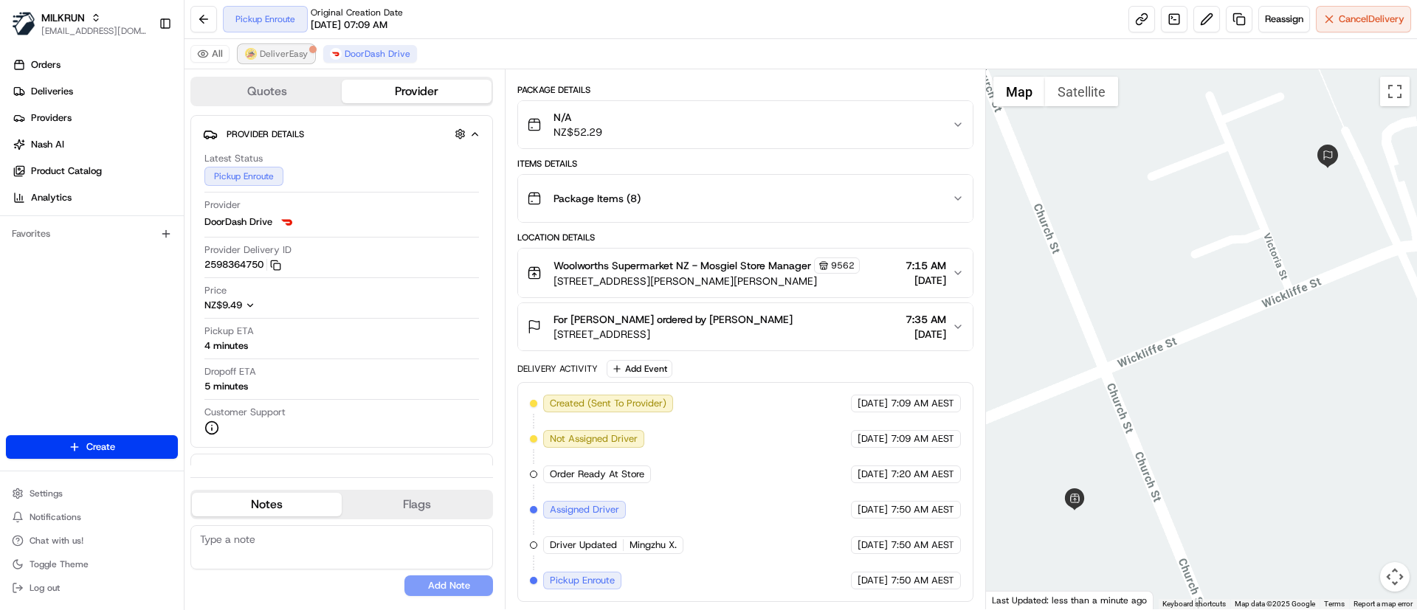
click at [275, 59] on span "DeliverEasy" at bounding box center [284, 54] width 48 height 12
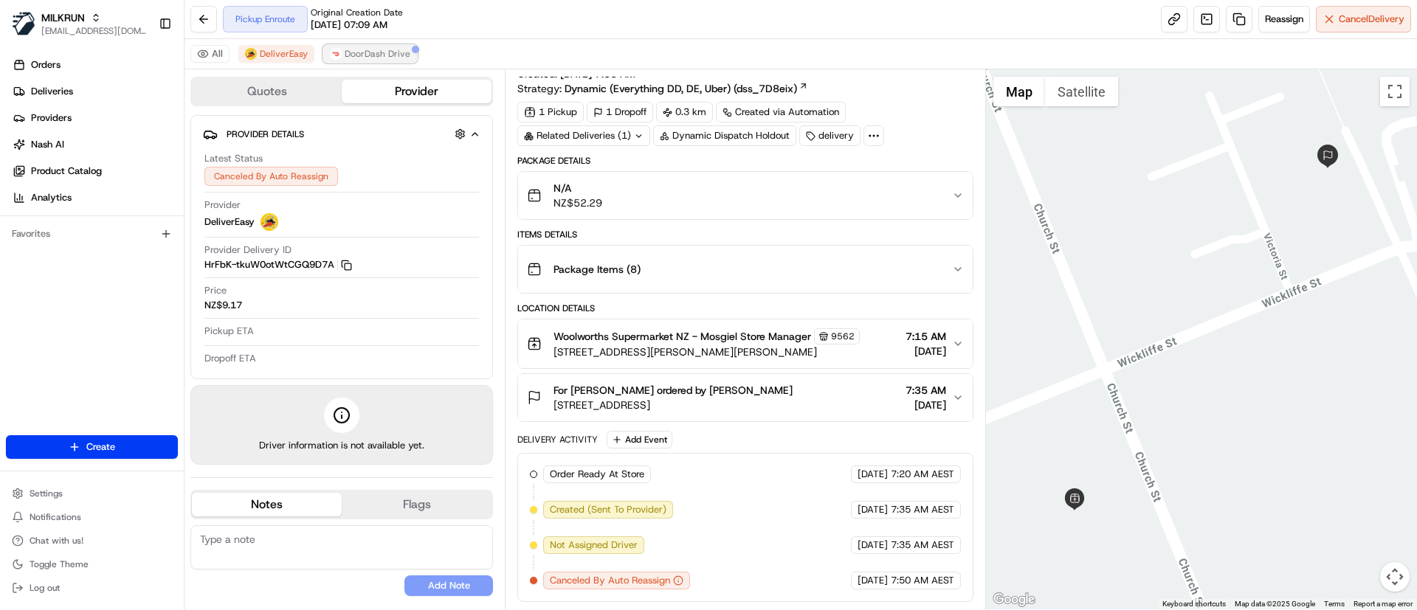
click at [359, 45] on button "DoorDash Drive" at bounding box center [370, 54] width 94 height 18
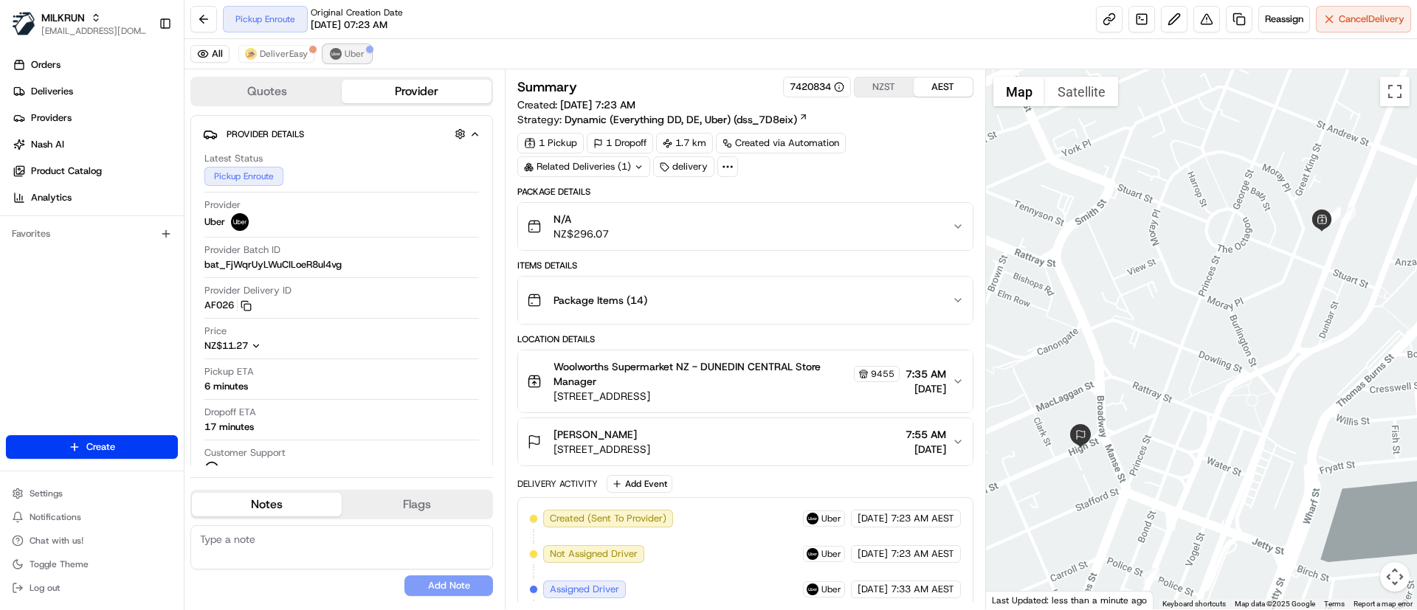
click at [339, 50] on button "Uber" at bounding box center [347, 54] width 48 height 18
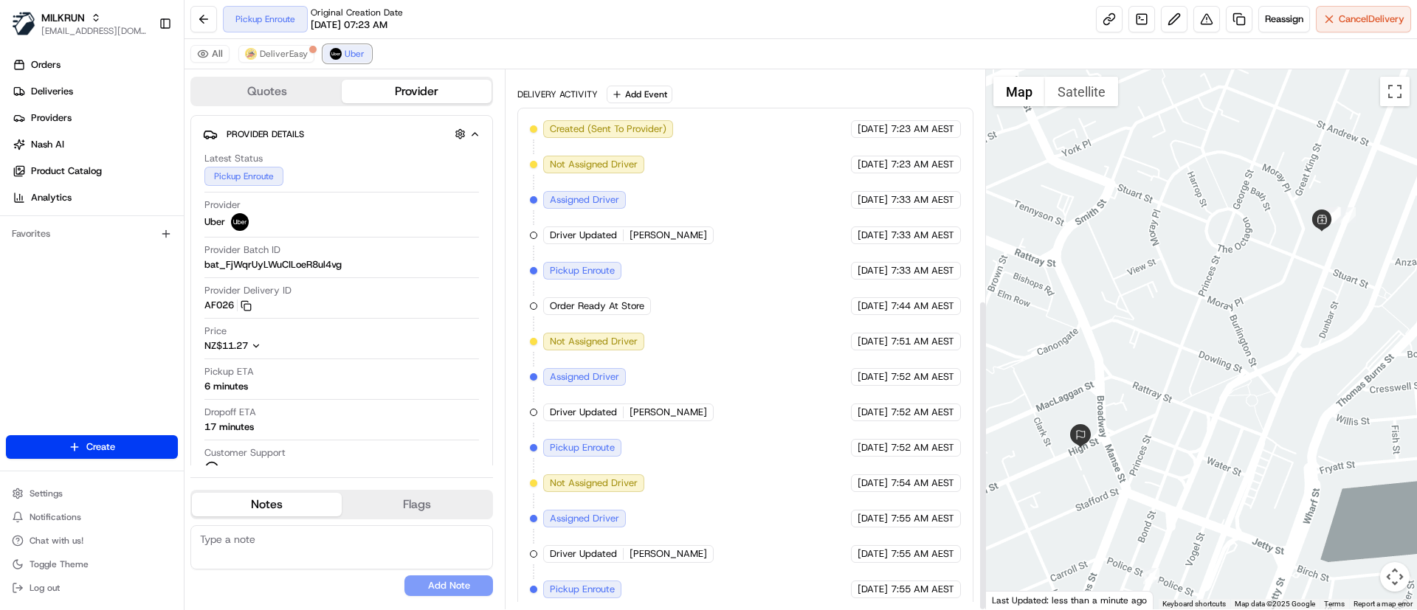
scroll to position [399, 0]
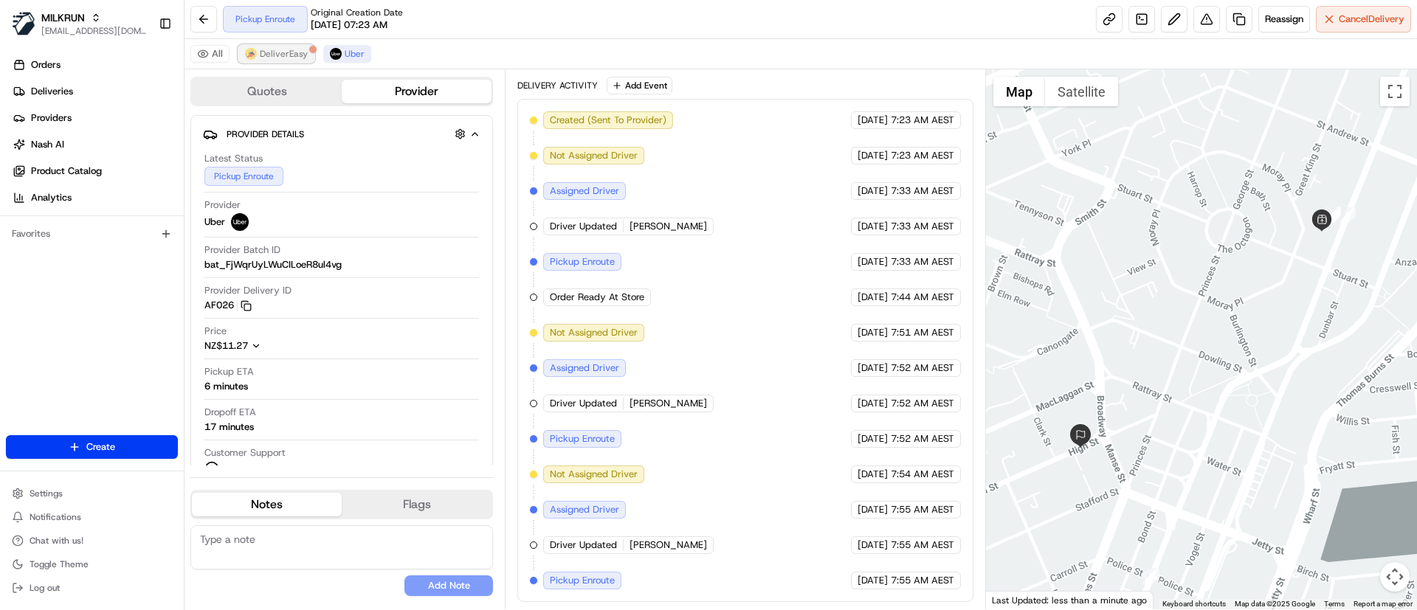
click at [263, 55] on span "DeliverEasy" at bounding box center [284, 54] width 48 height 12
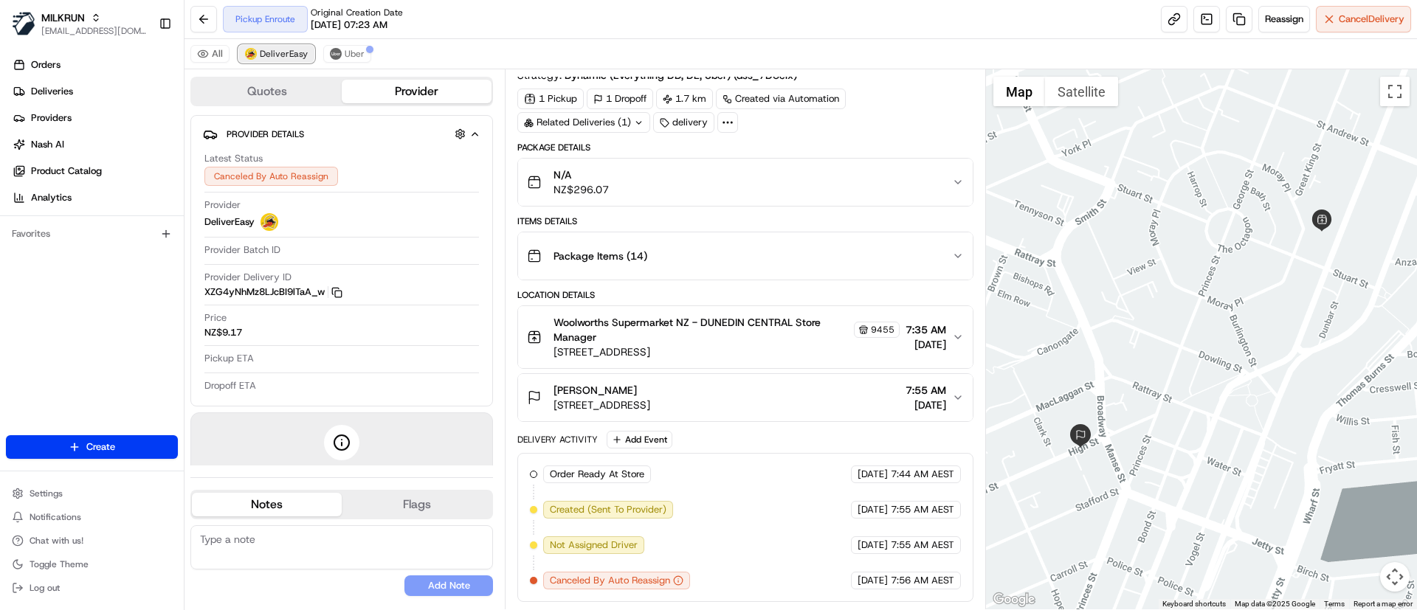
scroll to position [44, 0]
click at [351, 57] on span "Uber" at bounding box center [355, 54] width 20 height 12
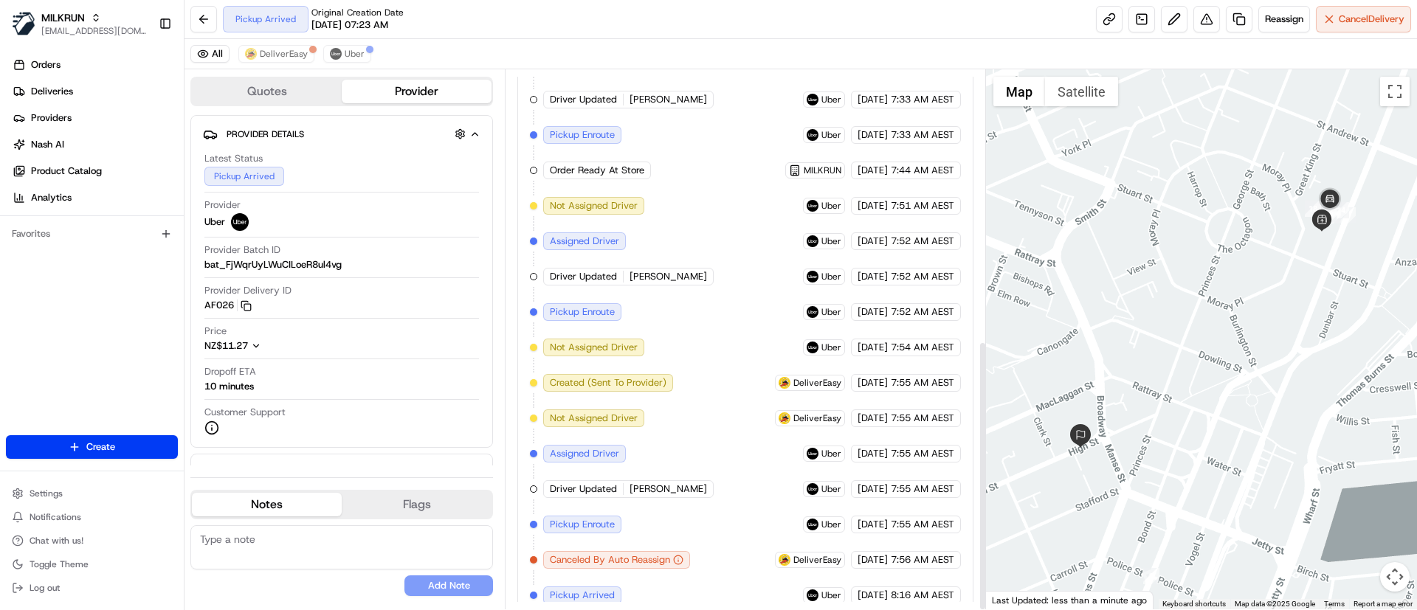
scroll to position [540, 0]
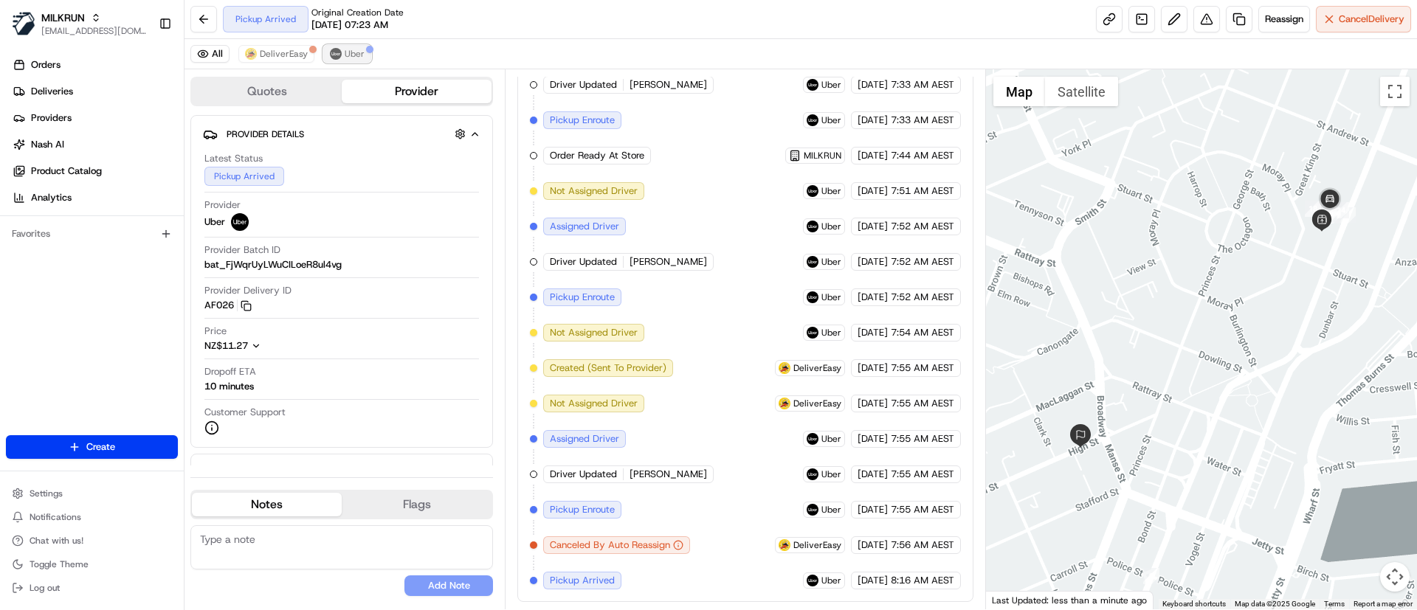
click at [354, 51] on span "Uber" at bounding box center [355, 54] width 20 height 12
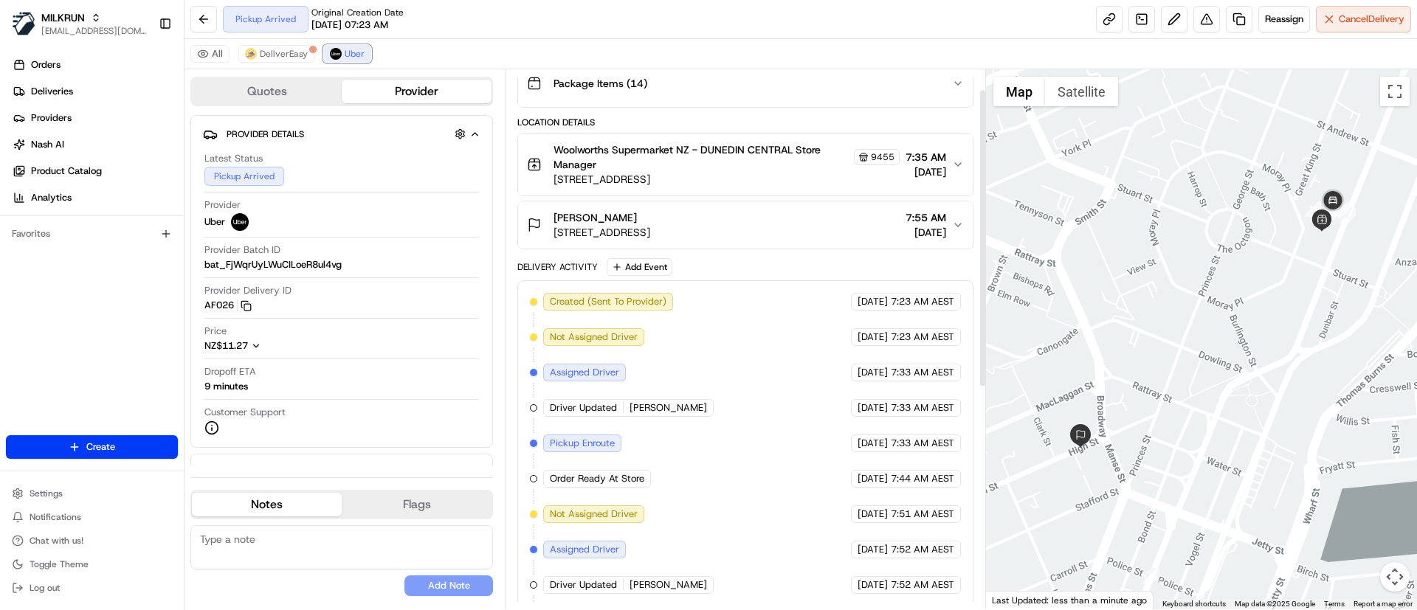
scroll to position [434, 0]
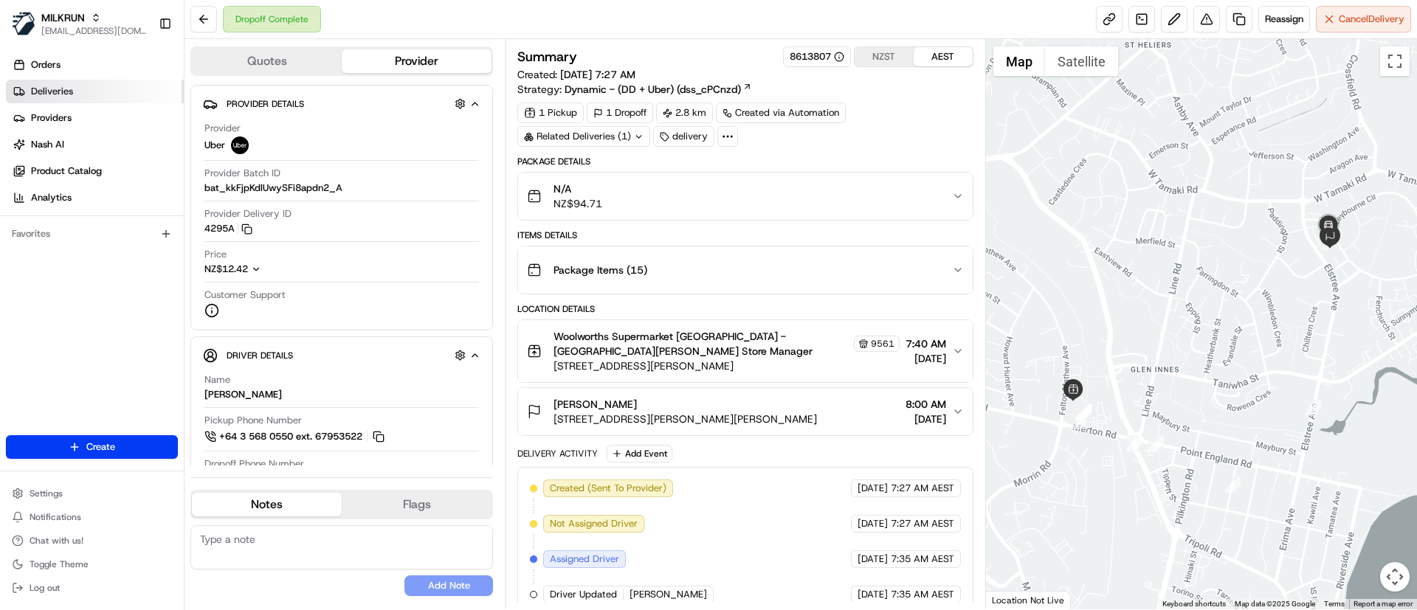
click at [62, 92] on span "Deliveries" at bounding box center [52, 91] width 42 height 13
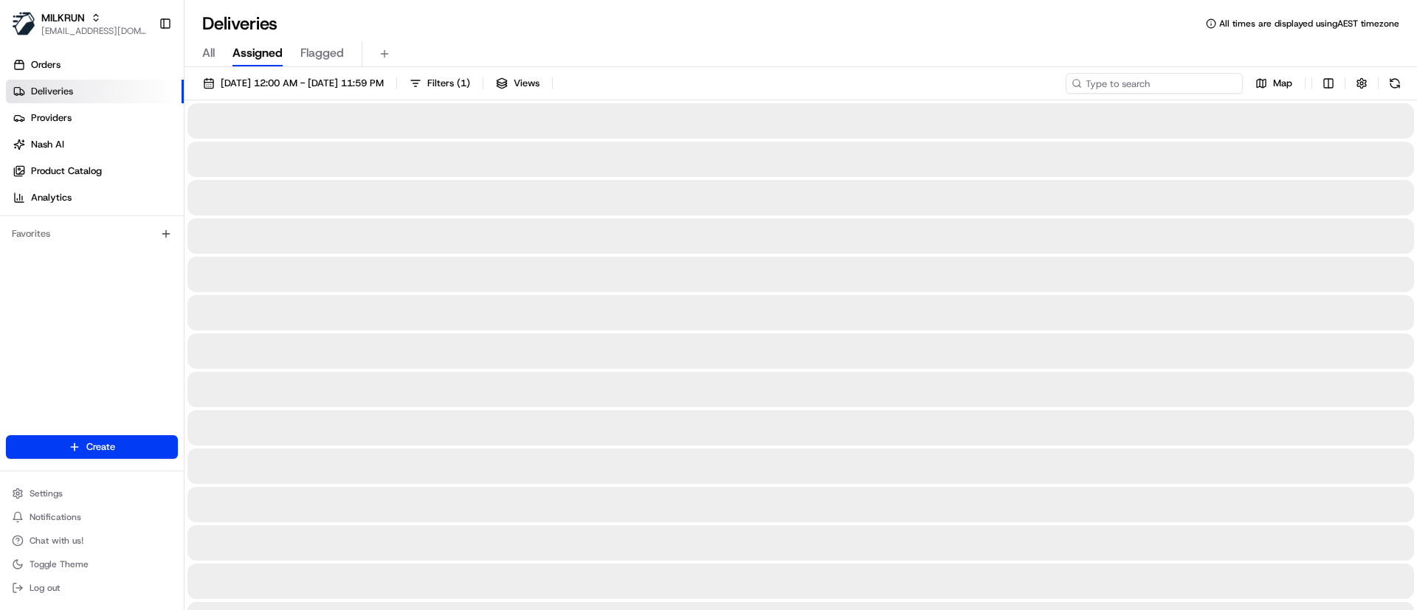
click at [1141, 82] on input at bounding box center [1154, 83] width 177 height 21
paste input "2d4c2bcb-88e1-415f-b14a-d877e91222aa"
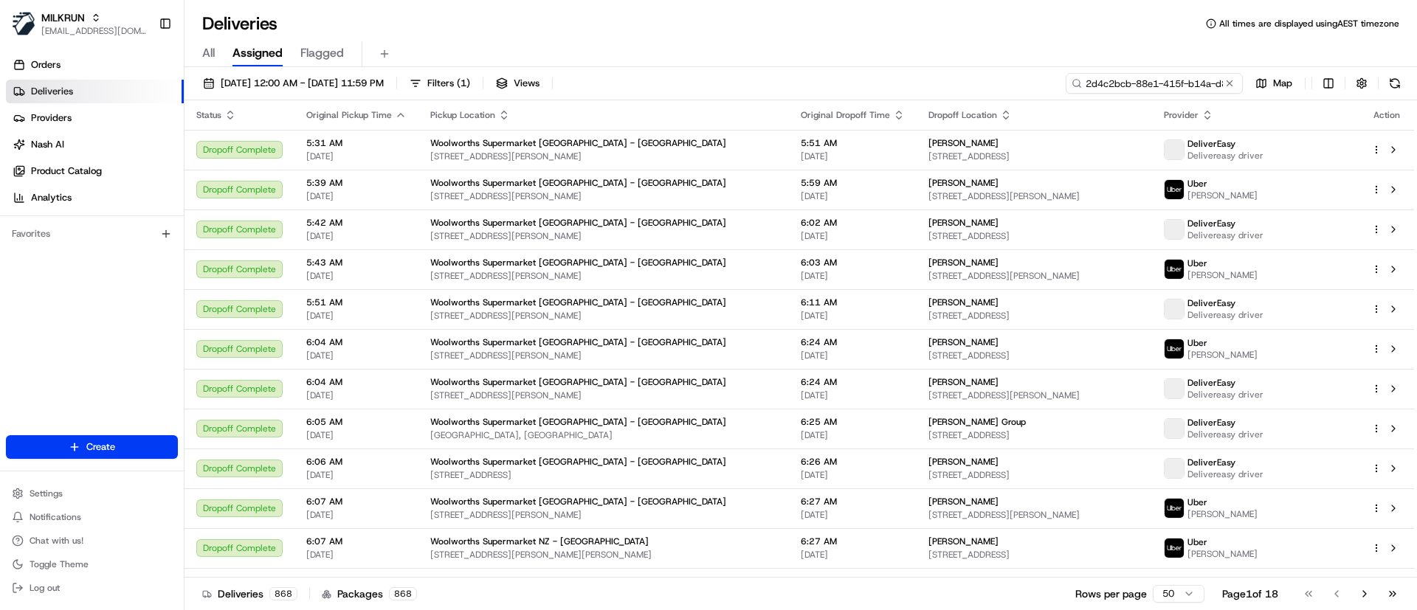
scroll to position [0, 69]
type input "2d4c2bcb-88e1-415f-b14a-d877e91222aa"
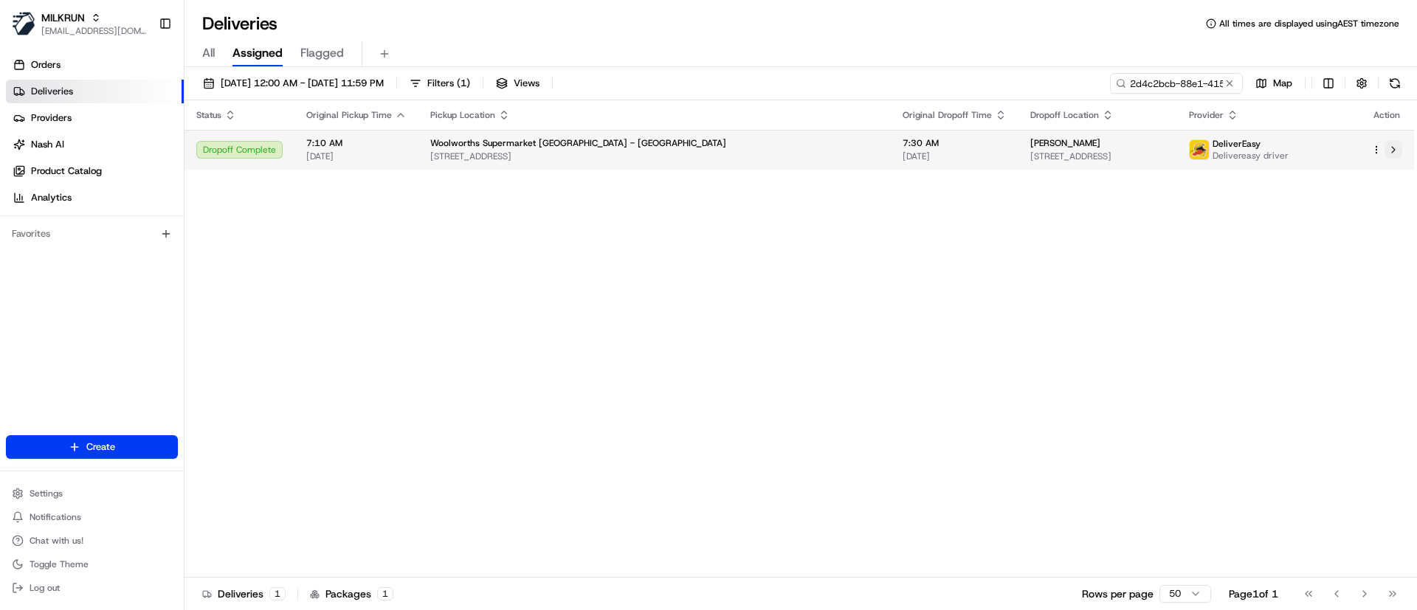
click at [1396, 151] on button at bounding box center [1393, 150] width 18 height 18
click at [1395, 148] on button at bounding box center [1393, 150] width 18 height 18
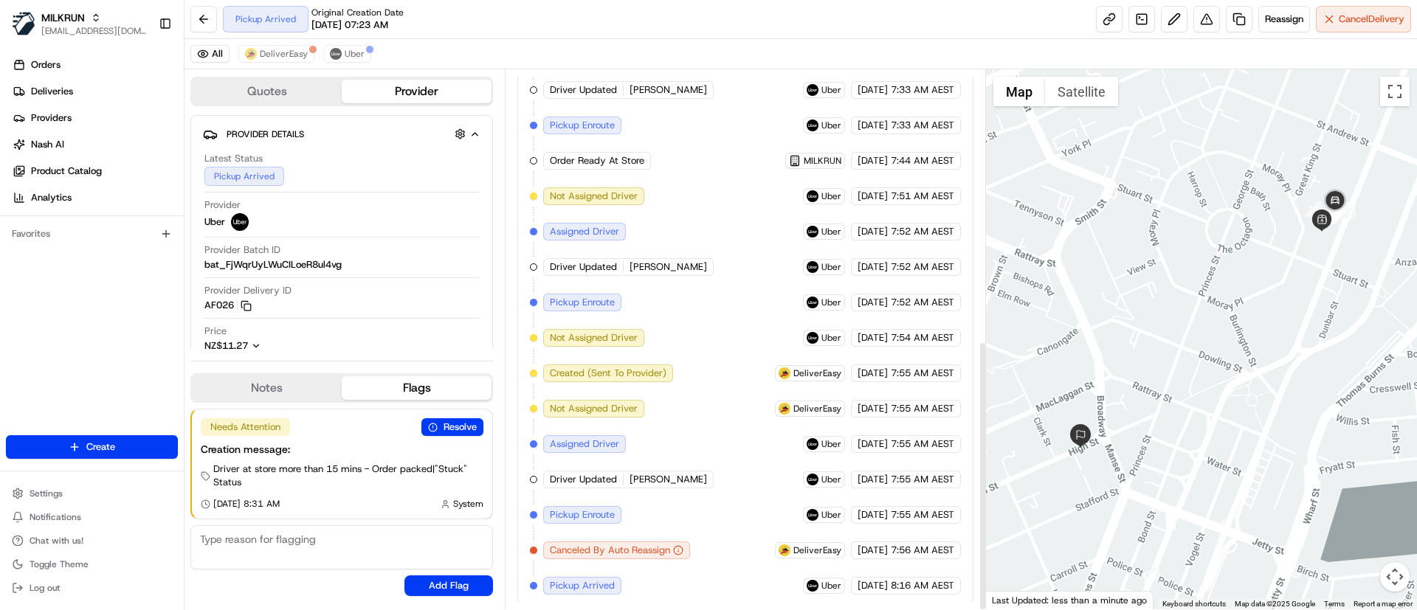
scroll to position [540, 0]
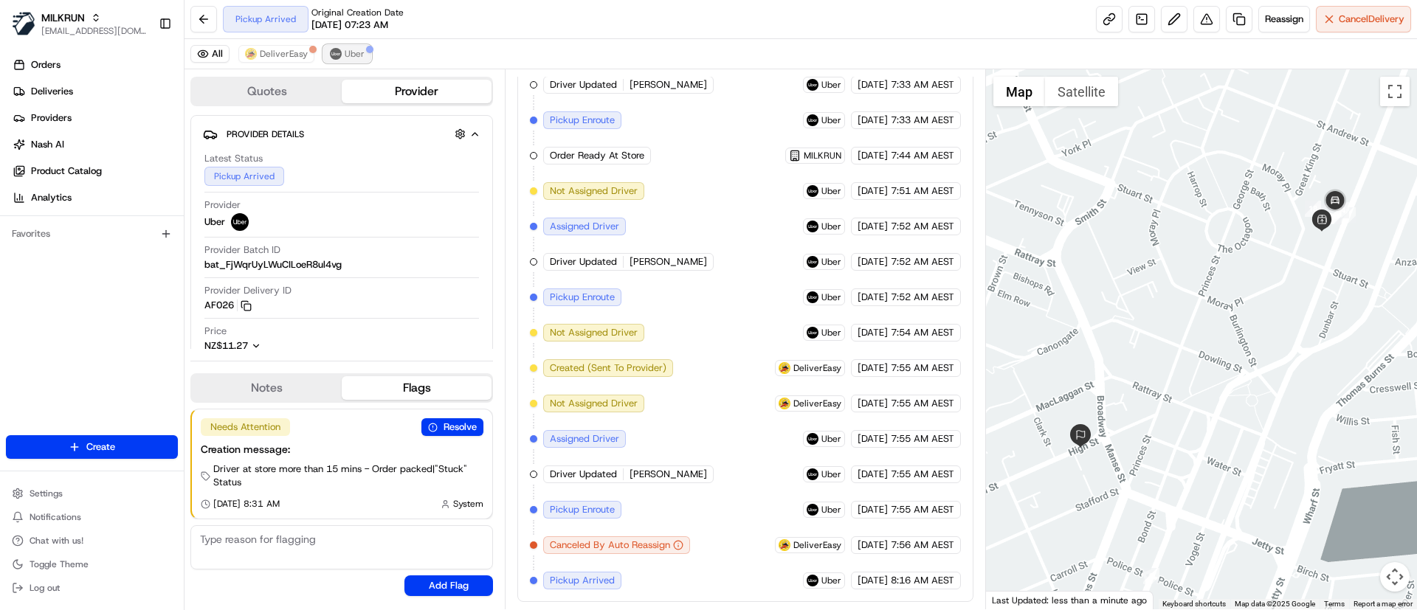
click at [345, 50] on span "Uber" at bounding box center [355, 54] width 20 height 12
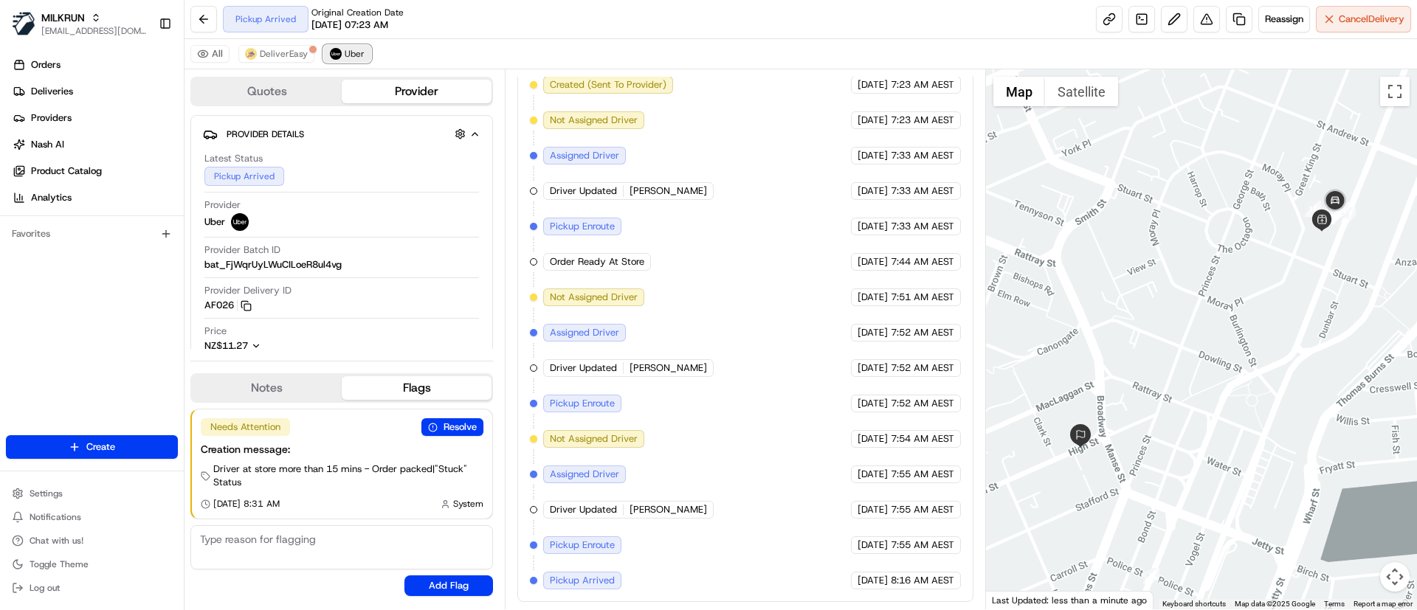
scroll to position [434, 0]
click at [124, 95] on link "Deliveries" at bounding box center [95, 92] width 178 height 24
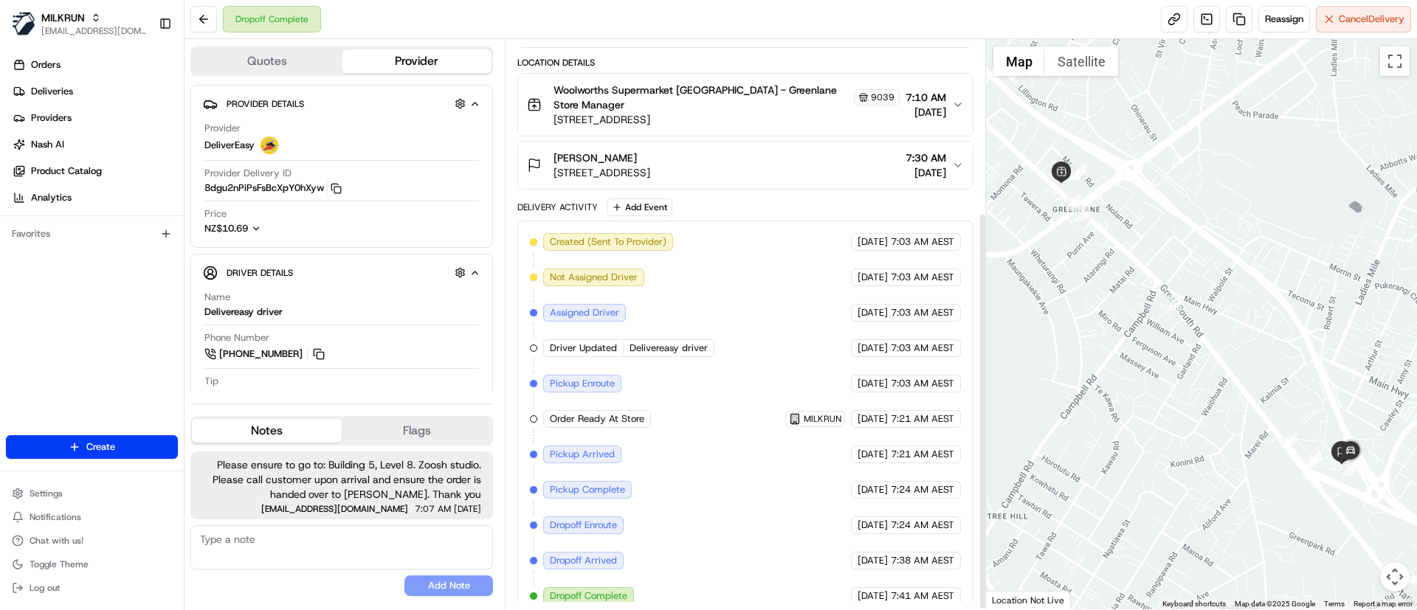
scroll to position [249, 0]
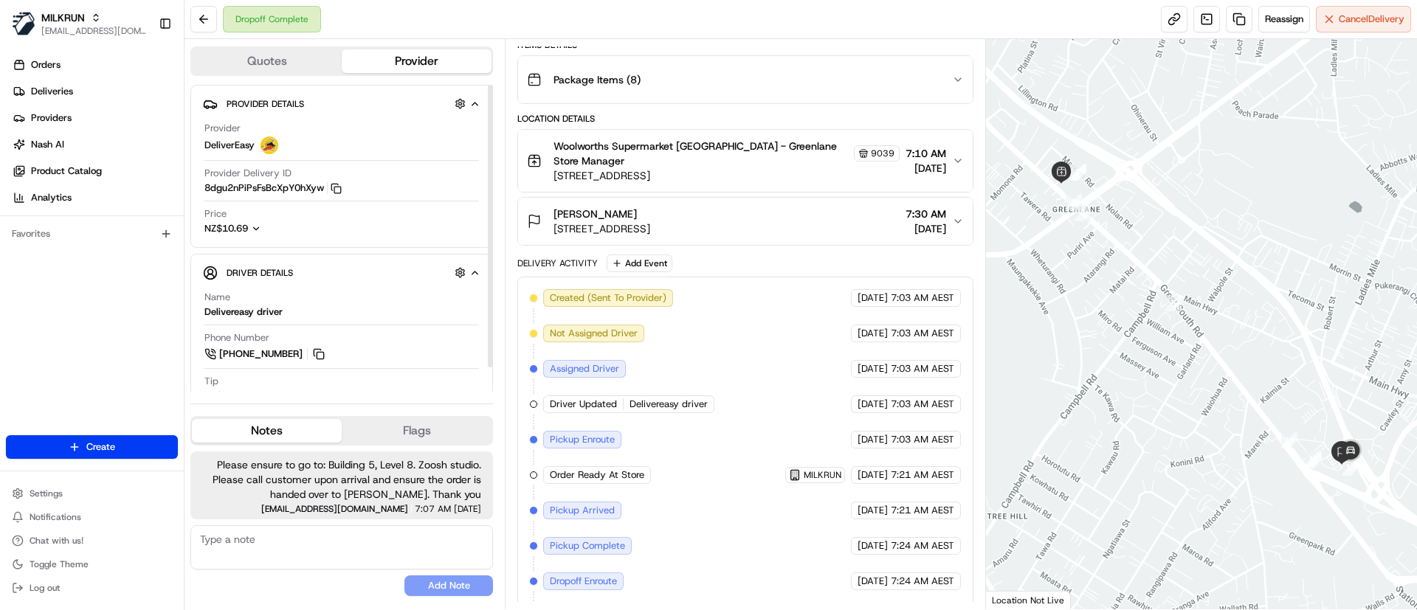
scroll to position [249, 0]
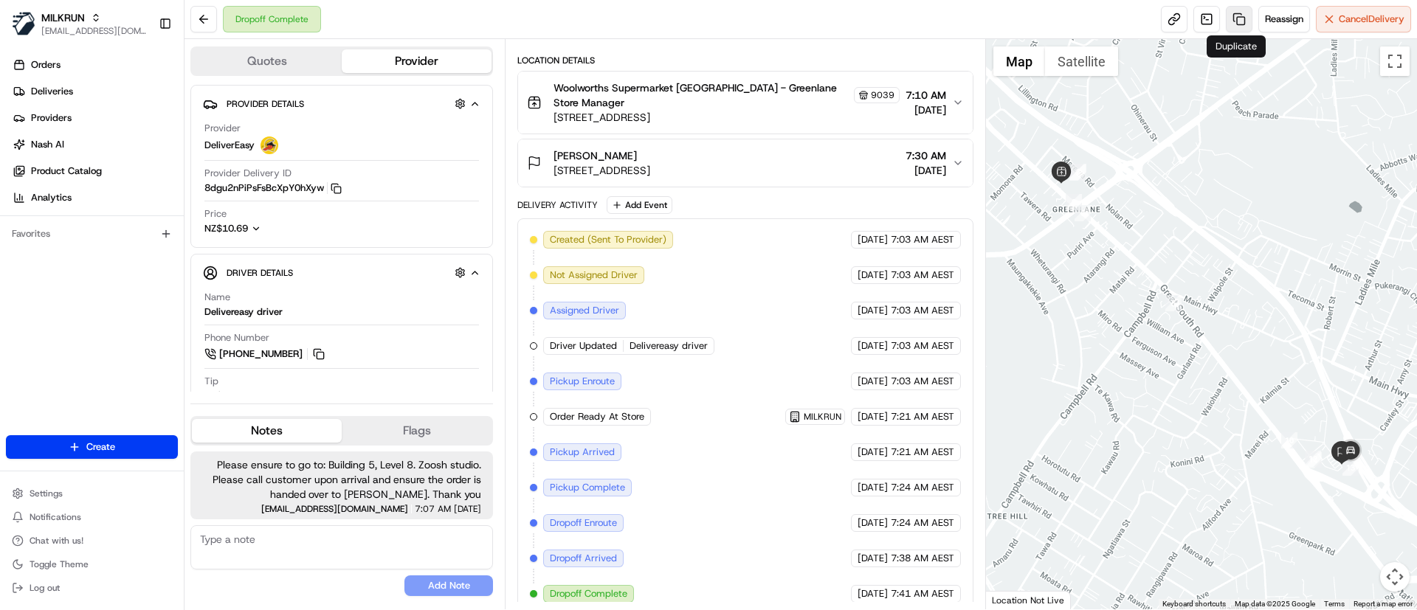
click at [1235, 21] on link at bounding box center [1239, 19] width 27 height 27
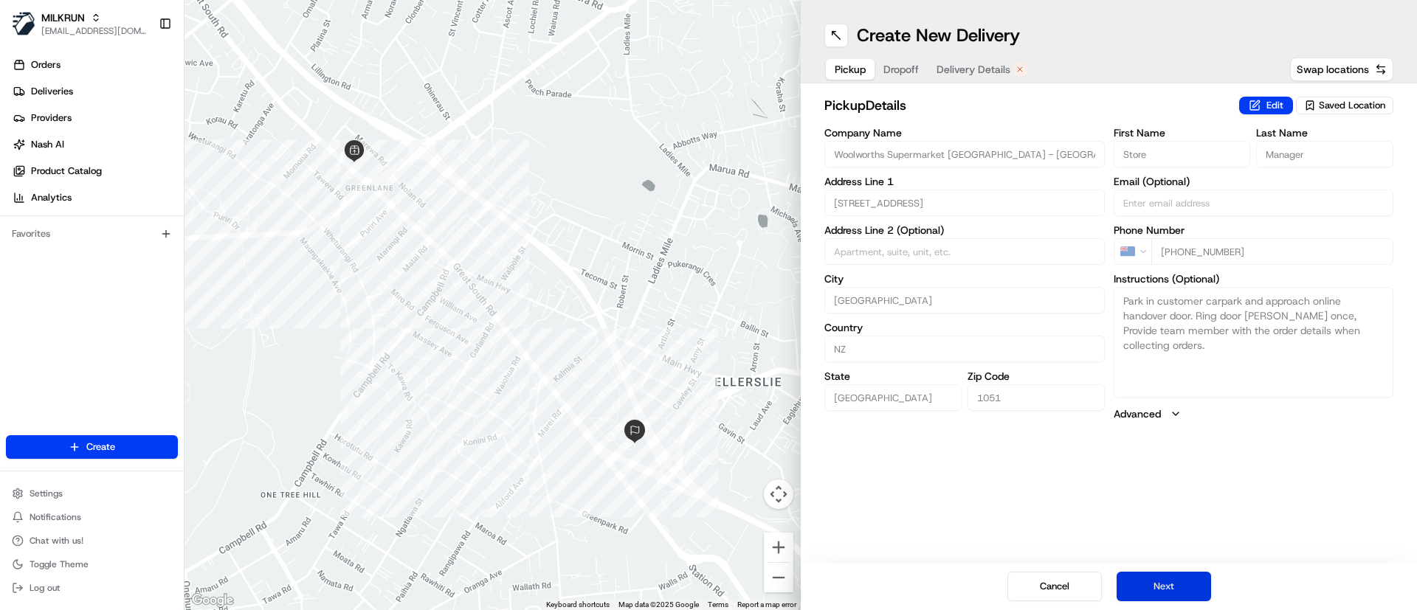
click at [1162, 582] on button "Next" at bounding box center [1164, 587] width 94 height 30
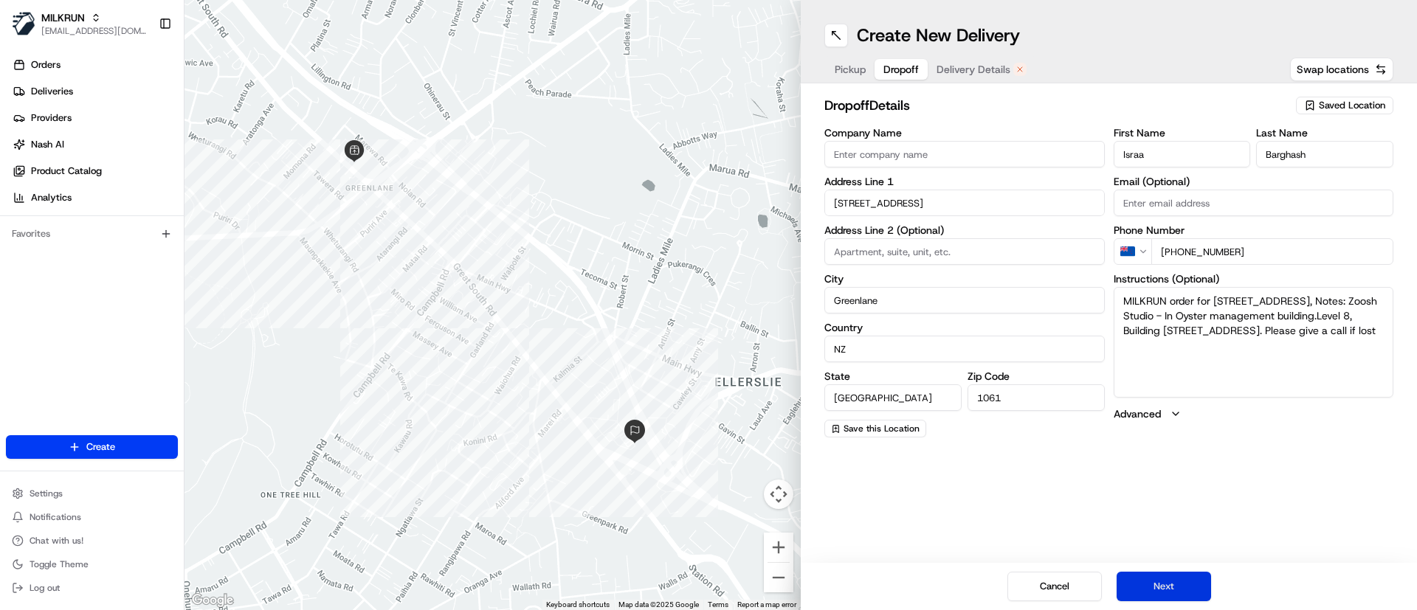
click at [1162, 582] on button "Next" at bounding box center [1164, 587] width 94 height 30
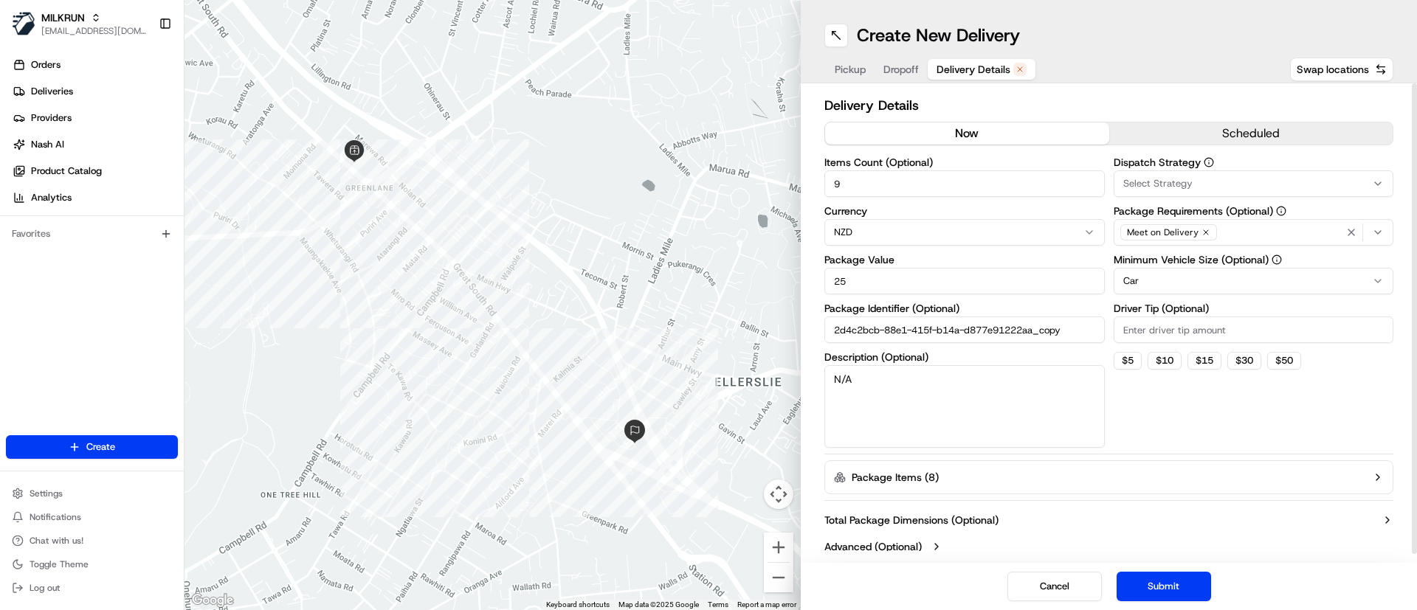
click at [965, 133] on button "now" at bounding box center [967, 134] width 284 height 22
click at [1165, 583] on button "Submit" at bounding box center [1164, 587] width 94 height 30
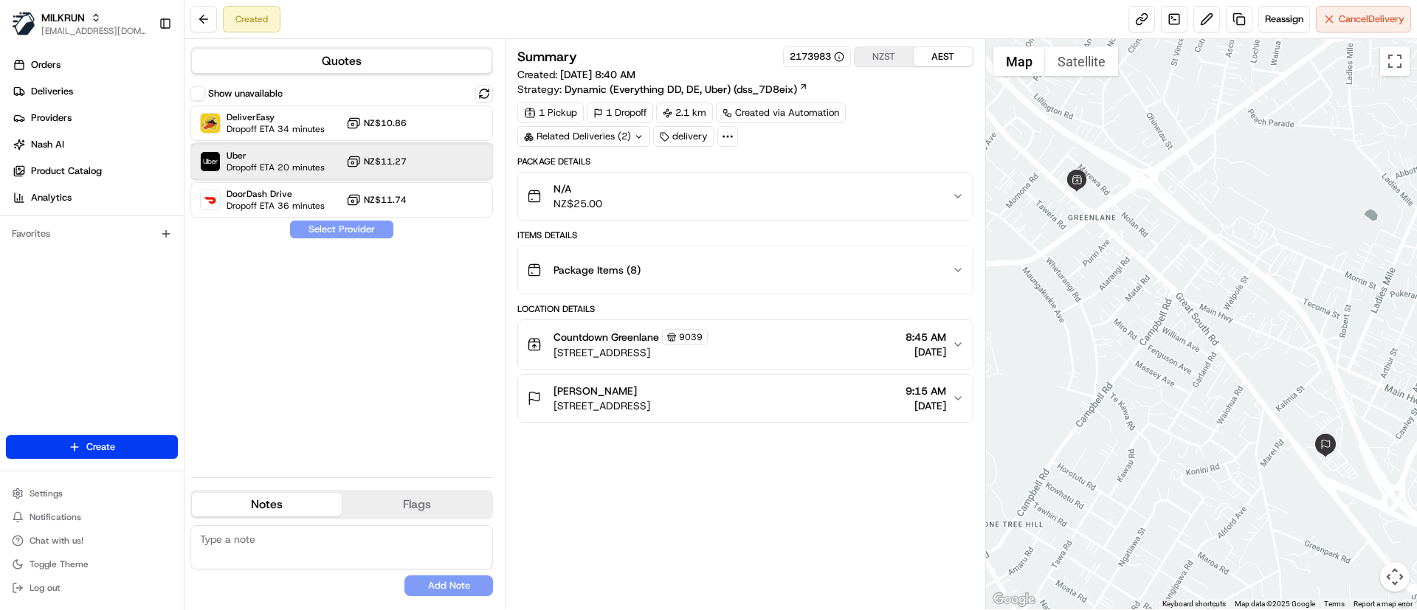
click at [272, 162] on span "Dropoff ETA 20 minutes" at bounding box center [276, 168] width 98 height 12
click at [311, 232] on button "Assign Provider" at bounding box center [341, 230] width 105 height 18
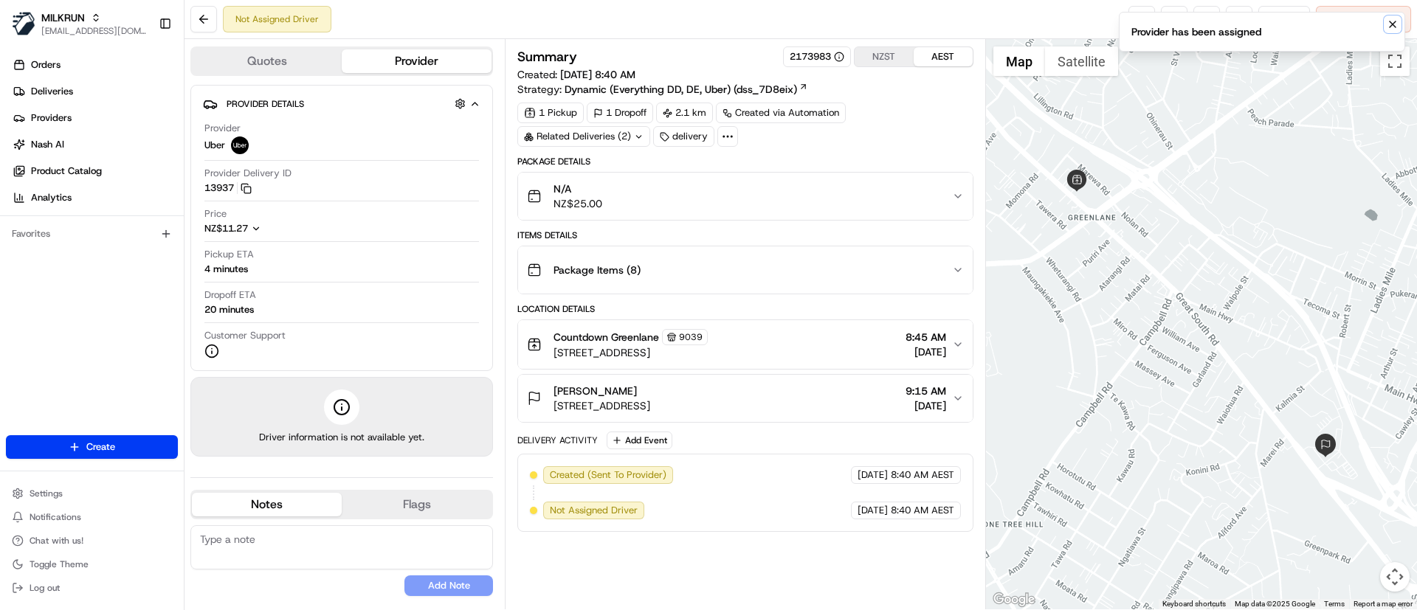
click at [1393, 20] on icon "Notifications (F8)" at bounding box center [1393, 24] width 12 height 12
click at [1139, 17] on link at bounding box center [1141, 19] width 27 height 27
click at [709, 546] on div "Summary 2173983 NZST AEST Created: 25/08/2025 8:40 AM Strategy: Dynamic (Everyt…" at bounding box center [744, 324] width 455 height 556
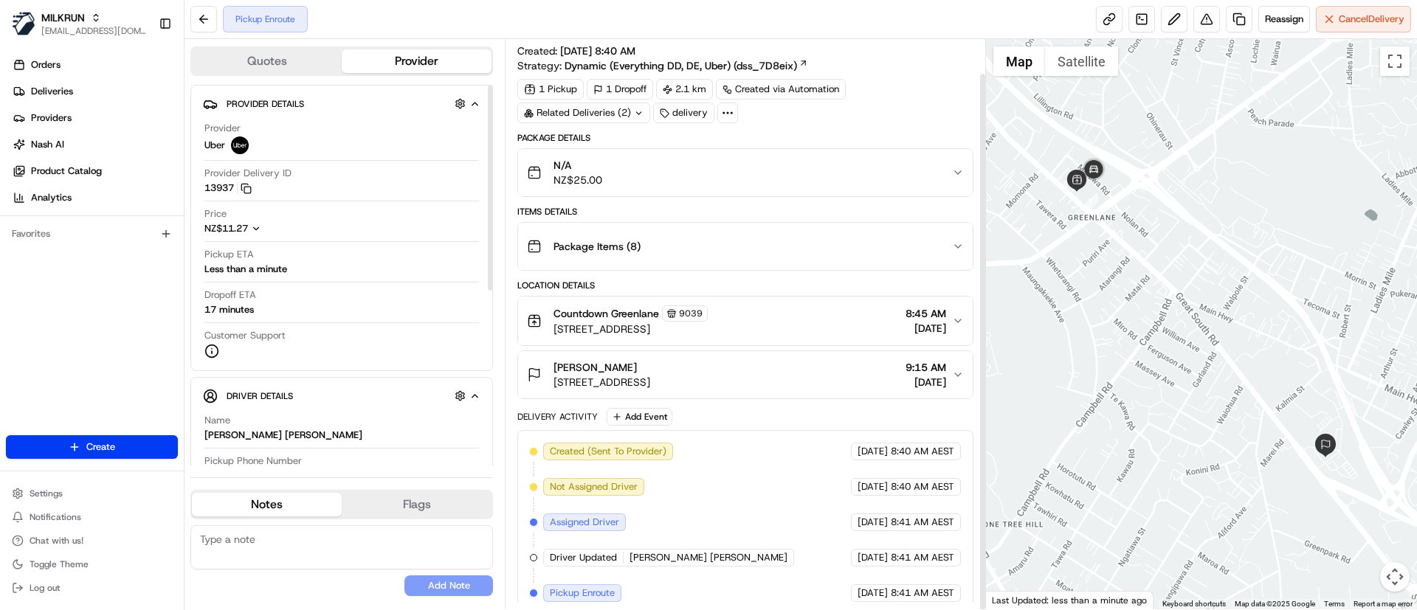
scroll to position [36, 0]
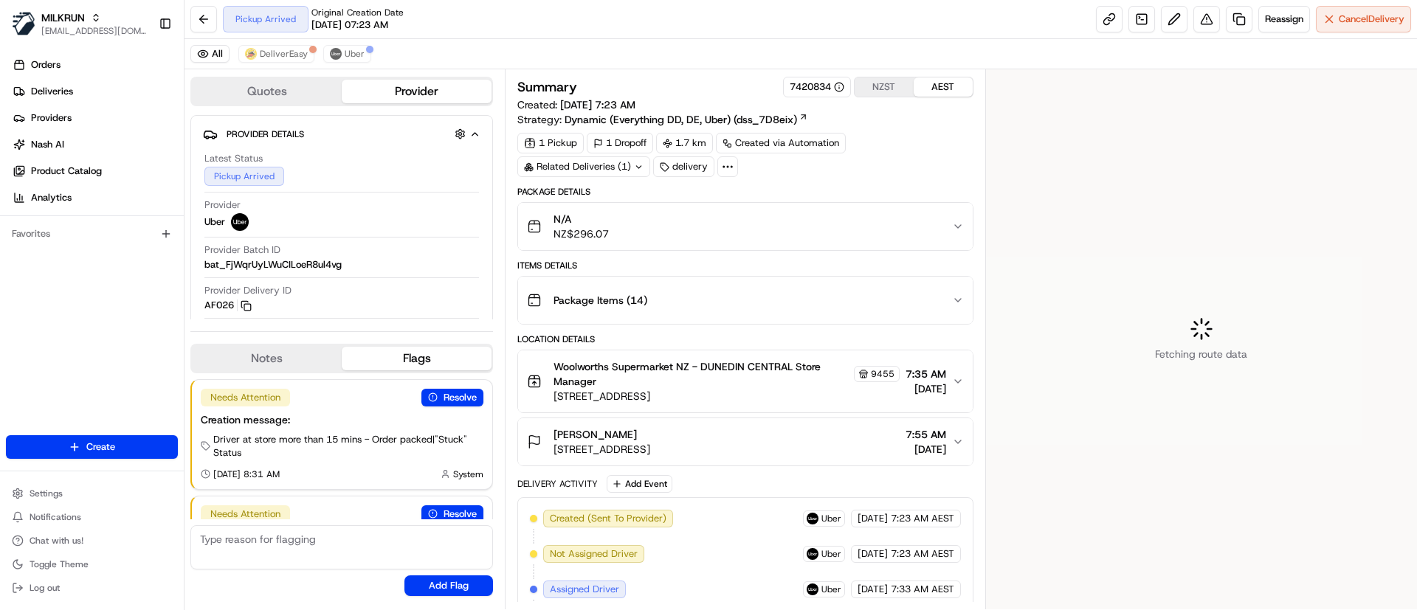
scroll to position [87, 0]
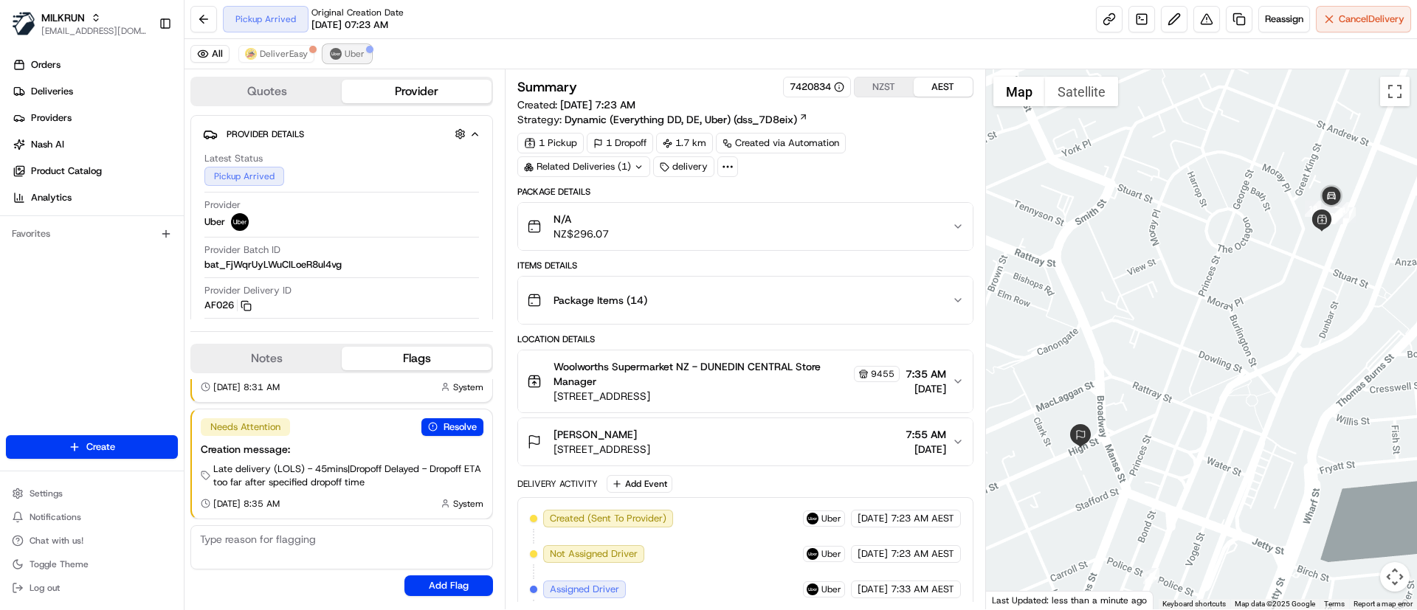
click at [353, 51] on span "Uber" at bounding box center [355, 54] width 20 height 12
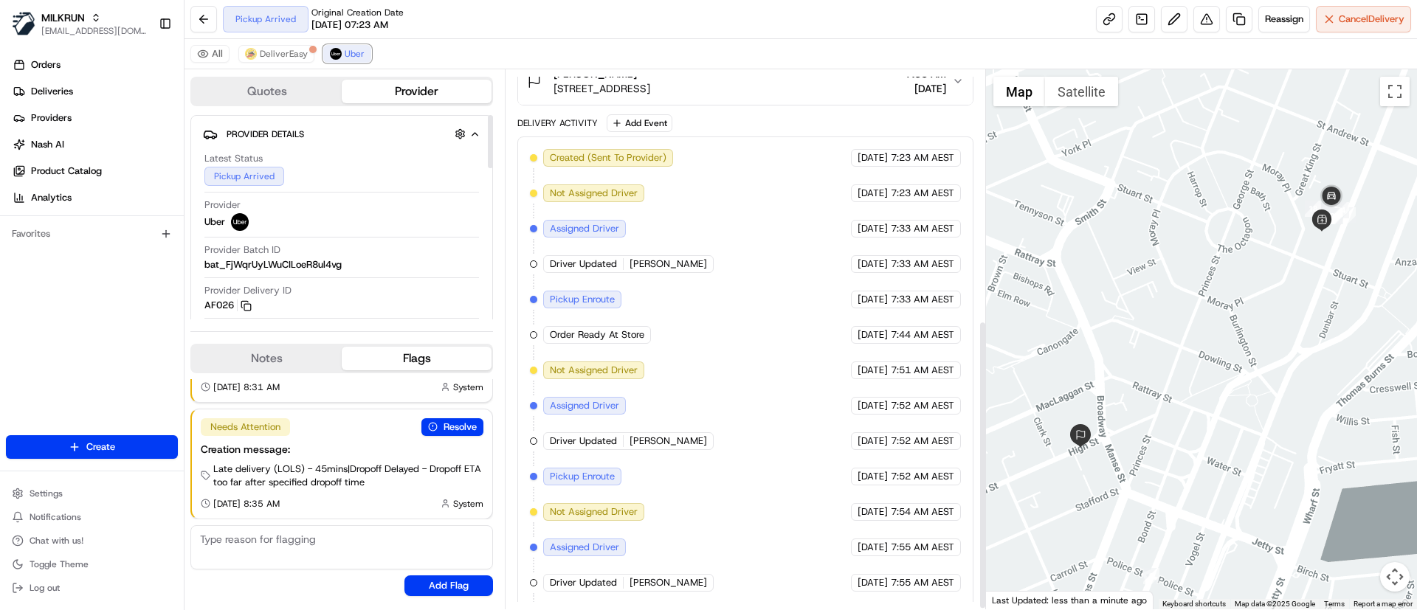
scroll to position [469, 0]
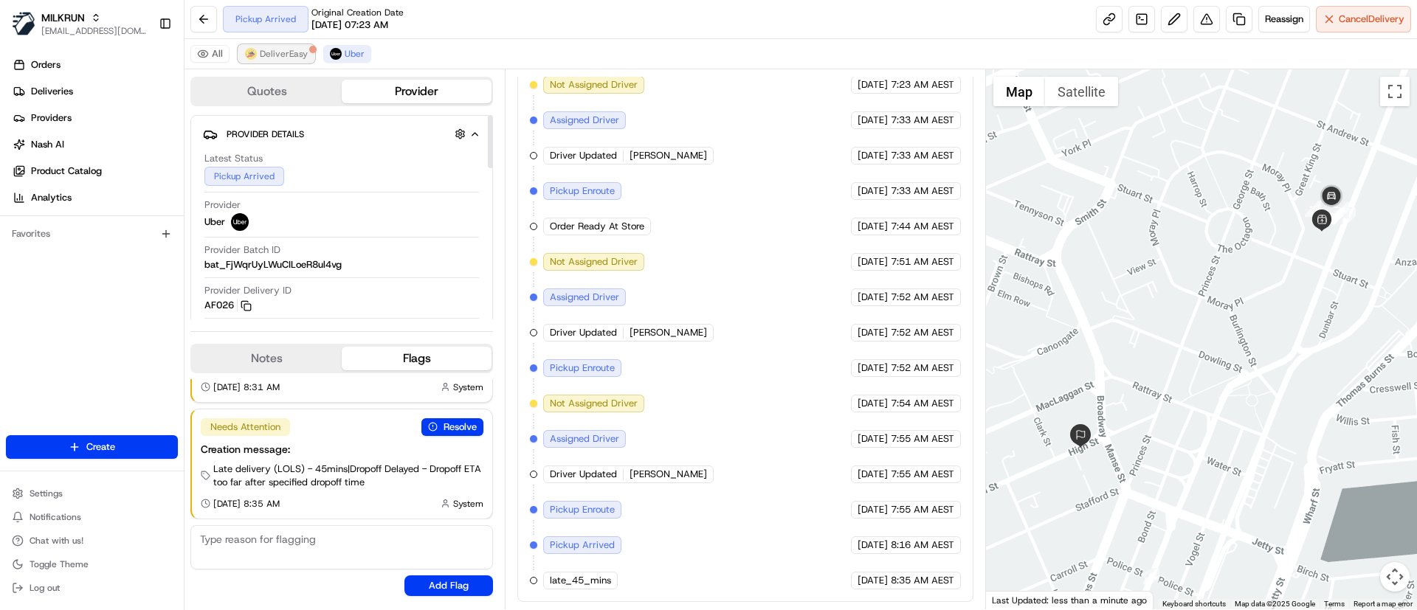
click at [272, 51] on span "DeliverEasy" at bounding box center [284, 54] width 48 height 12
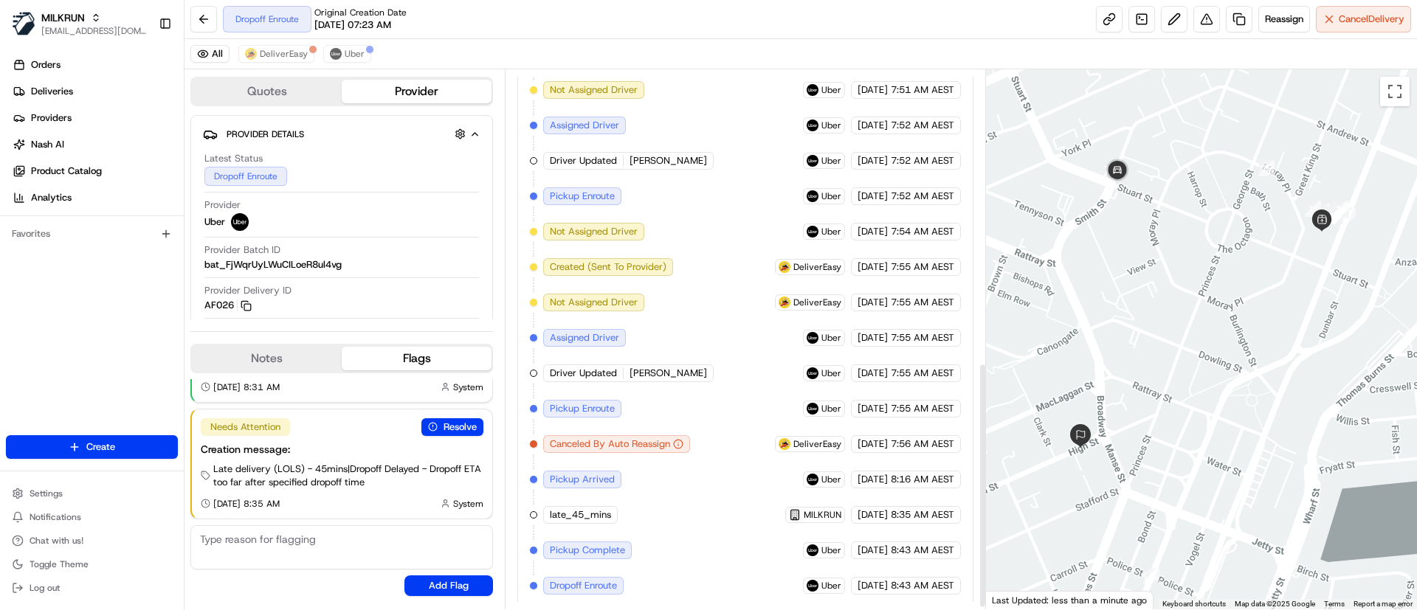
scroll to position [646, 0]
